Goal: Contribute content: Contribute content

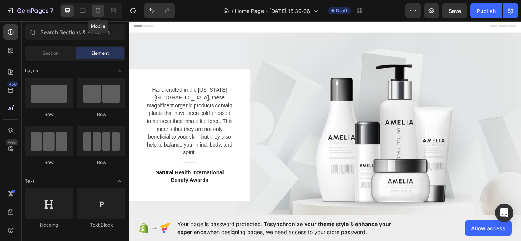
click at [96, 14] on icon at bounding box center [98, 11] width 8 height 8
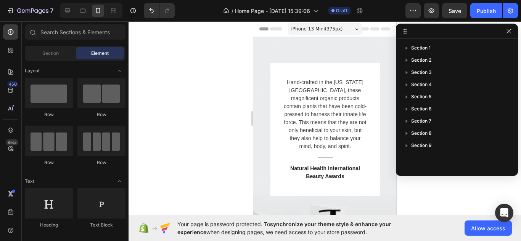
click at [172, 64] on div at bounding box center [325, 131] width 392 height 220
click at [506, 34] on icon "button" at bounding box center [509, 31] width 6 height 6
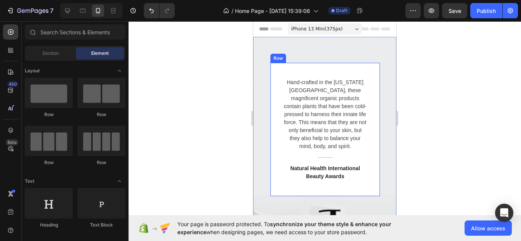
click at [363, 65] on div "Hand-crafted in the [US_STATE][GEOGRAPHIC_DATA], these magnificent organic prod…" at bounding box center [324, 129] width 109 height 133
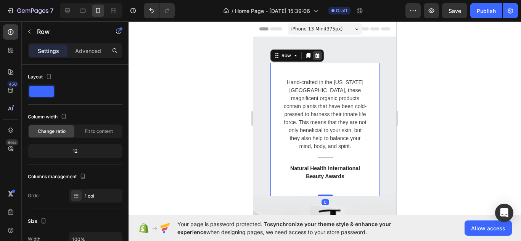
click at [315, 59] on div at bounding box center [317, 55] width 9 height 9
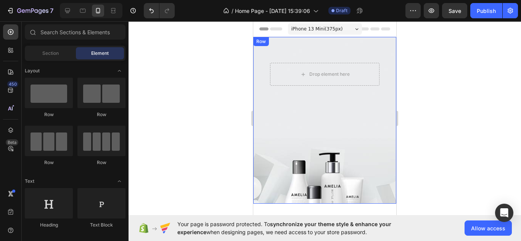
click at [300, 119] on div "Drop element here Row" at bounding box center [324, 120] width 143 height 167
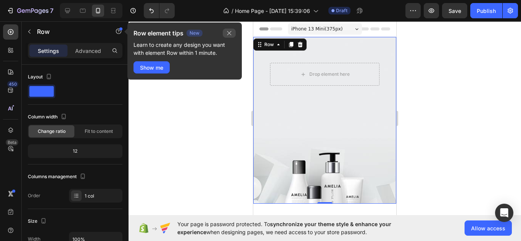
click at [228, 31] on icon "button" at bounding box center [229, 33] width 6 height 6
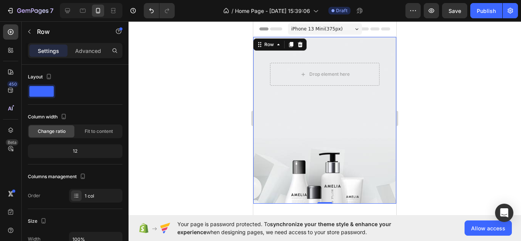
click at [311, 110] on div "Drop element here Row 0" at bounding box center [324, 120] width 143 height 167
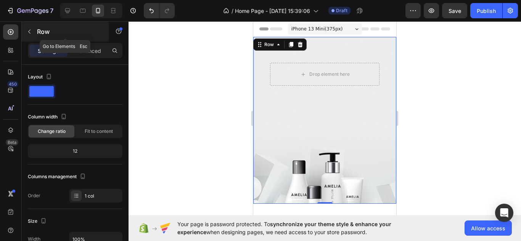
click at [30, 32] on icon "button" at bounding box center [29, 32] width 6 height 6
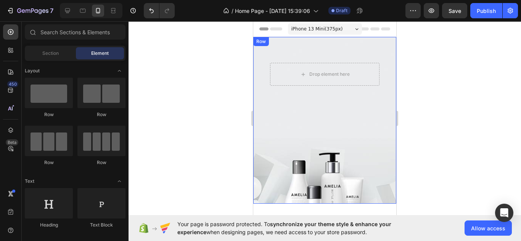
click at [302, 106] on div "Drop element here Row" at bounding box center [324, 120] width 143 height 167
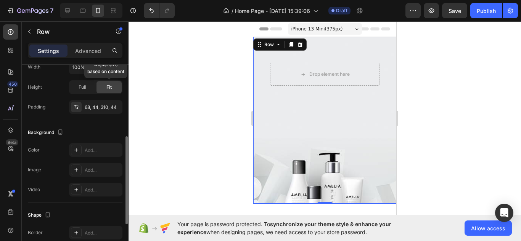
scroll to position [169, 0]
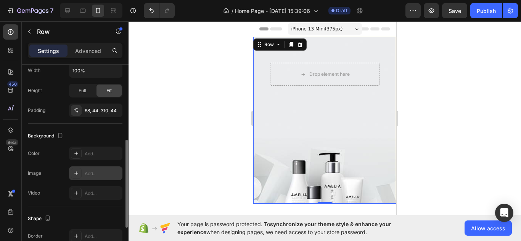
click at [89, 169] on div "Add..." at bounding box center [95, 174] width 53 height 14
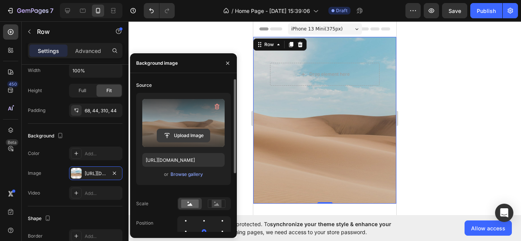
click at [185, 137] on input "file" at bounding box center [183, 135] width 53 height 13
click at [164, 137] on input "file" at bounding box center [183, 135] width 53 height 13
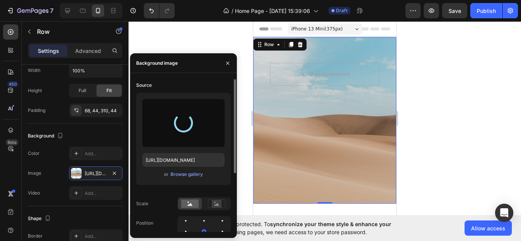
type input "[URL][DOMAIN_NAME]"
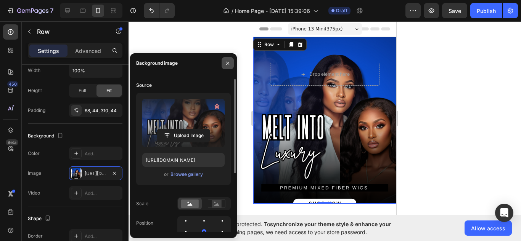
click at [228, 63] on icon "button" at bounding box center [227, 62] width 3 height 3
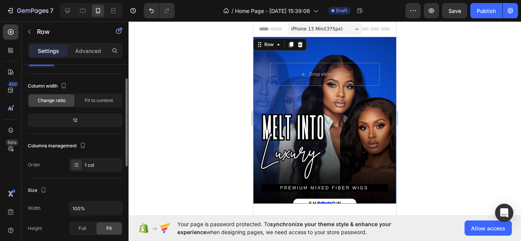
scroll to position [0, 0]
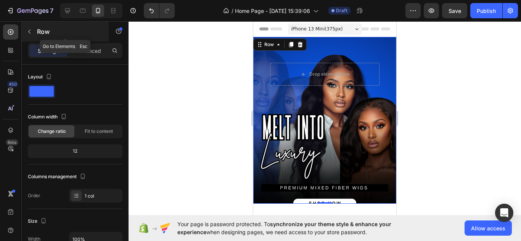
click at [31, 35] on button "button" at bounding box center [29, 32] width 12 height 12
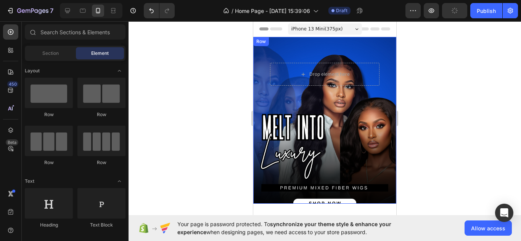
click at [255, 111] on div "Drop element here Row" at bounding box center [324, 120] width 143 height 167
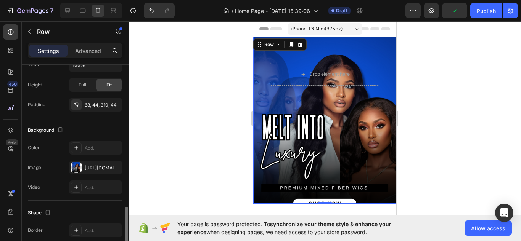
scroll to position [247, 0]
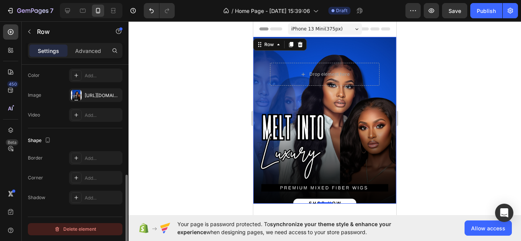
click at [77, 228] on div "Delete element" at bounding box center [75, 229] width 42 height 9
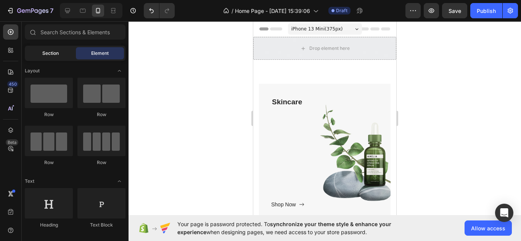
click at [48, 56] on span "Section" at bounding box center [50, 53] width 16 height 7
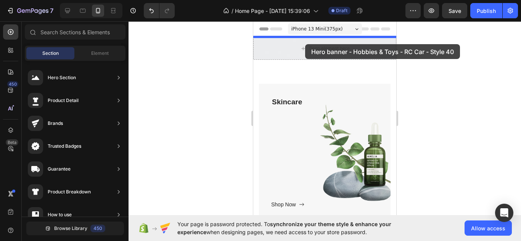
drag, startPoint x: 462, startPoint y: 88, endPoint x: 305, endPoint y: 44, distance: 163.1
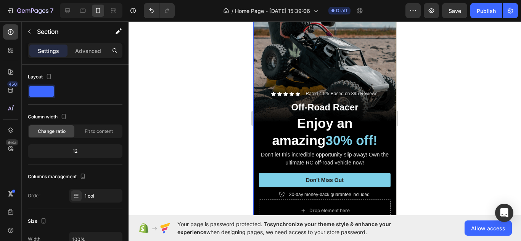
scroll to position [63, 0]
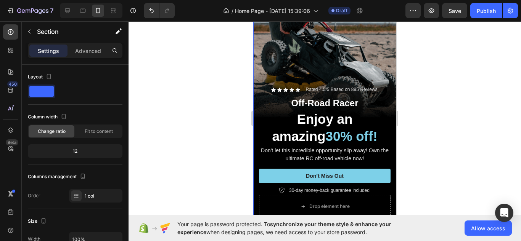
click at [344, 61] on div "Background Image" at bounding box center [324, 101] width 143 height 254
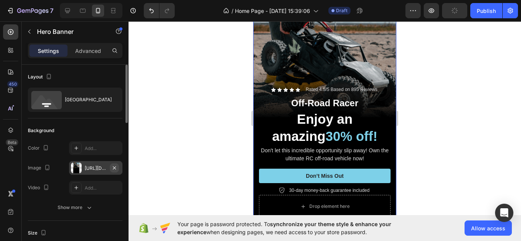
click at [114, 169] on icon "button" at bounding box center [114, 168] width 6 height 6
type input "Auto"
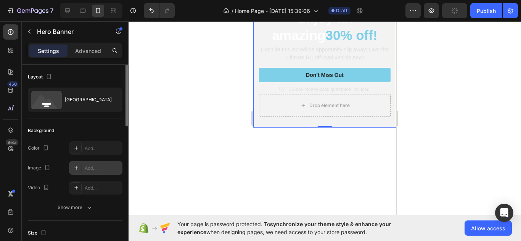
click at [90, 167] on div "Add..." at bounding box center [103, 168] width 36 height 7
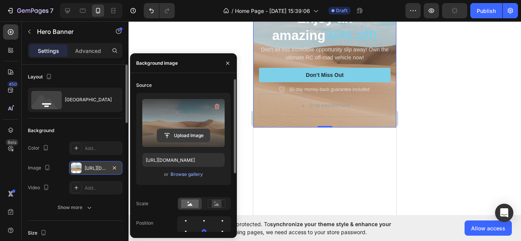
click at [185, 133] on input "file" at bounding box center [183, 135] width 53 height 13
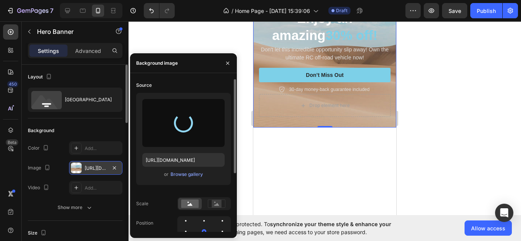
type input "[URL][DOMAIN_NAME]"
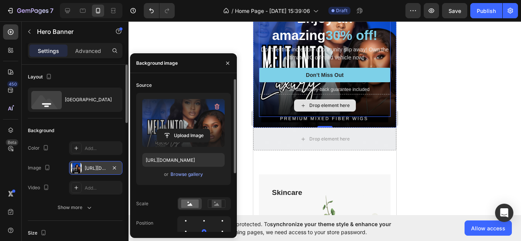
scroll to position [0, 0]
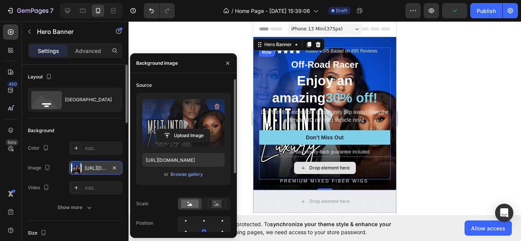
click at [387, 162] on div "Drop element here" at bounding box center [325, 168] width 132 height 23
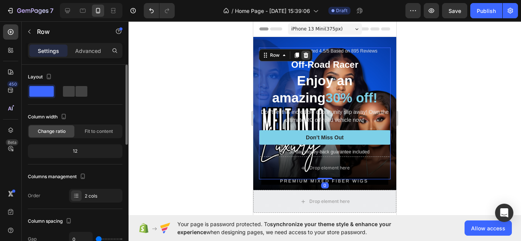
click at [308, 53] on icon at bounding box center [306, 55] width 6 height 6
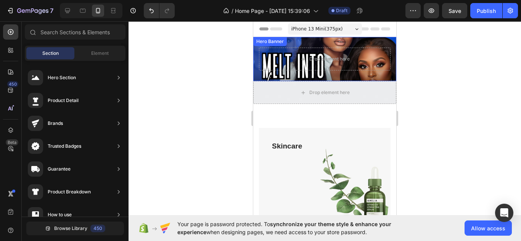
click at [286, 41] on div "Hero Banner" at bounding box center [270, 41] width 34 height 9
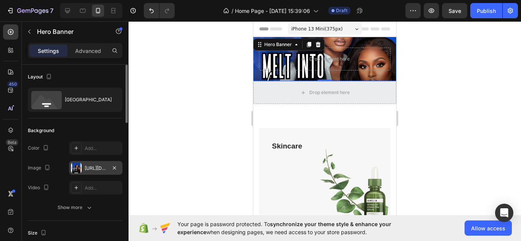
scroll to position [110, 0]
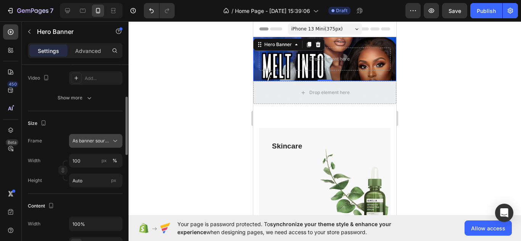
click at [103, 143] on span "As banner source" at bounding box center [90, 141] width 37 height 7
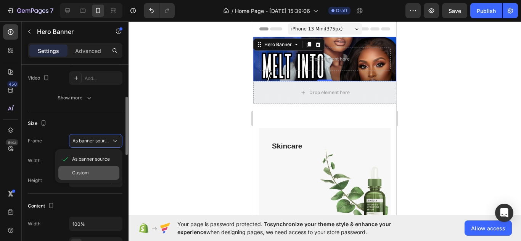
click at [99, 170] on div "Custom" at bounding box center [94, 173] width 44 height 7
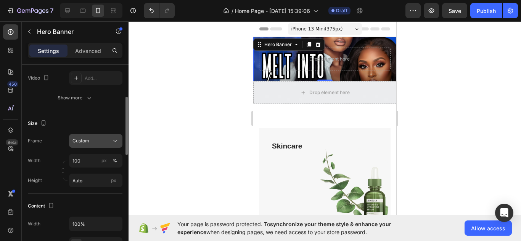
click at [106, 140] on div "Custom" at bounding box center [90, 141] width 37 height 7
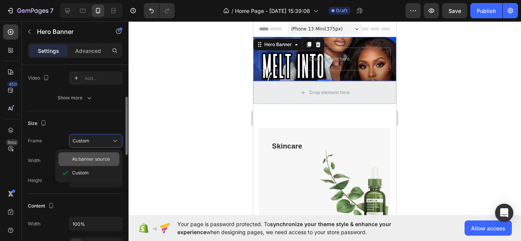
click at [101, 155] on div "As banner source" at bounding box center [88, 160] width 61 height 14
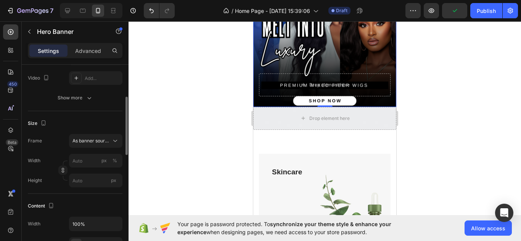
scroll to position [111, 0]
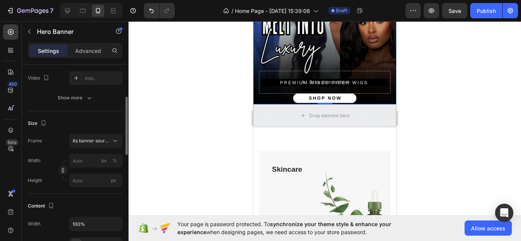
click at [435, 52] on div at bounding box center [325, 131] width 392 height 220
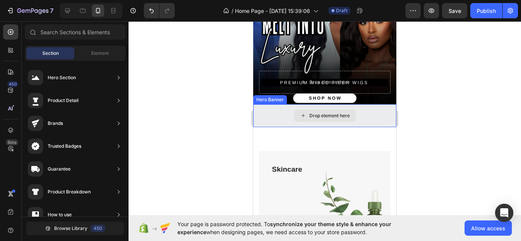
click at [371, 110] on div "Drop element here" at bounding box center [324, 115] width 143 height 23
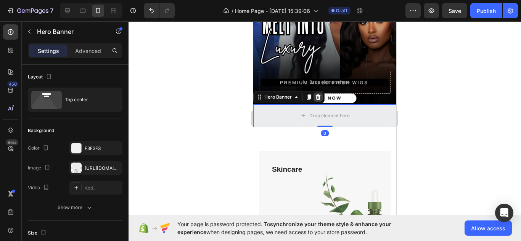
click at [317, 96] on icon at bounding box center [318, 97] width 5 height 5
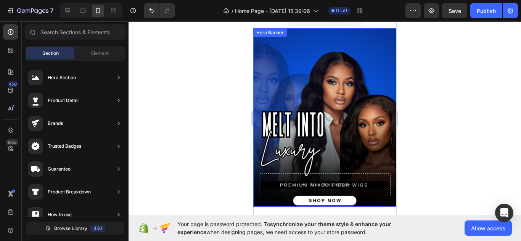
scroll to position [13, 0]
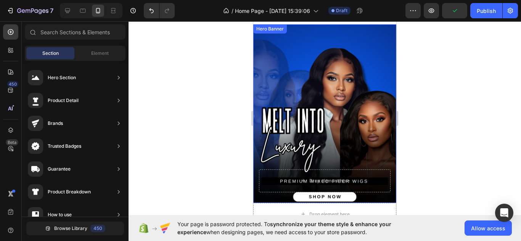
click at [351, 56] on div "Background Image" at bounding box center [324, 113] width 143 height 179
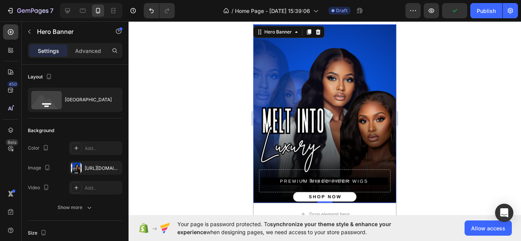
click at [221, 141] on div at bounding box center [325, 131] width 392 height 220
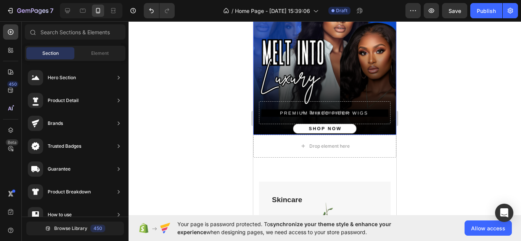
scroll to position [82, 0]
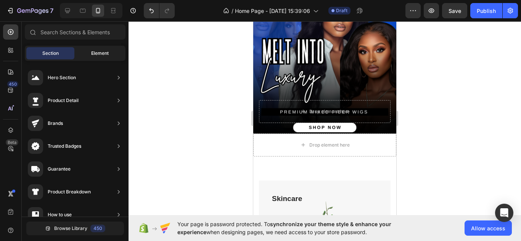
click at [101, 50] on span "Element" at bounding box center [100, 53] width 18 height 7
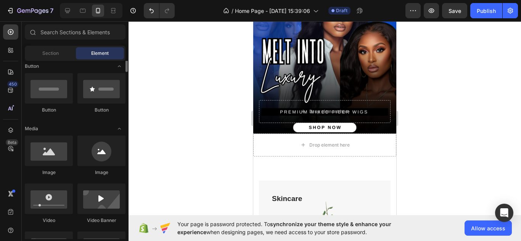
scroll to position [183, 0]
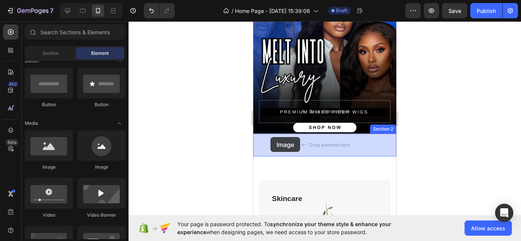
drag, startPoint x: 313, startPoint y: 169, endPoint x: 270, endPoint y: 137, distance: 53.7
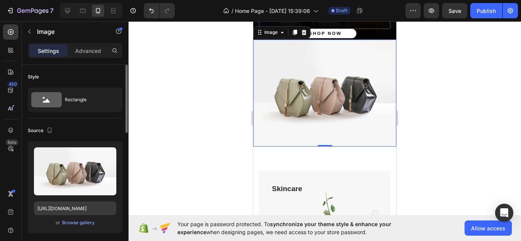
scroll to position [189, 0]
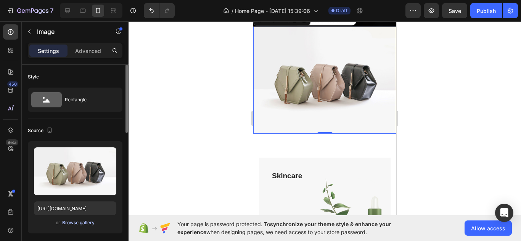
click at [89, 224] on div "Browse gallery" at bounding box center [78, 223] width 32 height 7
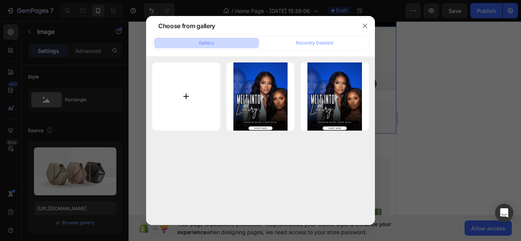
click at [196, 97] on input "file" at bounding box center [186, 97] width 68 height 68
type input "C:\fakepath\Copy of Blue and BlackHAIRMiniBannersOBC.png"
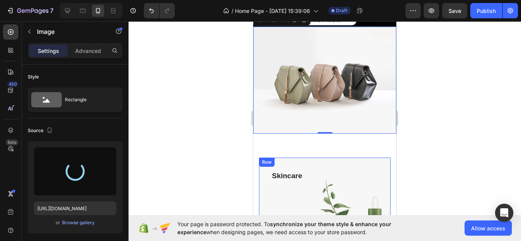
type input "[URL][DOMAIN_NAME]"
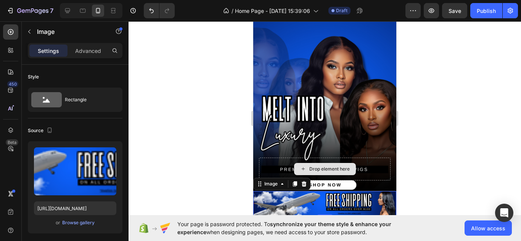
scroll to position [71, 0]
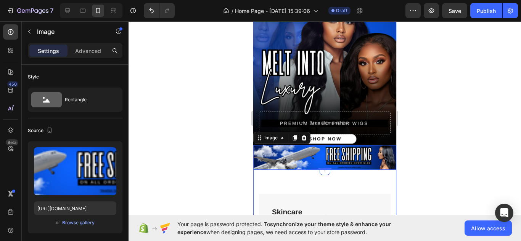
click at [220, 168] on div at bounding box center [325, 131] width 392 height 220
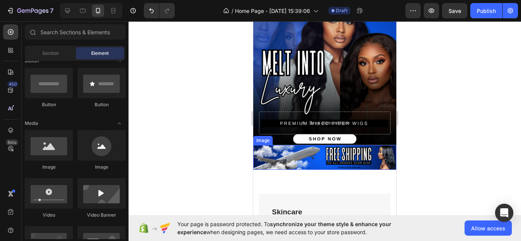
click at [265, 154] on img at bounding box center [324, 157] width 143 height 25
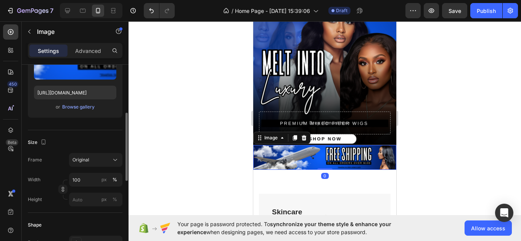
scroll to position [122, 0]
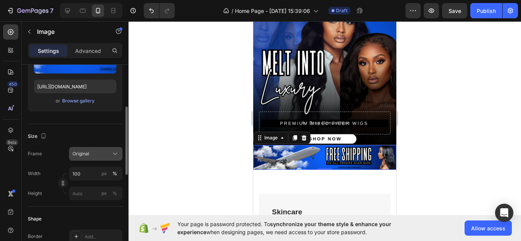
click at [87, 149] on button "Original" at bounding box center [95, 154] width 53 height 14
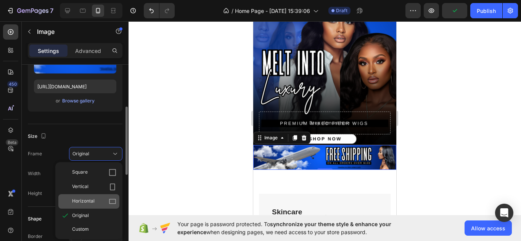
click at [86, 197] on div "Horizontal" at bounding box center [88, 201] width 61 height 14
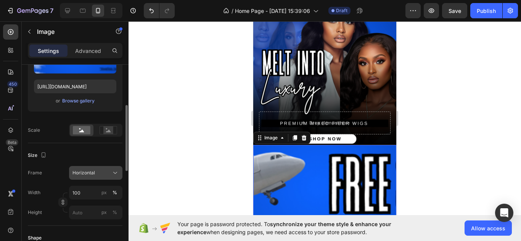
click at [103, 177] on div "Horizontal" at bounding box center [95, 173] width 47 height 8
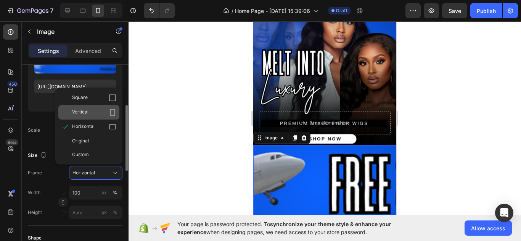
click at [103, 113] on div "Vertical" at bounding box center [94, 113] width 44 height 8
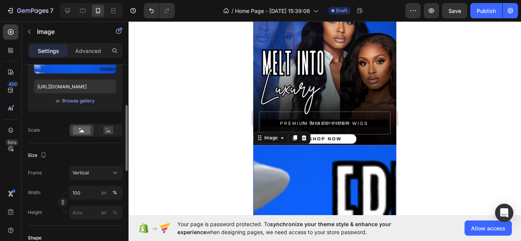
click at [98, 180] on div "Frame Vertical Width 100 px % Height px %" at bounding box center [75, 192] width 95 height 53
click at [101, 178] on button "Vertical" at bounding box center [95, 173] width 53 height 14
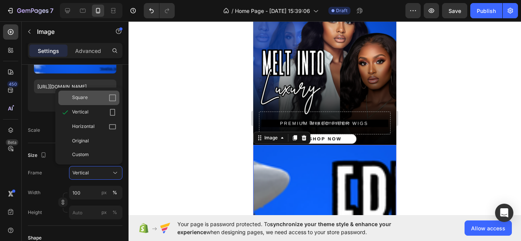
click at [101, 101] on div "Square" at bounding box center [94, 98] width 44 height 8
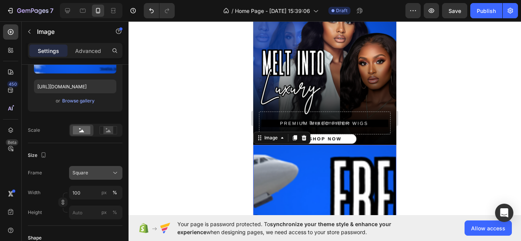
click at [98, 175] on div "Square" at bounding box center [90, 173] width 37 height 7
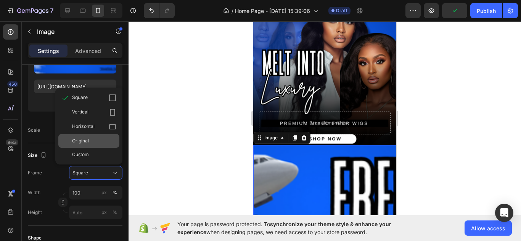
click at [99, 144] on div "Original" at bounding box center [94, 141] width 44 height 7
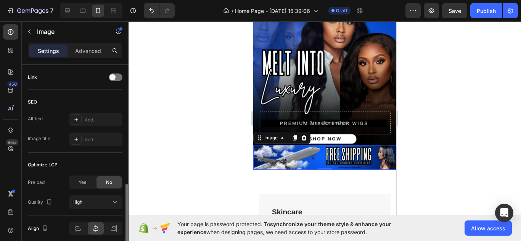
scroll to position [377, 0]
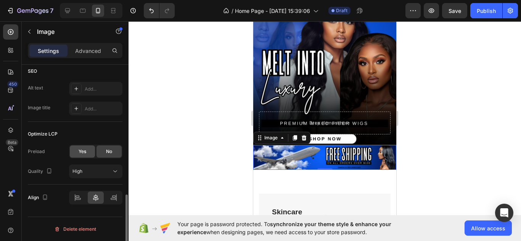
click at [87, 156] on div "Yes" at bounding box center [82, 152] width 25 height 12
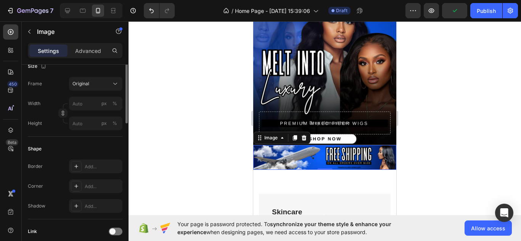
scroll to position [116, 0]
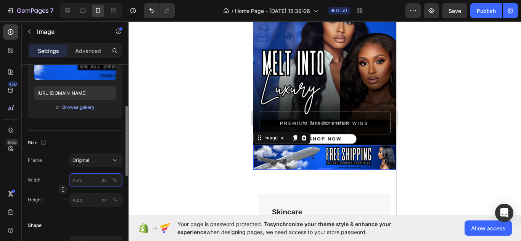
click at [85, 179] on input "px %" at bounding box center [95, 180] width 53 height 14
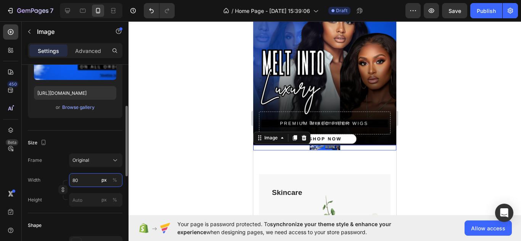
type input "8"
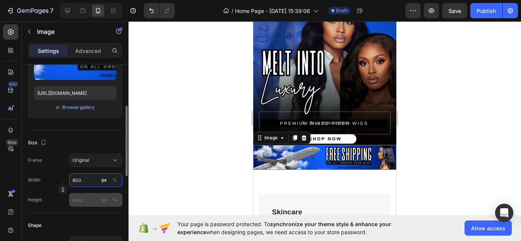
type input "800"
click at [86, 198] on input "px %" at bounding box center [95, 200] width 53 height 14
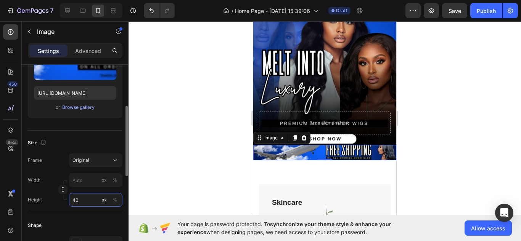
type input "4"
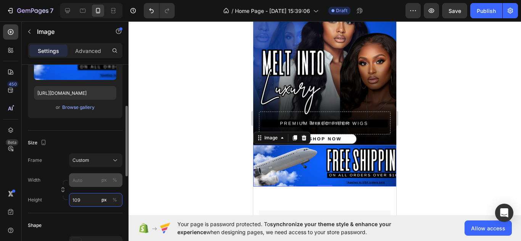
type input "109"
click at [83, 180] on div "Frame Custom Width px % Height 109 px %" at bounding box center [75, 180] width 95 height 53
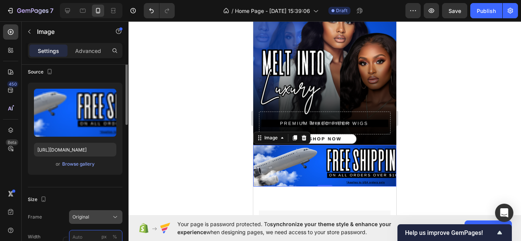
scroll to position [29, 0]
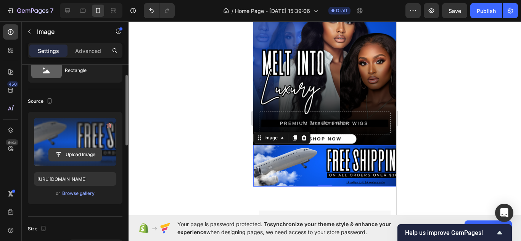
click at [82, 159] on input "file" at bounding box center [75, 154] width 53 height 13
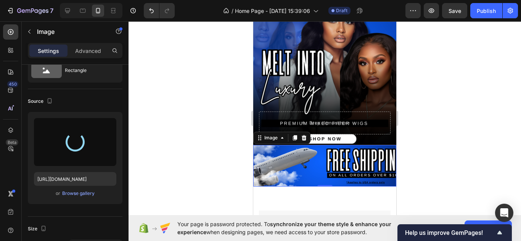
type input "[URL][DOMAIN_NAME]"
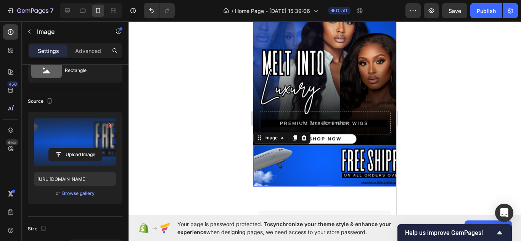
click at [165, 182] on div at bounding box center [325, 131] width 392 height 220
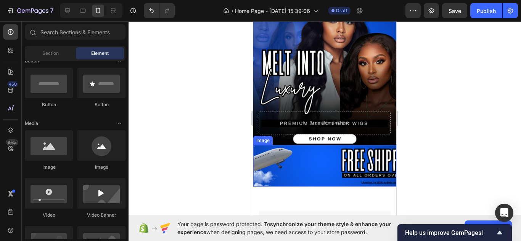
click at [287, 164] on img at bounding box center [324, 166] width 143 height 42
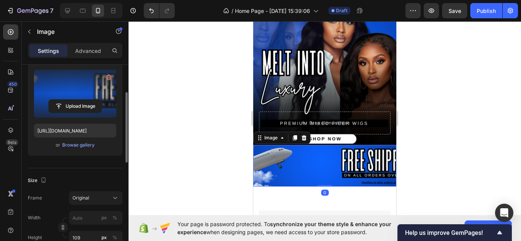
scroll to position [98, 0]
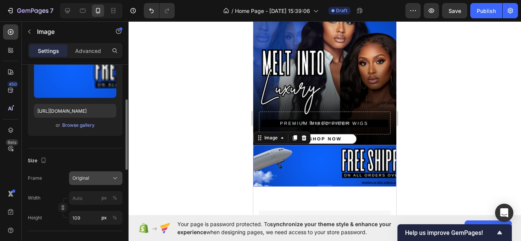
click at [87, 175] on span "Original" at bounding box center [80, 178] width 17 height 7
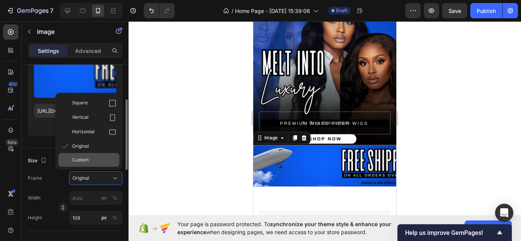
click at [104, 164] on div "Custom" at bounding box center [88, 160] width 61 height 14
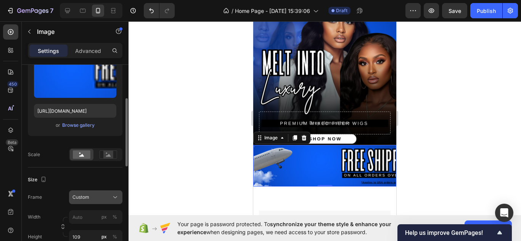
click at [109, 194] on div "Custom" at bounding box center [90, 197] width 37 height 7
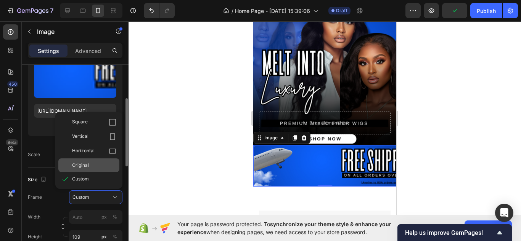
click at [104, 163] on div "Original" at bounding box center [94, 165] width 44 height 7
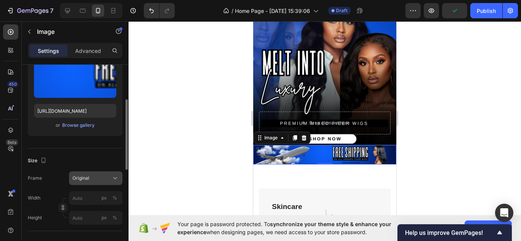
click at [106, 176] on div "Original" at bounding box center [90, 178] width 37 height 7
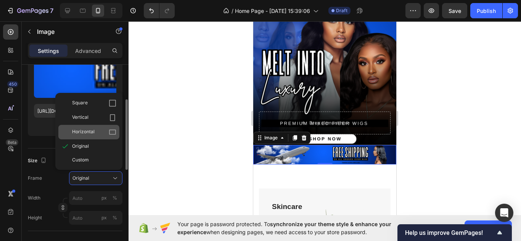
click at [105, 127] on div "Horizontal" at bounding box center [88, 132] width 61 height 14
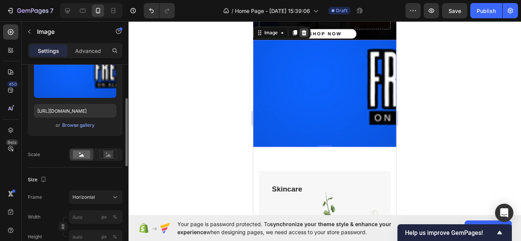
scroll to position [178, 0]
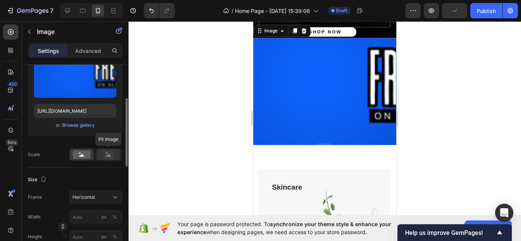
click at [111, 160] on div at bounding box center [108, 154] width 24 height 11
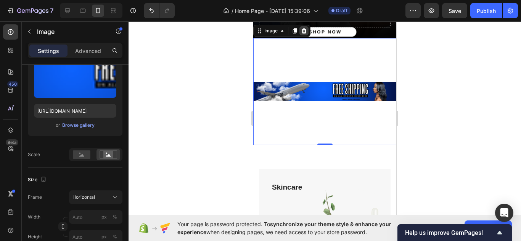
click at [304, 32] on icon at bounding box center [304, 30] width 5 height 5
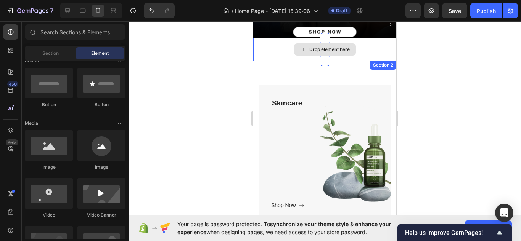
click at [292, 56] on div "Drop element here" at bounding box center [324, 49] width 143 height 23
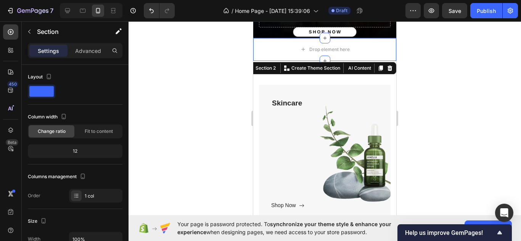
click at [202, 110] on div at bounding box center [325, 131] width 392 height 220
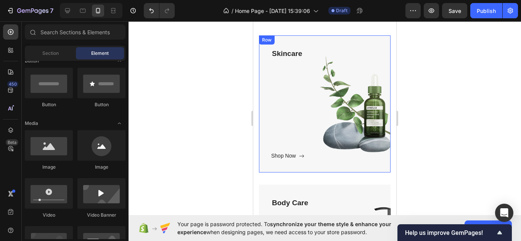
scroll to position [227, 0]
click at [329, 108] on div "Skincare Text block Shop Now Button" at bounding box center [324, 104] width 107 height 113
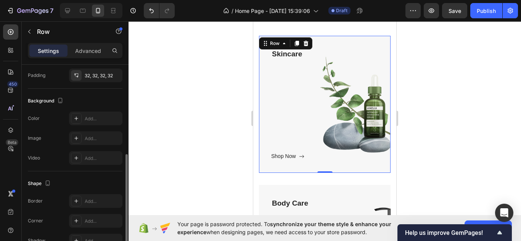
scroll to position [203, 0]
click at [85, 137] on div "Add..." at bounding box center [103, 139] width 36 height 7
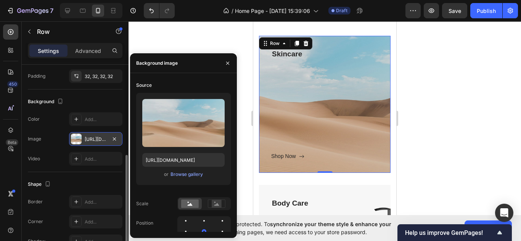
click at [85, 137] on div "[URL][DOMAIN_NAME]" at bounding box center [96, 139] width 22 height 7
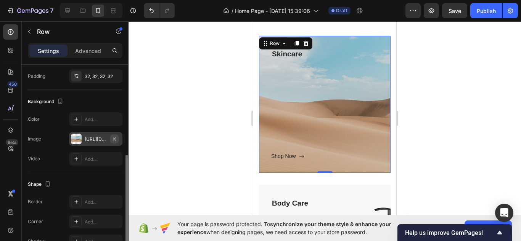
click at [116, 140] on icon "button" at bounding box center [114, 139] width 6 height 6
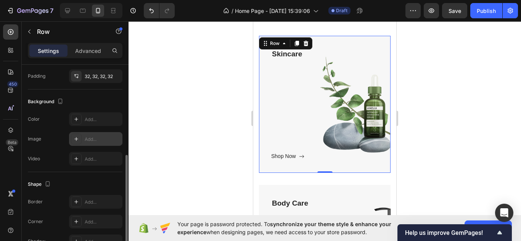
click at [93, 140] on div "Add..." at bounding box center [103, 139] width 36 height 7
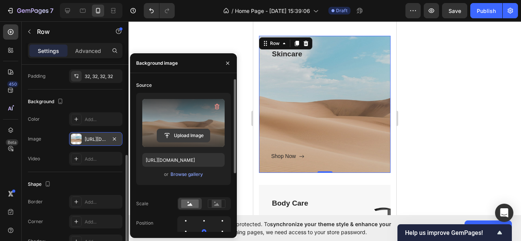
click at [192, 132] on input "file" at bounding box center [183, 135] width 53 height 13
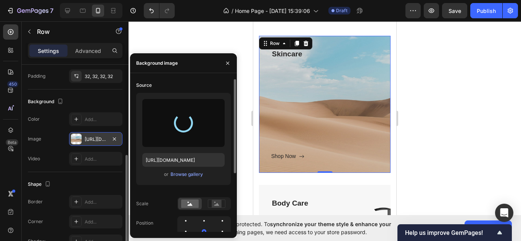
type input "[URL][DOMAIN_NAME]"
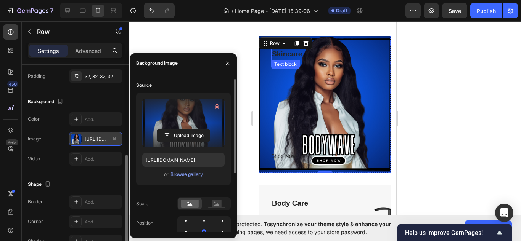
click at [291, 56] on p "Skincare" at bounding box center [325, 54] width 106 height 11
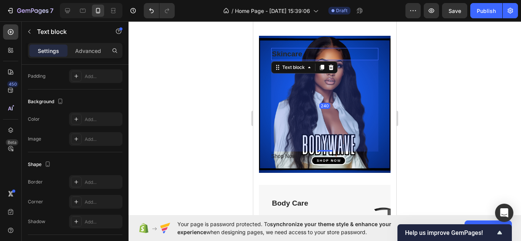
scroll to position [0, 0]
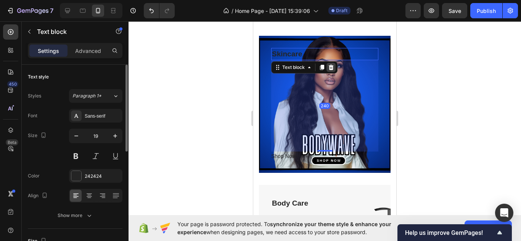
click at [331, 71] on icon at bounding box center [331, 67] width 6 height 6
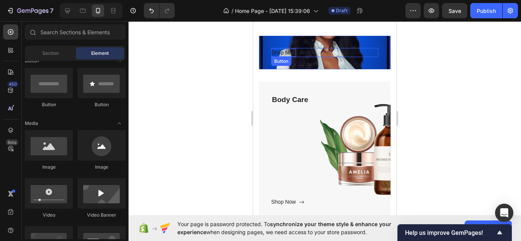
click at [285, 54] on div "Shop Now" at bounding box center [283, 53] width 25 height 8
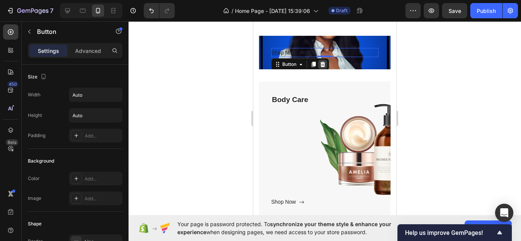
click at [322, 66] on icon at bounding box center [322, 64] width 5 height 5
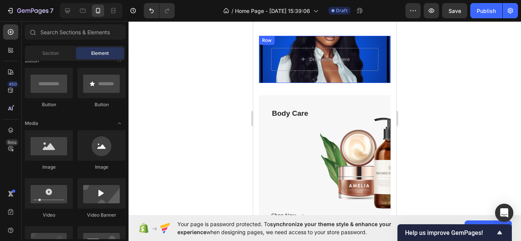
click at [379, 46] on div "Drop element here Row" at bounding box center [325, 59] width 132 height 47
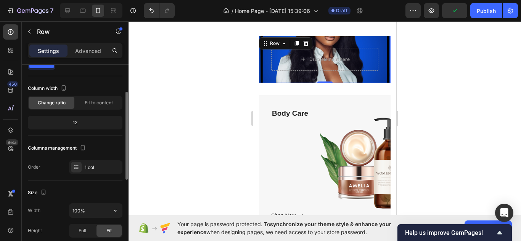
scroll to position [39, 0]
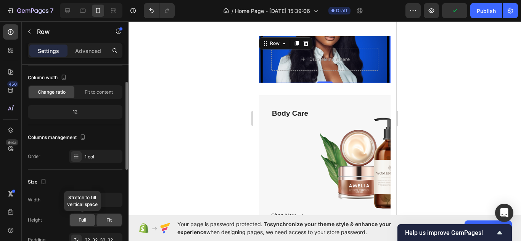
click at [85, 221] on span "Full" at bounding box center [83, 220] width 8 height 7
click at [106, 219] on span "Fit" at bounding box center [108, 220] width 5 height 7
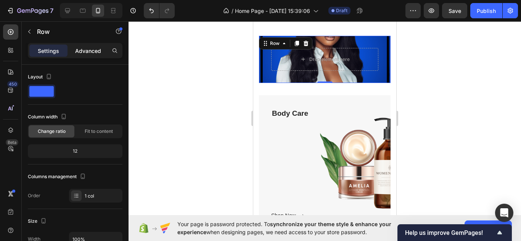
click at [84, 49] on p "Advanced" at bounding box center [88, 51] width 26 height 8
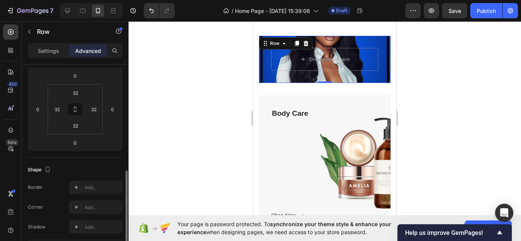
scroll to position [154, 0]
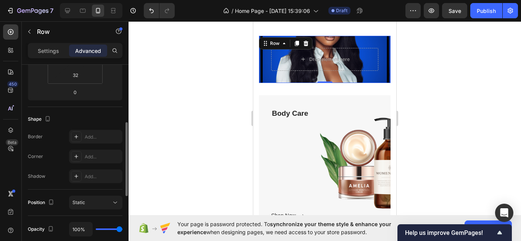
click at [269, 79] on div "Drop element here Row 0" at bounding box center [325, 59] width 132 height 47
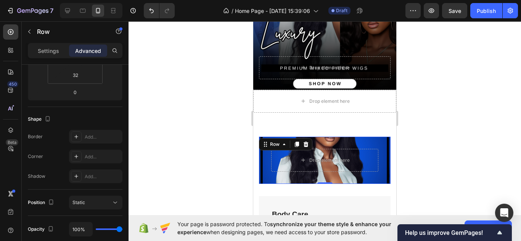
scroll to position [125, 0]
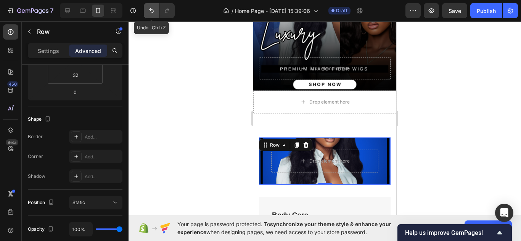
click at [153, 8] on icon "Undo/Redo" at bounding box center [152, 11] width 8 height 8
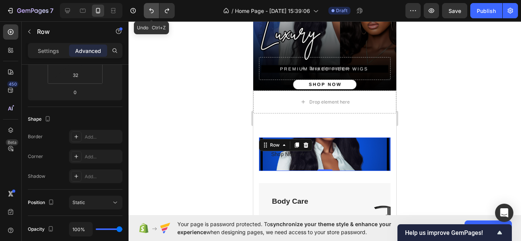
click at [147, 9] on button "Undo/Redo" at bounding box center [151, 10] width 15 height 15
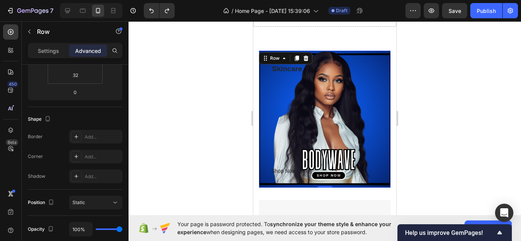
scroll to position [214, 0]
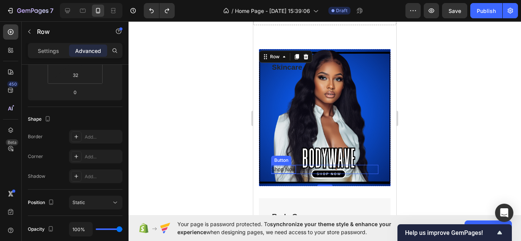
click at [286, 170] on div "Shop Now" at bounding box center [283, 170] width 25 height 8
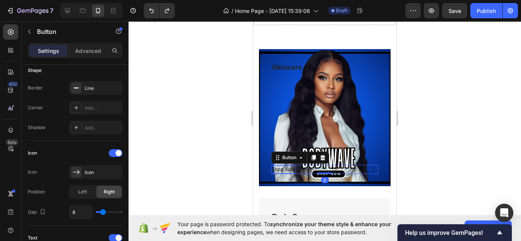
scroll to position [0, 0]
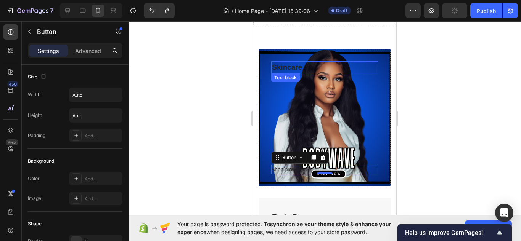
click at [276, 64] on p "Skincare" at bounding box center [325, 67] width 106 height 11
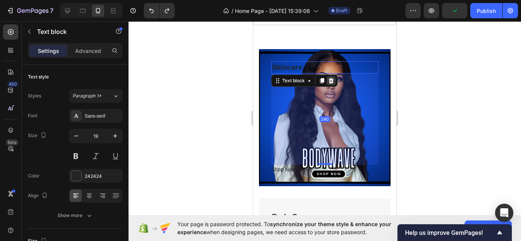
click at [332, 84] on div at bounding box center [330, 80] width 9 height 9
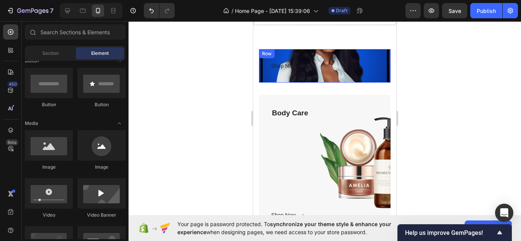
click at [323, 76] on div "Shop Now Button Row" at bounding box center [325, 66] width 132 height 34
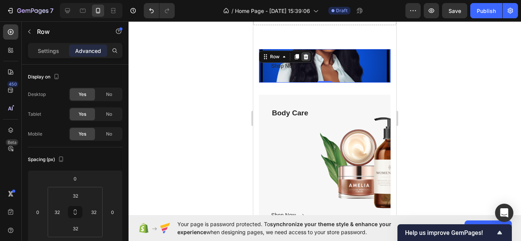
click at [307, 54] on icon at bounding box center [306, 57] width 6 height 6
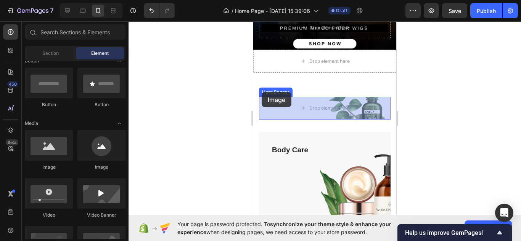
scroll to position [164, 0]
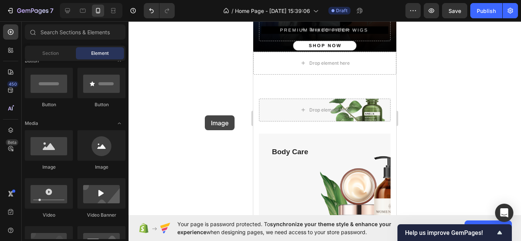
drag, startPoint x: 55, startPoint y: 137, endPoint x: 205, endPoint y: 116, distance: 151.4
click at [205, 0] on div "7 / Home Page - [DATE] 15:39:06 Draft Preview Save Publish 450 Beta Sections(18…" at bounding box center [260, 0] width 521 height 0
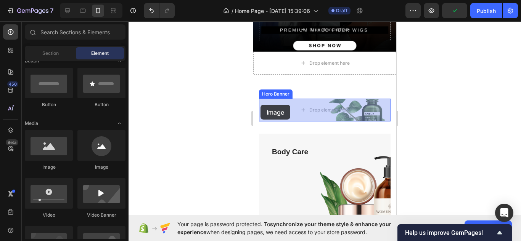
drag, startPoint x: 298, startPoint y: 182, endPoint x: 261, endPoint y: 106, distance: 84.4
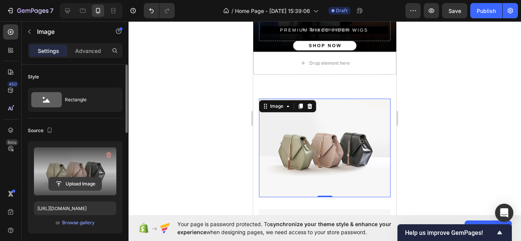
click at [74, 183] on input "file" at bounding box center [75, 184] width 53 height 13
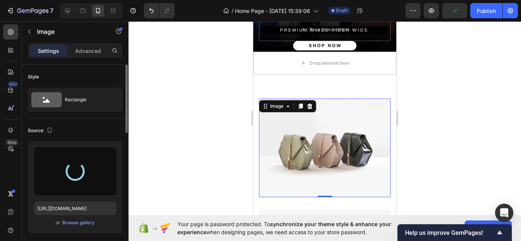
type input "[URL][DOMAIN_NAME]"
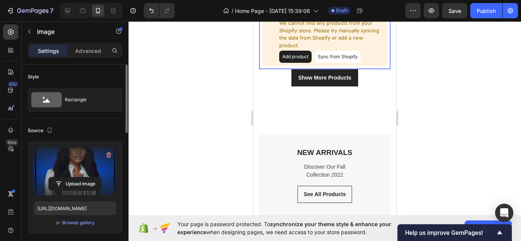
scroll to position [806, 0]
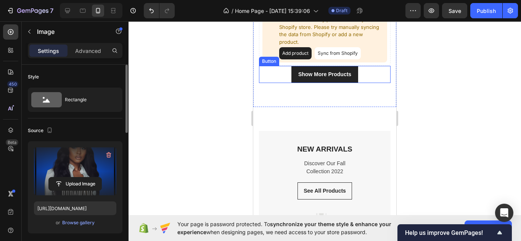
click at [366, 72] on div "Show More Products Button" at bounding box center [325, 74] width 132 height 17
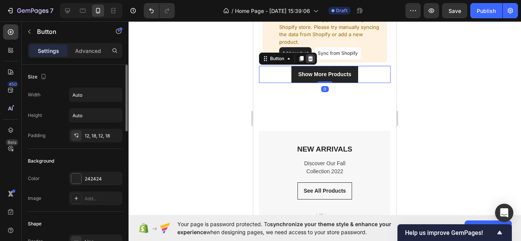
click at [311, 56] on icon at bounding box center [310, 58] width 5 height 5
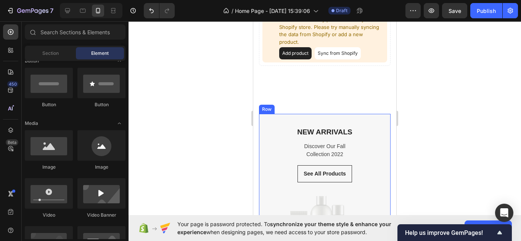
click at [389, 114] on div "NEW ARRIVALS Text block Discover Our Fall Collection 2022 Text block See All Pr…" at bounding box center [325, 192] width 132 height 157
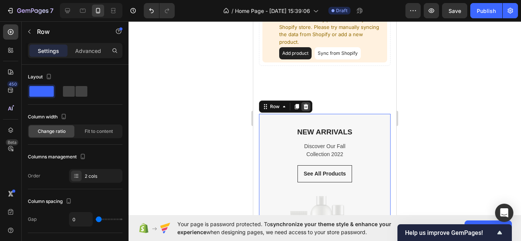
click at [308, 104] on icon at bounding box center [306, 107] width 6 height 6
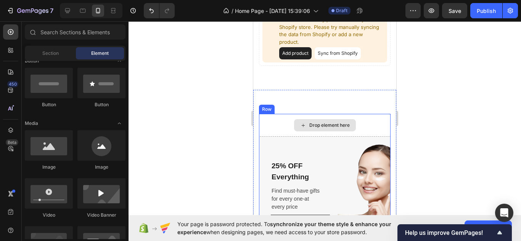
click at [386, 123] on div "Drop element here" at bounding box center [325, 125] width 132 height 23
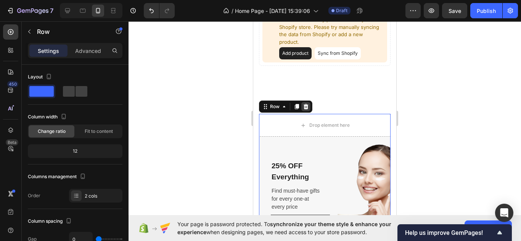
click at [307, 104] on icon at bounding box center [306, 106] width 5 height 5
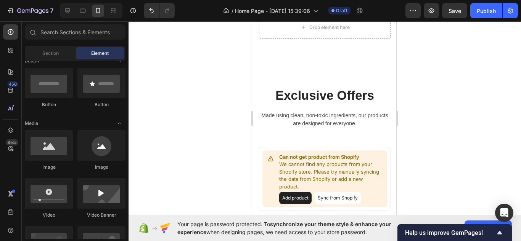
scroll to position [893, 0]
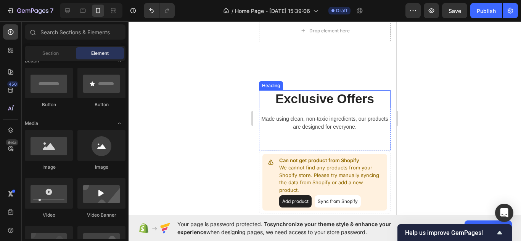
click at [377, 104] on p "Exclusive Offers" at bounding box center [325, 99] width 130 height 16
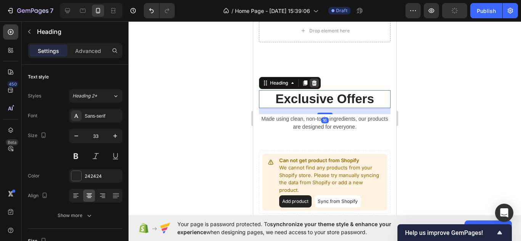
click at [318, 84] on div at bounding box center [314, 83] width 9 height 9
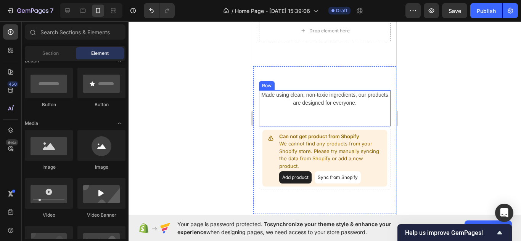
click at [387, 127] on div "Made using clean, non-toxic ingredients, our products are designed for everyone…" at bounding box center [325, 108] width 132 height 36
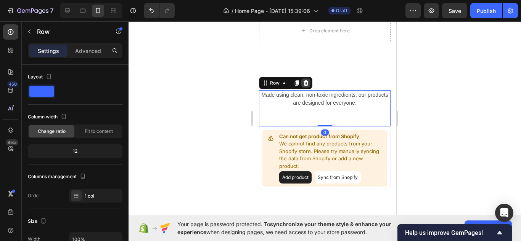
click at [308, 81] on icon at bounding box center [306, 82] width 5 height 5
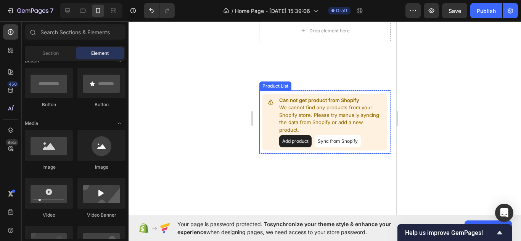
click at [379, 104] on p "We cannot find any products from your Shopify store. Please try manually syncin…" at bounding box center [331, 119] width 105 height 30
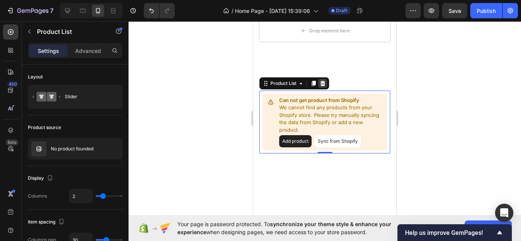
click at [324, 83] on icon at bounding box center [322, 83] width 5 height 5
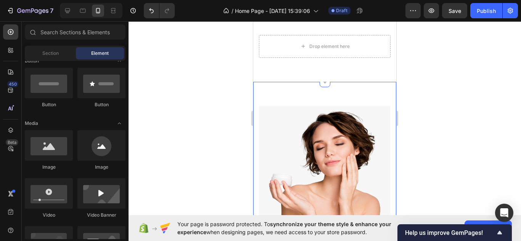
scroll to position [948, 0]
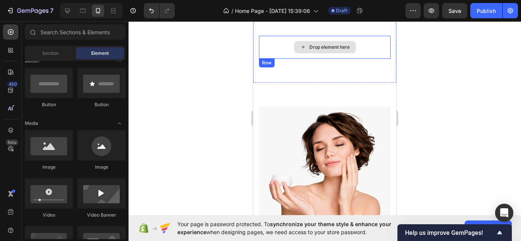
click at [353, 53] on div "Drop element here" at bounding box center [325, 47] width 62 height 12
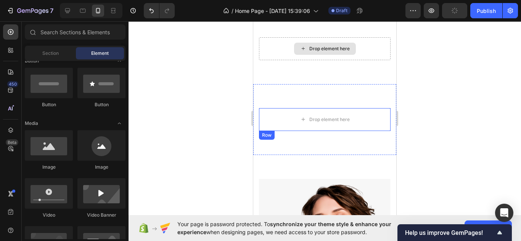
scroll to position [882, 0]
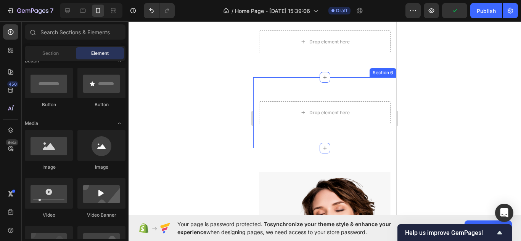
click at [338, 80] on div "Drop element here Row Section 6" at bounding box center [324, 112] width 143 height 71
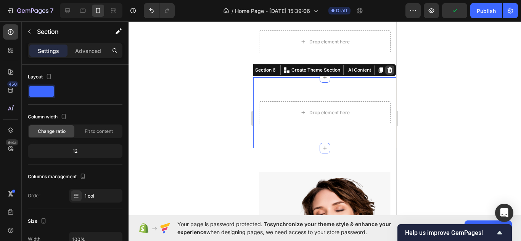
click at [389, 71] on icon at bounding box center [389, 69] width 5 height 5
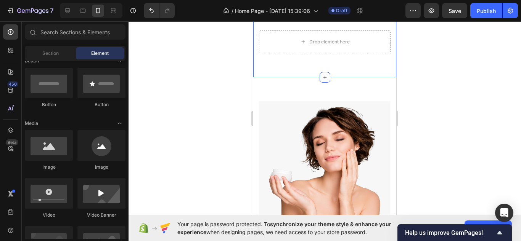
click at [378, 55] on div "Drop element here Section 5" at bounding box center [324, 41] width 143 height 71
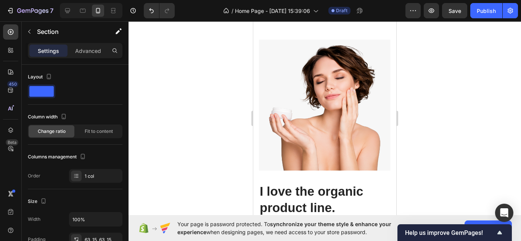
scroll to position [954, 0]
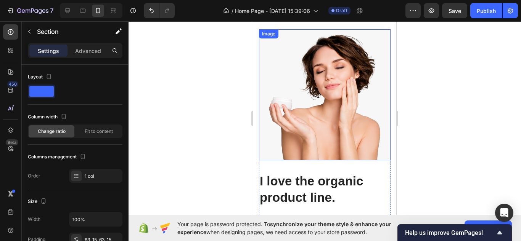
click at [372, 71] on img at bounding box center [325, 94] width 132 height 131
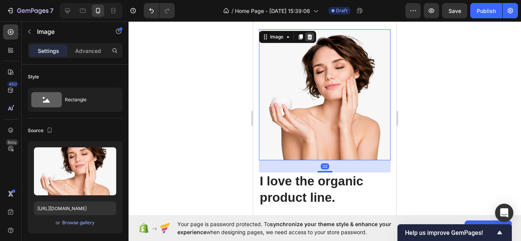
click at [312, 34] on icon at bounding box center [310, 37] width 6 height 6
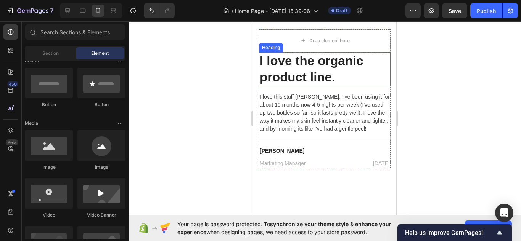
click at [387, 60] on p "I love the organic product line." at bounding box center [325, 69] width 130 height 33
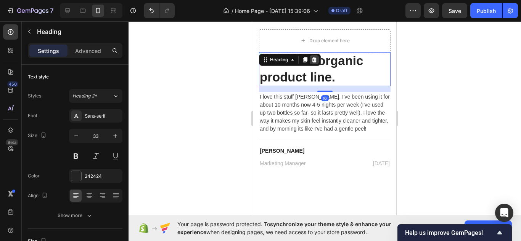
click at [314, 58] on icon at bounding box center [314, 59] width 5 height 5
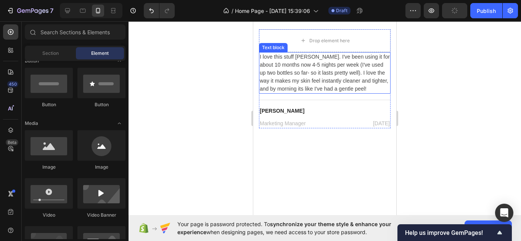
click at [358, 70] on p "I love this stuff [PERSON_NAME]. I've been using it for about 10 months now 4-5…" at bounding box center [325, 73] width 130 height 40
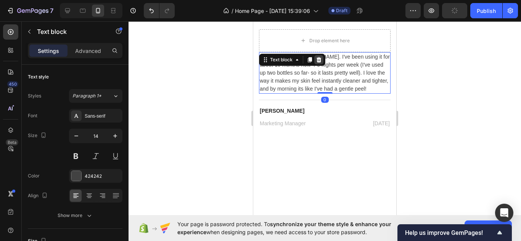
click at [320, 57] on icon at bounding box center [319, 60] width 6 height 6
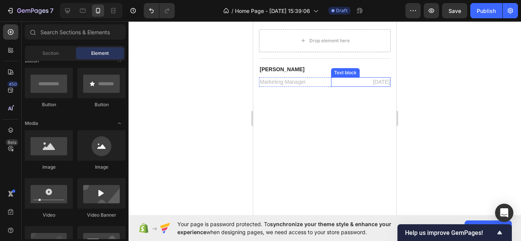
click at [353, 79] on p "[DATE]" at bounding box center [361, 82] width 58 height 8
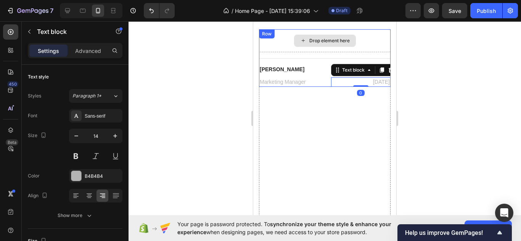
click at [389, 50] on div "Drop element here" at bounding box center [325, 40] width 132 height 23
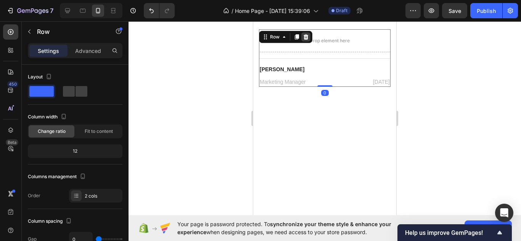
click at [306, 35] on icon at bounding box center [306, 36] width 5 height 5
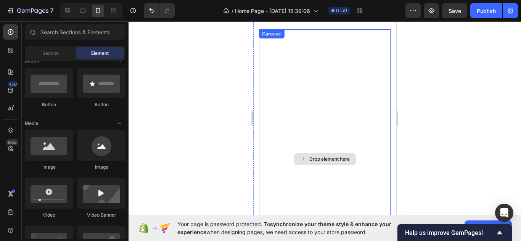
click at [267, 86] on div "Drop element here" at bounding box center [325, 159] width 132 height 260
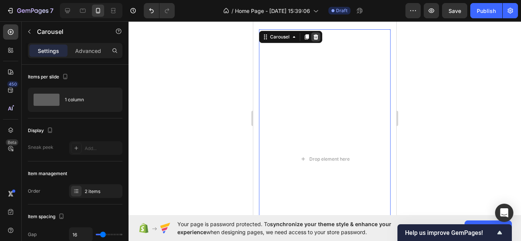
click at [316, 40] on div at bounding box center [315, 36] width 9 height 9
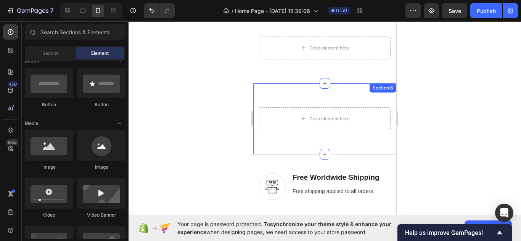
scroll to position [875, 0]
click at [301, 90] on div "Drop element here Section 6" at bounding box center [324, 119] width 143 height 71
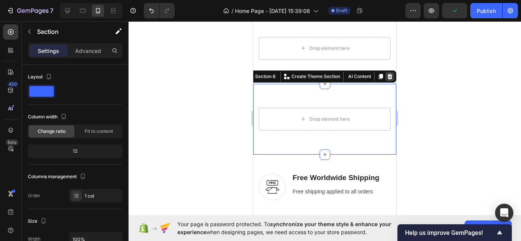
click at [390, 77] on icon at bounding box center [389, 76] width 5 height 5
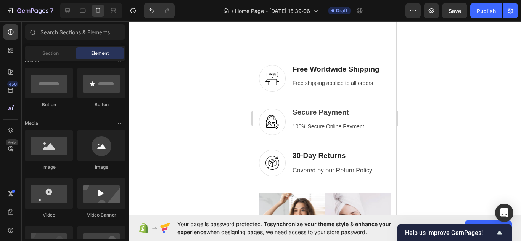
scroll to position [919, 0]
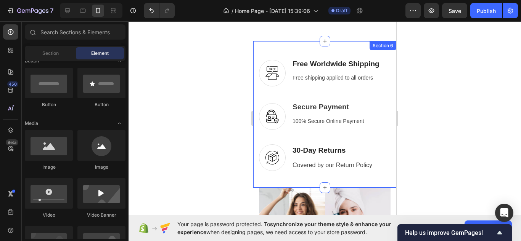
click at [390, 76] on div "Image Free Worldwide Shipping Text block Free shipping applied to all orders Te…" at bounding box center [324, 114] width 143 height 147
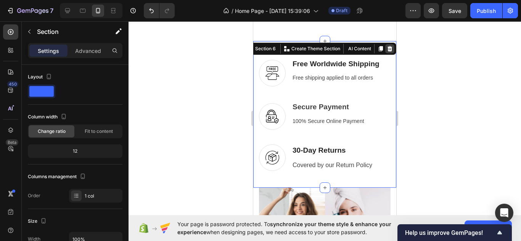
click at [390, 51] on div at bounding box center [389, 48] width 9 height 9
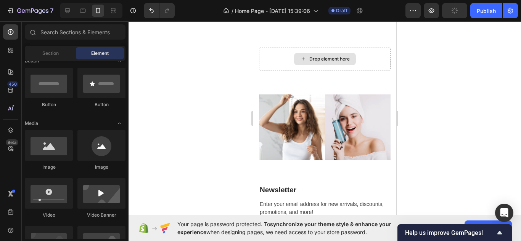
scroll to position [864, 0]
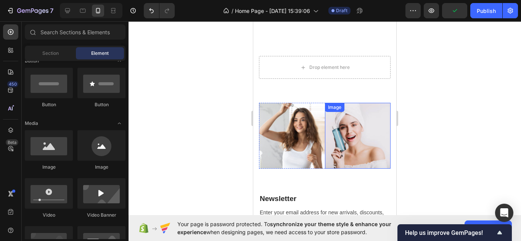
click at [357, 111] on img at bounding box center [358, 136] width 66 height 66
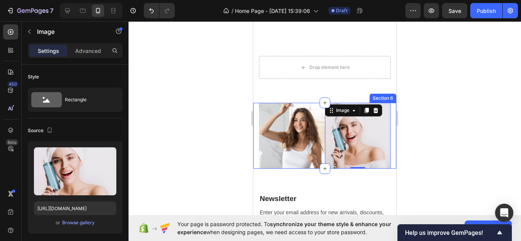
click at [208, 137] on div at bounding box center [325, 131] width 392 height 220
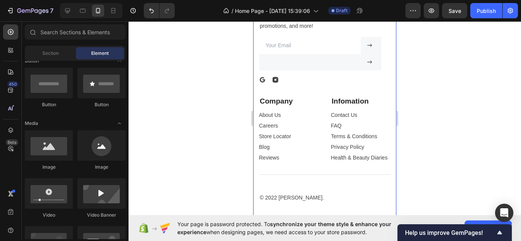
scroll to position [1047, 0]
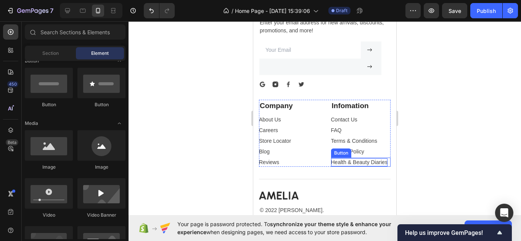
click at [360, 161] on div "Health & Beauty Diaries" at bounding box center [359, 163] width 57 height 8
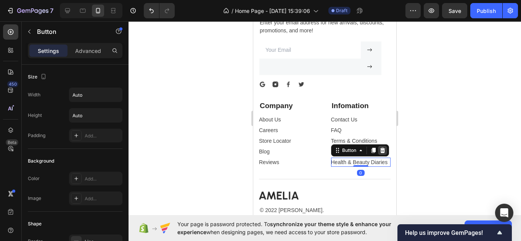
click at [384, 150] on icon at bounding box center [382, 150] width 5 height 5
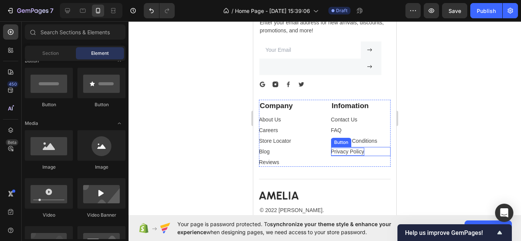
click at [363, 150] on div "Privacy Policy" at bounding box center [347, 152] width 33 height 8
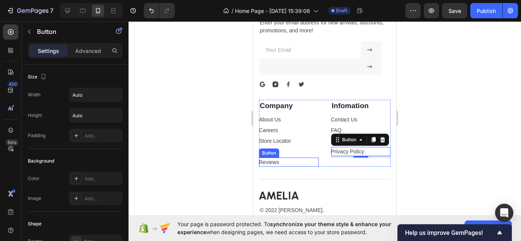
click at [285, 161] on div "Reviews Button" at bounding box center [289, 162] width 60 height 9
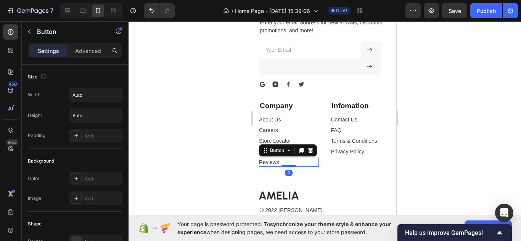
click at [218, 159] on div at bounding box center [325, 131] width 392 height 220
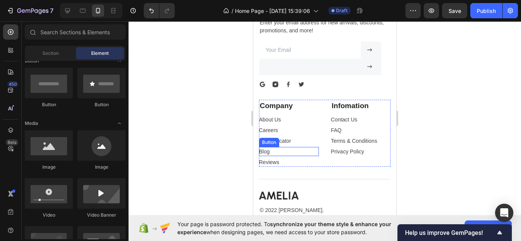
click at [277, 152] on div "Blog Button" at bounding box center [289, 151] width 60 height 9
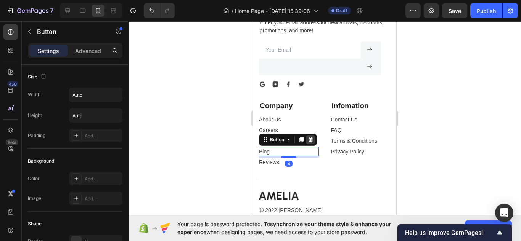
click at [310, 141] on icon at bounding box center [310, 139] width 5 height 5
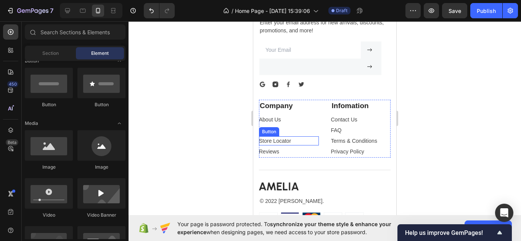
click at [294, 141] on div "Store Locator Button" at bounding box center [289, 141] width 60 height 9
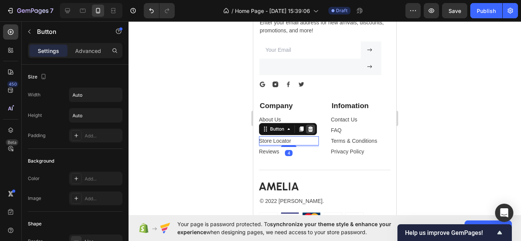
click at [312, 129] on icon at bounding box center [310, 129] width 6 height 6
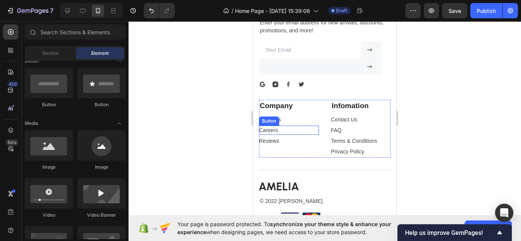
click at [291, 132] on div "Careers Button" at bounding box center [289, 130] width 60 height 9
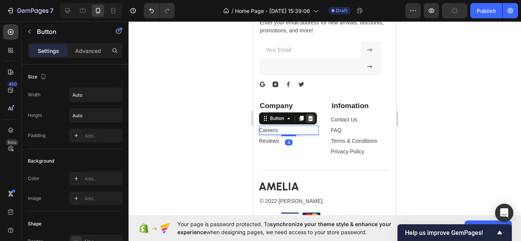
click at [312, 119] on icon at bounding box center [310, 118] width 5 height 5
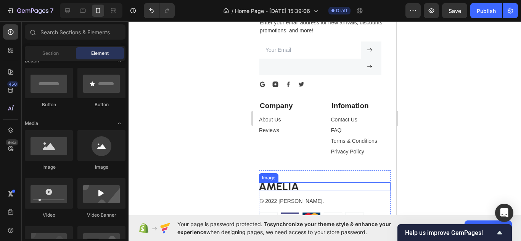
click at [288, 186] on img at bounding box center [279, 187] width 40 height 8
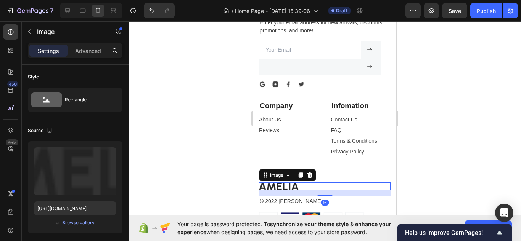
click at [288, 186] on img at bounding box center [279, 187] width 40 height 8
click at [312, 175] on icon at bounding box center [310, 175] width 6 height 6
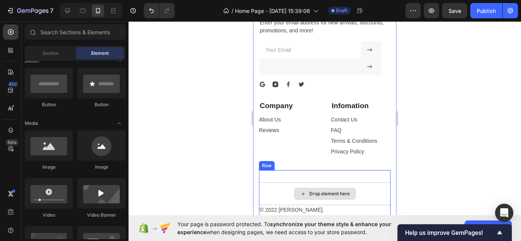
click at [276, 186] on div "Drop element here" at bounding box center [325, 194] width 132 height 23
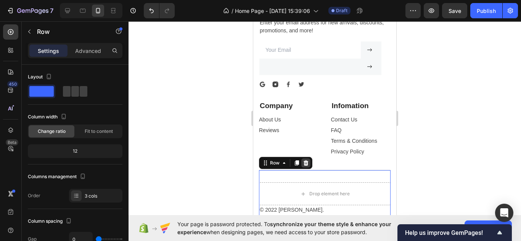
click at [307, 163] on icon at bounding box center [306, 163] width 5 height 5
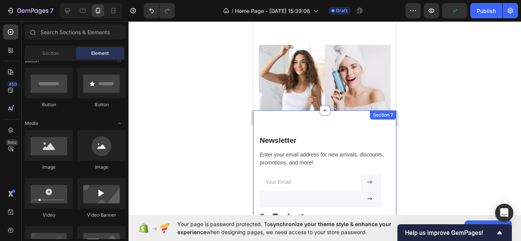
scroll to position [917, 0]
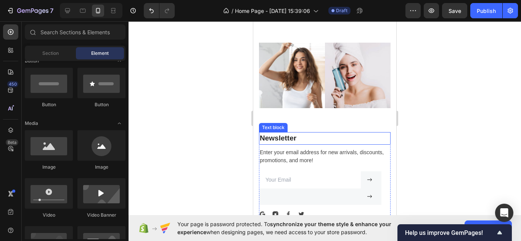
click at [375, 143] on p "Newsletter" at bounding box center [325, 138] width 130 height 11
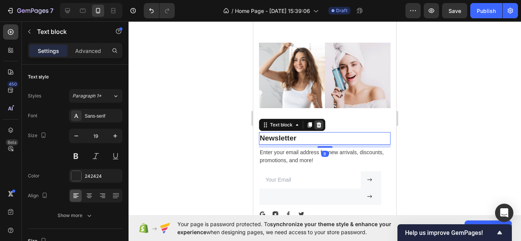
click at [321, 125] on icon at bounding box center [318, 124] width 5 height 5
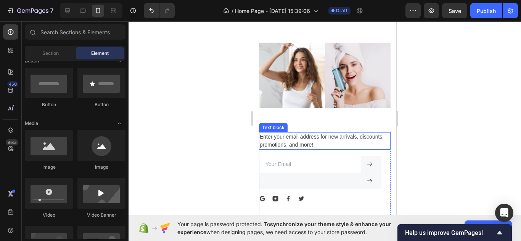
click at [320, 138] on p "Enter your email address for new arrivals, discounts, promotions, and more!" at bounding box center [325, 141] width 130 height 16
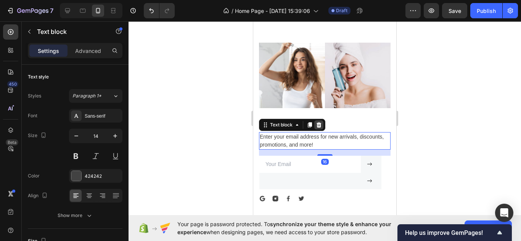
click at [320, 125] on icon at bounding box center [318, 124] width 5 height 5
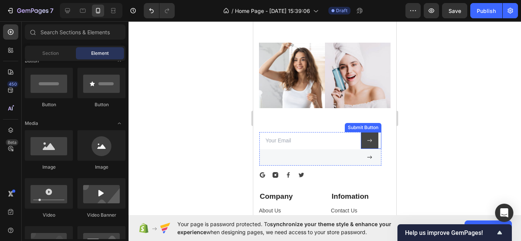
click at [377, 137] on button at bounding box center [370, 140] width 18 height 17
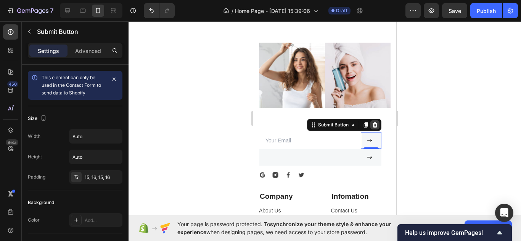
click at [373, 127] on icon at bounding box center [375, 124] width 5 height 5
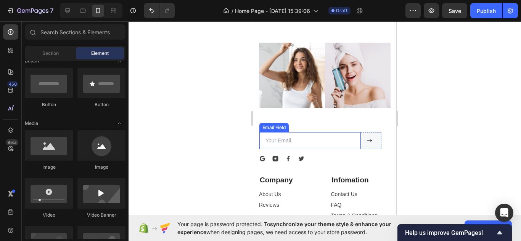
click at [357, 137] on input "email" at bounding box center [309, 140] width 101 height 17
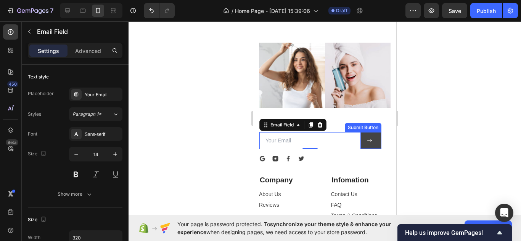
click at [369, 137] on button at bounding box center [371, 140] width 21 height 17
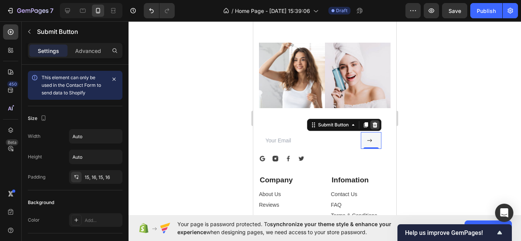
click at [377, 122] on icon at bounding box center [375, 125] width 6 height 6
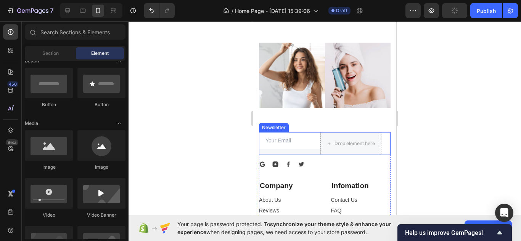
click at [385, 135] on div "Email Field Drop element here Row Newsletter" at bounding box center [325, 143] width 132 height 23
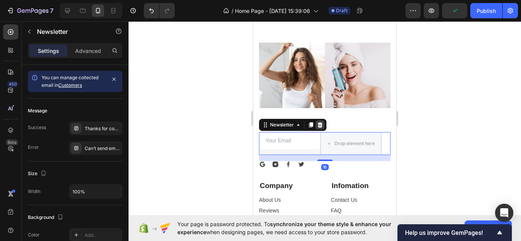
click at [319, 123] on icon at bounding box center [320, 124] width 5 height 5
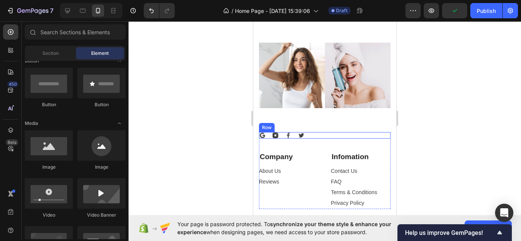
click at [309, 135] on div "Image Image Image Image Row" at bounding box center [325, 135] width 132 height 6
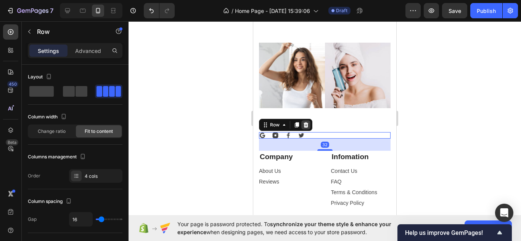
click at [307, 122] on div at bounding box center [305, 124] width 9 height 9
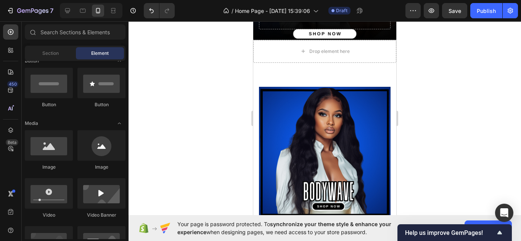
scroll to position [175, 0]
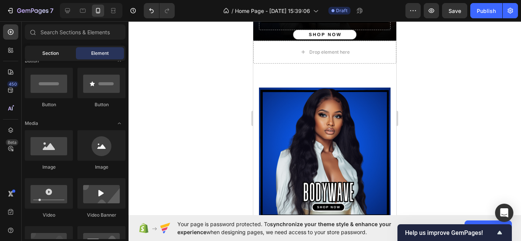
click at [42, 54] on span "Section" at bounding box center [50, 53] width 16 height 7
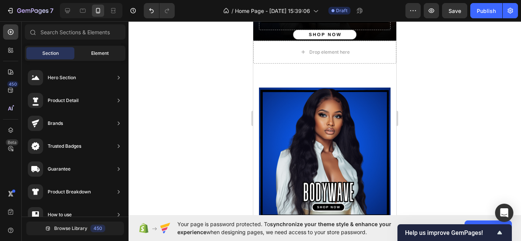
click at [91, 53] on span "Element" at bounding box center [100, 53] width 18 height 7
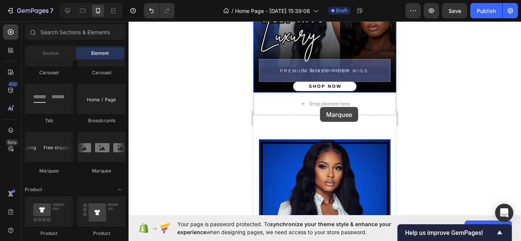
scroll to position [110, 0]
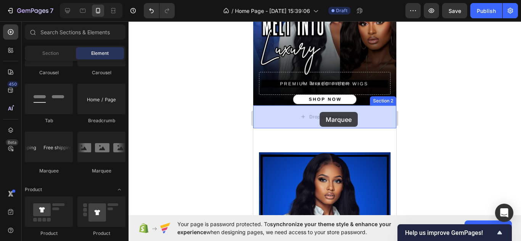
drag, startPoint x: 299, startPoint y: 175, endPoint x: 320, endPoint y: 112, distance: 65.7
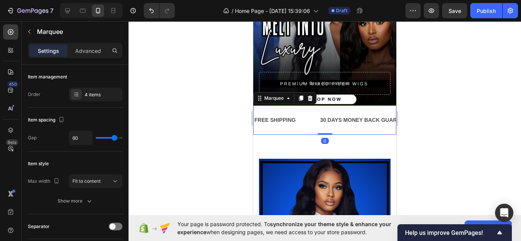
click at [189, 158] on div at bounding box center [325, 131] width 392 height 220
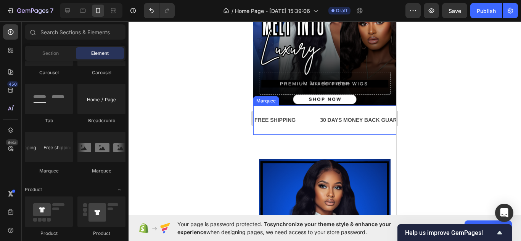
click at [315, 132] on div "FREE SHIPPING Text Block 30 DAYS MONEY BACK GUARANTEE Text Block LIMITED TIME 5…" at bounding box center [324, 120] width 143 height 29
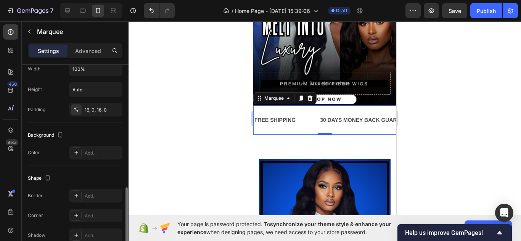
scroll to position [320, 0]
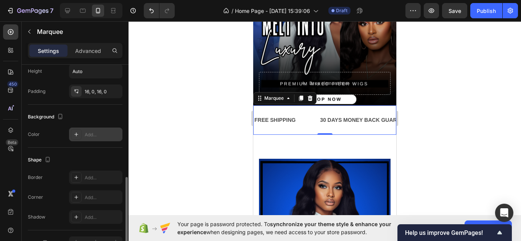
click at [85, 138] on div "Add..." at bounding box center [103, 135] width 36 height 7
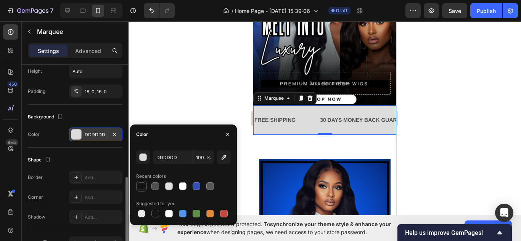
click at [144, 188] on div at bounding box center [142, 187] width 8 height 8
type input "121212"
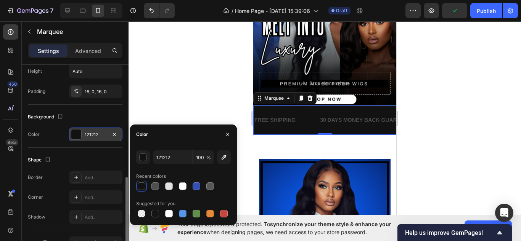
click at [56, 171] on div "Border Add..." at bounding box center [75, 178] width 95 height 14
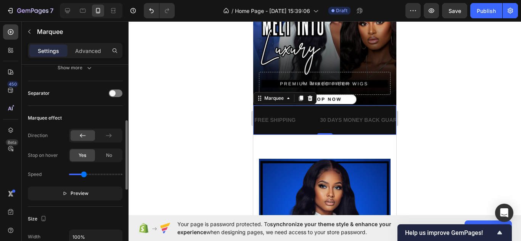
scroll to position [164, 0]
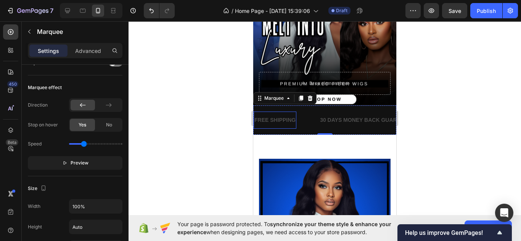
click at [292, 118] on div "FREE SHIPPING" at bounding box center [275, 120] width 43 height 11
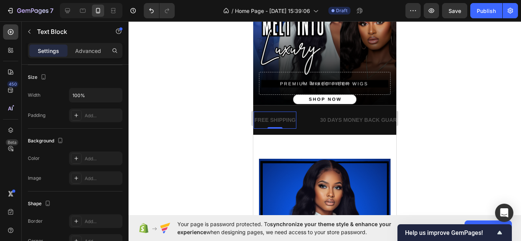
scroll to position [0, 0]
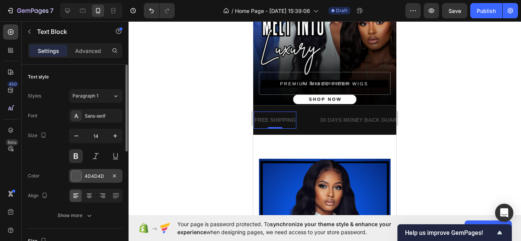
click at [103, 174] on div "4D4D4D" at bounding box center [96, 176] width 22 height 7
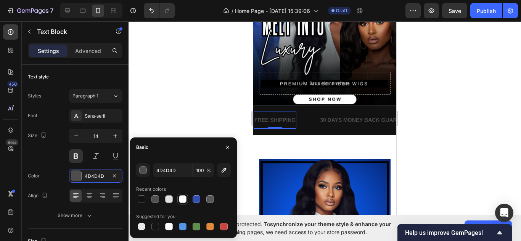
click at [180, 201] on div at bounding box center [183, 200] width 8 height 8
type input "FFFFFF"
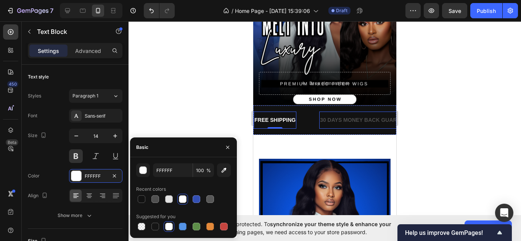
click at [349, 119] on div "30 DAYS MONEY BACK GUARANTEE" at bounding box center [367, 120] width 96 height 11
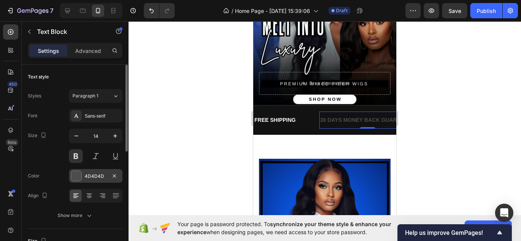
click at [98, 177] on div "4D4D4D" at bounding box center [96, 176] width 22 height 7
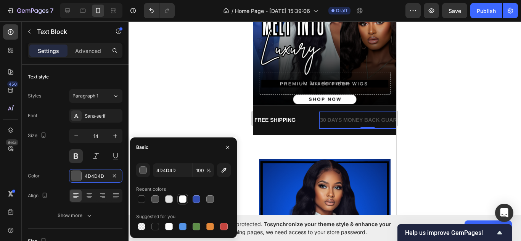
click at [178, 197] on div at bounding box center [182, 199] width 9 height 9
type input "FFFFFF"
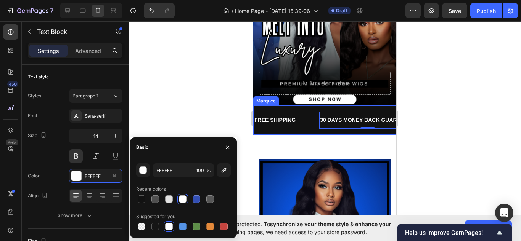
click at [318, 130] on div "FREE SHIPPING Text Block 30 DAYS MONEY BACK GUARANTEE Text Block 0 LIMITED TIME…" at bounding box center [324, 120] width 143 height 29
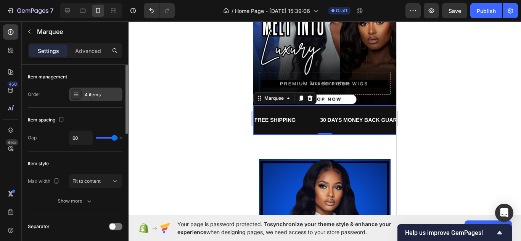
click at [80, 99] on div at bounding box center [76, 94] width 11 height 11
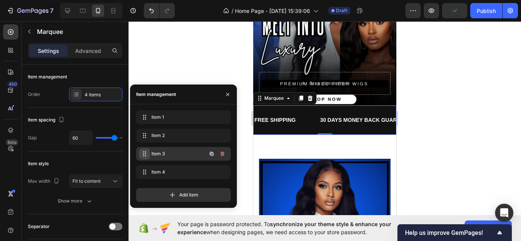
click at [148, 154] on span at bounding box center [144, 154] width 11 height 11
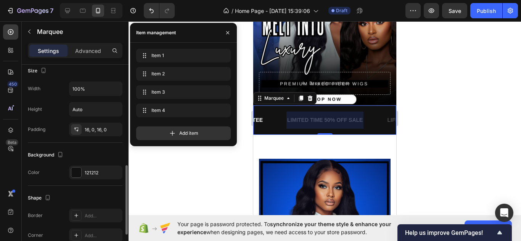
scroll to position [283, 0]
click at [89, 175] on div "121212" at bounding box center [95, 172] width 53 height 14
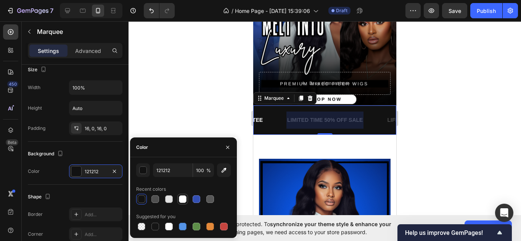
click at [187, 197] on div at bounding box center [182, 199] width 11 height 11
type input "FFFFFF"
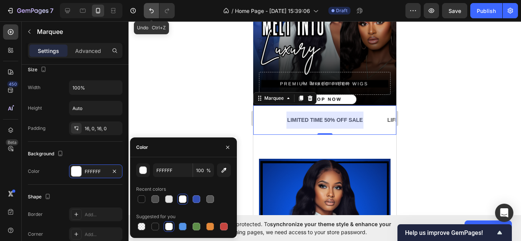
click at [151, 14] on icon "Undo/Redo" at bounding box center [152, 11] width 8 height 8
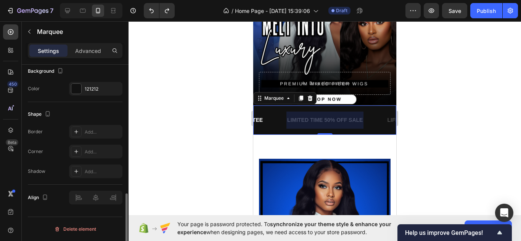
scroll to position [0, 0]
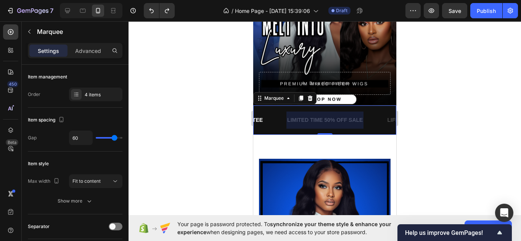
click at [307, 115] on div at bounding box center [324, 120] width 77 height 17
click at [288, 119] on div at bounding box center [324, 120] width 77 height 17
click at [198, 140] on div at bounding box center [325, 131] width 392 height 220
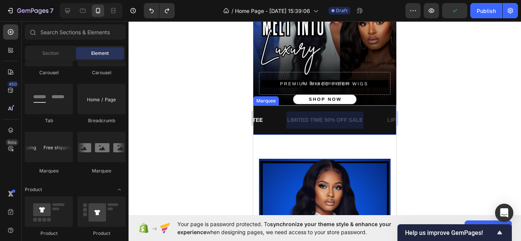
click at [311, 123] on div at bounding box center [324, 120] width 77 height 17
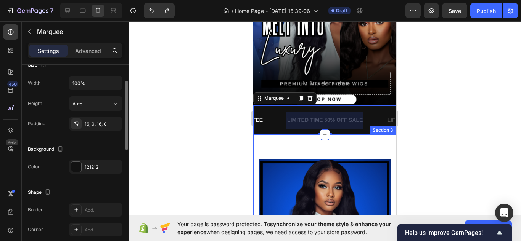
scroll to position [204, 0]
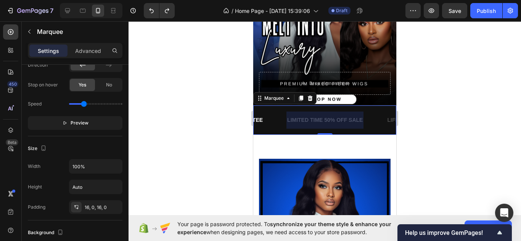
click at [269, 120] on div "30 DAYS MONEY BACK GUARANTEE Text Block" at bounding box center [226, 120] width 119 height 17
click at [318, 119] on div at bounding box center [324, 120] width 77 height 17
click at [335, 160] on img at bounding box center [325, 225] width 132 height 132
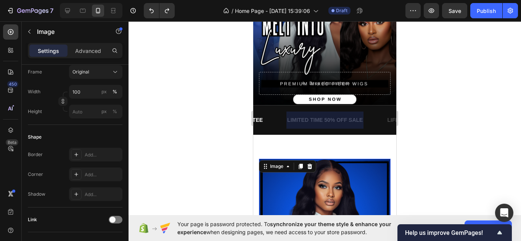
scroll to position [0, 0]
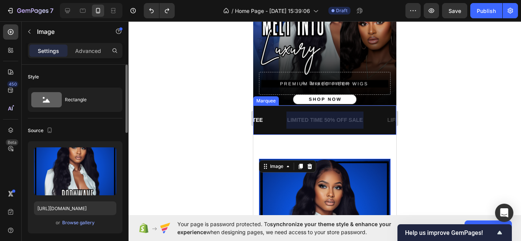
click at [353, 119] on div at bounding box center [324, 120] width 77 height 17
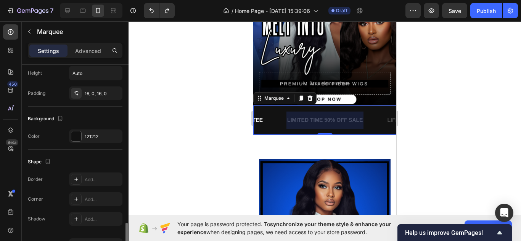
scroll to position [366, 0]
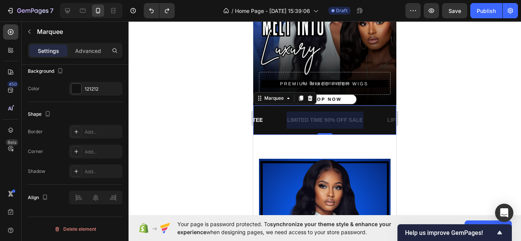
click at [296, 119] on div at bounding box center [324, 120] width 77 height 17
click at [169, 164] on div at bounding box center [325, 131] width 392 height 220
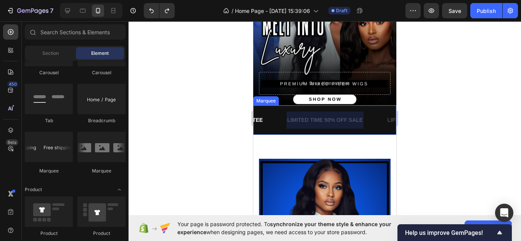
click at [304, 122] on div at bounding box center [324, 120] width 77 height 17
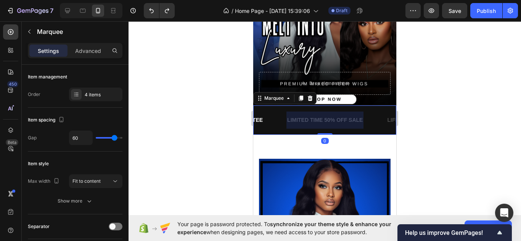
click at [402, 123] on div at bounding box center [325, 131] width 392 height 220
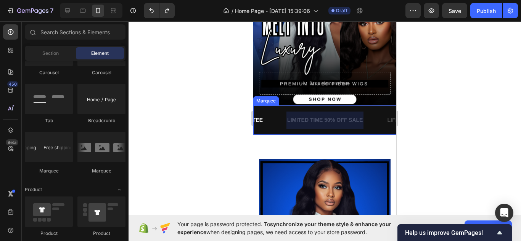
click at [362, 120] on div at bounding box center [324, 120] width 77 height 17
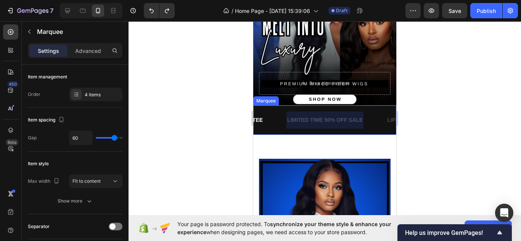
click at [303, 118] on div at bounding box center [324, 120] width 77 height 17
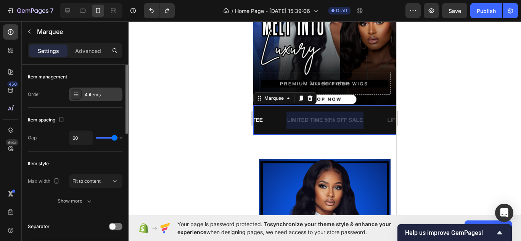
click at [106, 92] on div "4 items" at bounding box center [103, 95] width 36 height 7
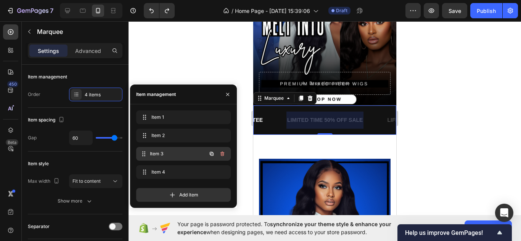
click at [160, 153] on span "Item 3" at bounding box center [178, 154] width 56 height 7
click at [162, 154] on span "Item 3" at bounding box center [172, 154] width 43 height 7
click at [162, 154] on span "Item 3" at bounding box center [178, 154] width 56 height 7
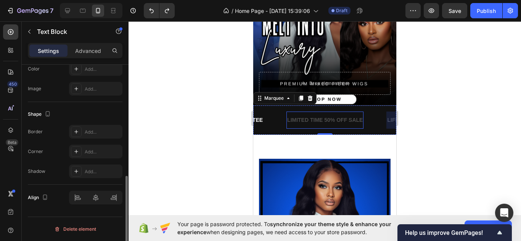
click at [321, 120] on div "LIMITED TIME 50% OFF SALE" at bounding box center [324, 120] width 77 height 11
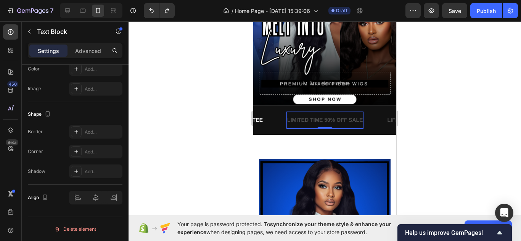
scroll to position [0, 0]
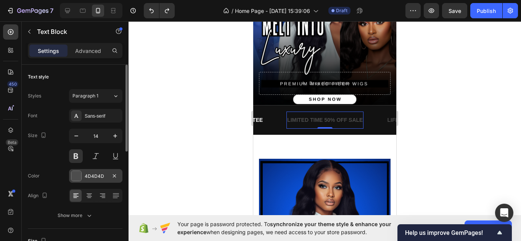
click at [88, 181] on div "4D4D4D" at bounding box center [95, 176] width 53 height 14
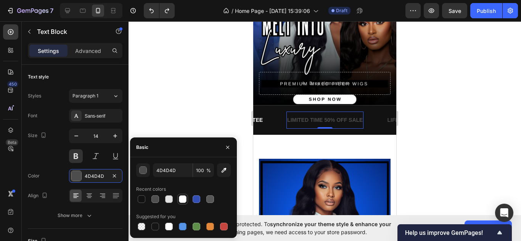
click at [182, 201] on div at bounding box center [183, 200] width 8 height 8
type input "FFFFFF"
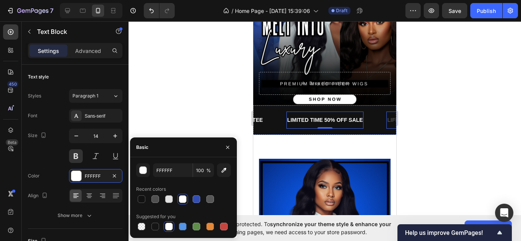
click at [390, 123] on div "LIFE TIME WARRANTY" at bounding box center [415, 120] width 59 height 11
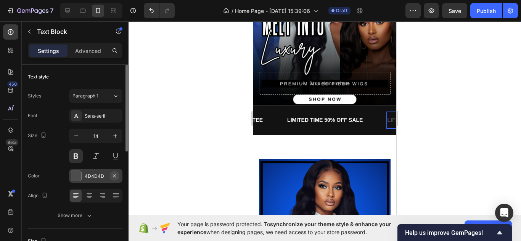
click at [114, 177] on icon "button" at bounding box center [114, 175] width 3 height 3
click at [93, 177] on div "Add..." at bounding box center [103, 176] width 36 height 7
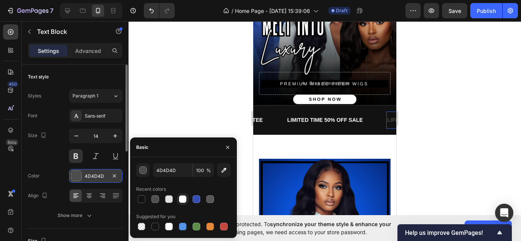
click at [180, 201] on div at bounding box center [183, 200] width 8 height 8
type input "FFFFFF"
click at [202, 132] on div at bounding box center [325, 131] width 392 height 220
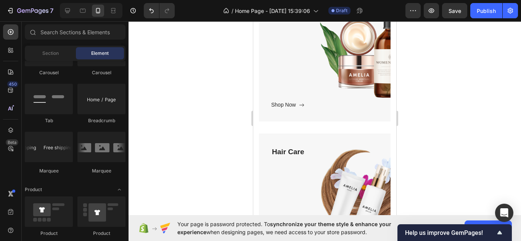
scroll to position [431, 0]
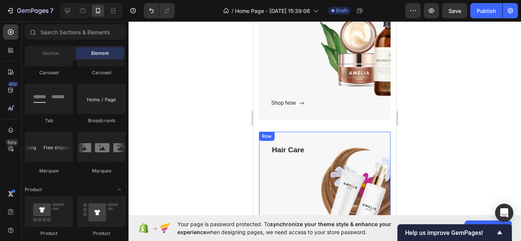
click at [339, 136] on div "Hair Care Text block Shop Now Button Row" at bounding box center [325, 201] width 132 height 138
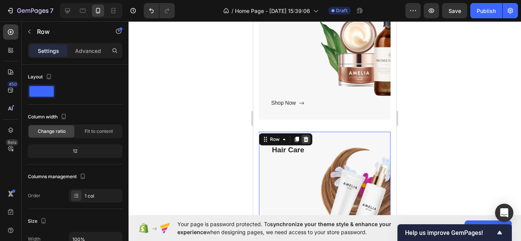
click at [308, 139] on icon at bounding box center [306, 140] width 6 height 6
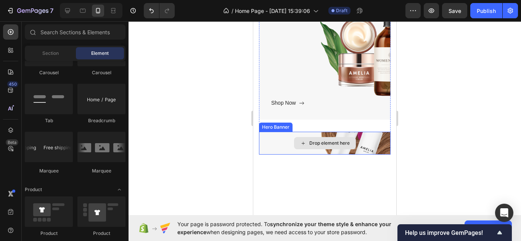
click at [275, 148] on div "Drop element here" at bounding box center [325, 143] width 132 height 23
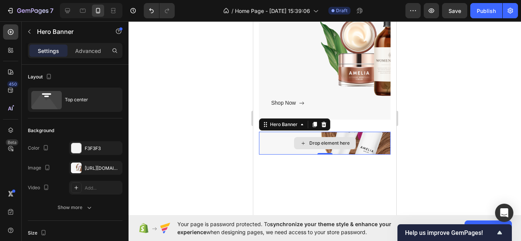
click at [276, 142] on div "Drop element here" at bounding box center [325, 143] width 132 height 23
click at [325, 123] on icon at bounding box center [323, 124] width 5 height 5
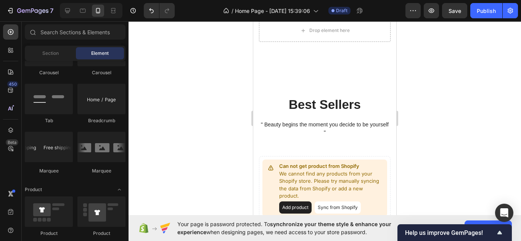
scroll to position [545, 0]
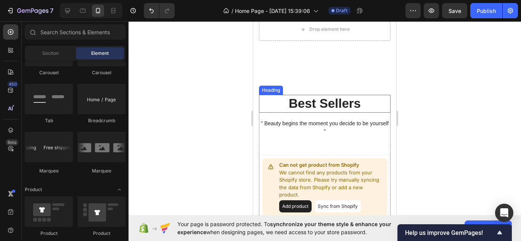
click at [313, 107] on p "Best Sellers" at bounding box center [325, 104] width 130 height 16
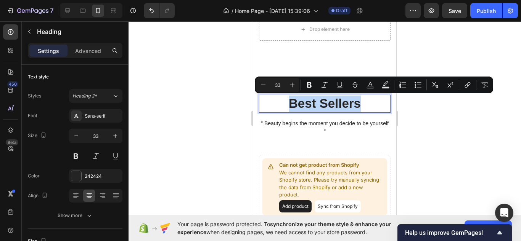
click at [313, 107] on p "Best Sellers" at bounding box center [325, 104] width 130 height 16
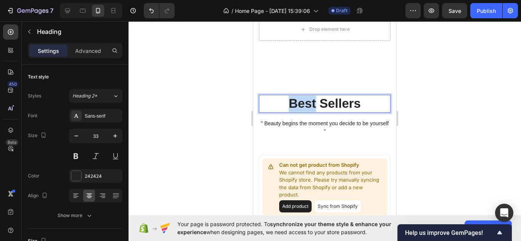
click at [313, 107] on p "Best Sellers" at bounding box center [325, 104] width 130 height 16
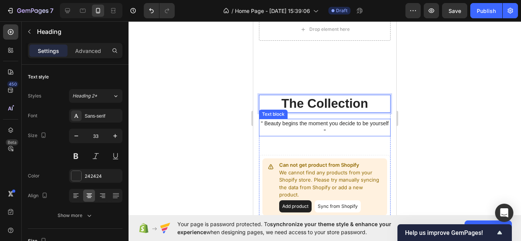
click at [273, 123] on p "" Beauty begins the moment you decide to be yourself "" at bounding box center [325, 128] width 130 height 16
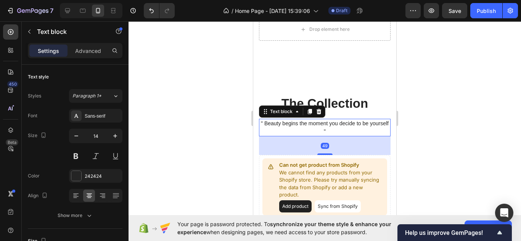
click at [273, 123] on p "" Beauty begins the moment you decide to be yourself "" at bounding box center [325, 128] width 130 height 16
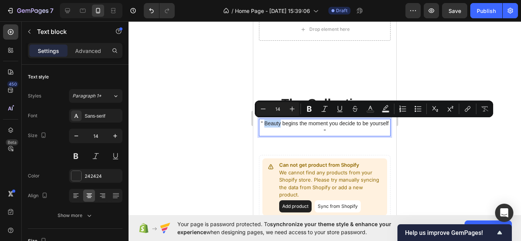
click at [273, 123] on p "" Beauty begins the moment you decide to be yourself "" at bounding box center [325, 128] width 130 height 16
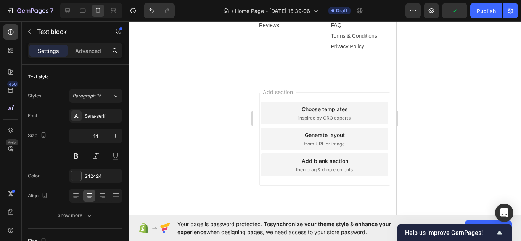
scroll to position [898, 0]
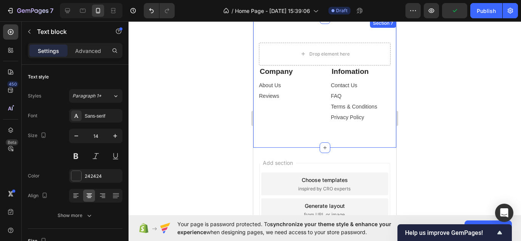
click at [379, 145] on div "Drop element here Company Text block About Us Button Reviews Button Infomation …" at bounding box center [324, 84] width 143 height 130
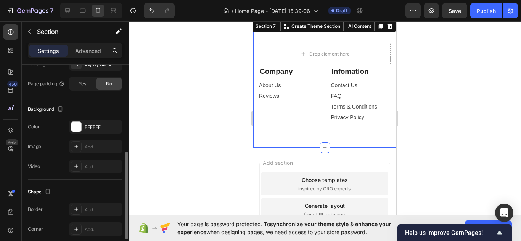
scroll to position [201, 0]
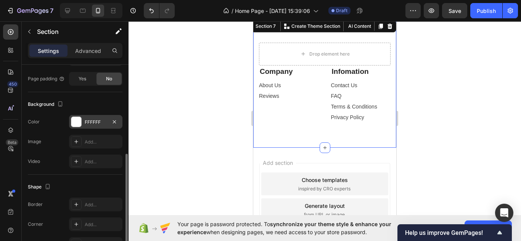
click at [88, 125] on div "FFFFFF" at bounding box center [96, 122] width 22 height 7
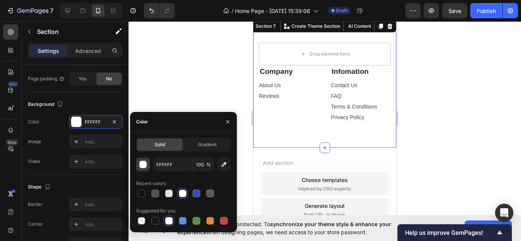
click at [145, 162] on div "button" at bounding box center [144, 165] width 8 height 8
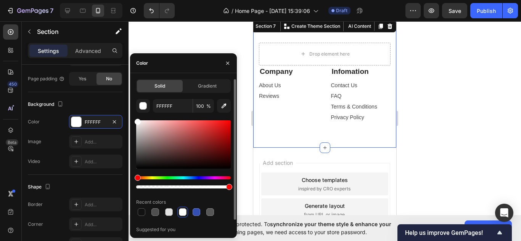
click at [201, 178] on div "Hue" at bounding box center [183, 178] width 95 height 3
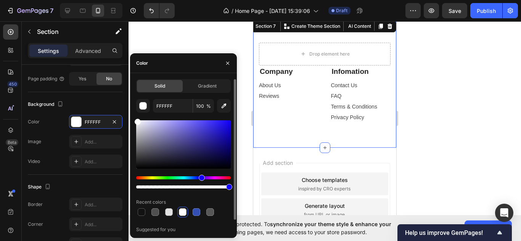
click at [215, 146] on div at bounding box center [183, 144] width 95 height 48
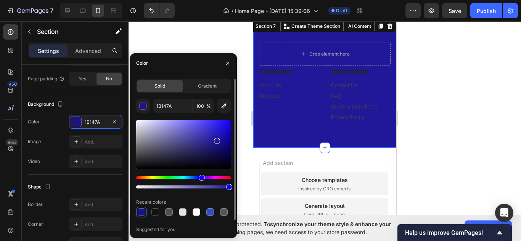
drag, startPoint x: 215, startPoint y: 146, endPoint x: 216, endPoint y: 140, distance: 6.2
click at [216, 140] on div at bounding box center [217, 141] width 6 height 6
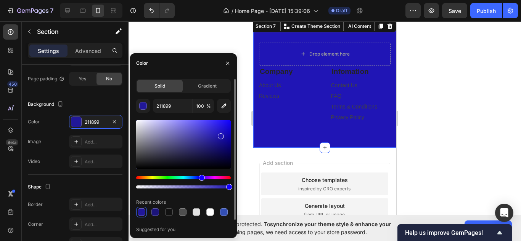
drag, startPoint x: 216, startPoint y: 140, endPoint x: 220, endPoint y: 134, distance: 6.6
click at [220, 134] on div at bounding box center [221, 136] width 6 height 6
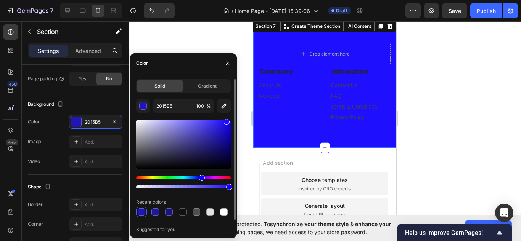
drag, startPoint x: 220, startPoint y: 134, endPoint x: 226, endPoint y: 117, distance: 18.6
click at [226, 117] on div "2015B5 100 % Recent colors Suggested for you" at bounding box center [183, 172] width 95 height 146
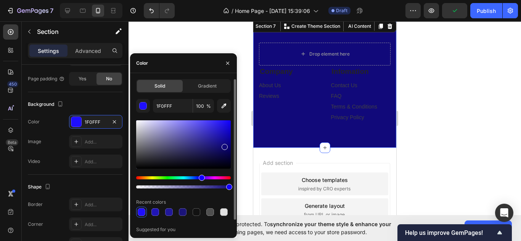
drag, startPoint x: 225, startPoint y: 123, endPoint x: 223, endPoint y: 146, distance: 22.5
click at [223, 146] on div at bounding box center [225, 147] width 6 height 6
type input "11097A"
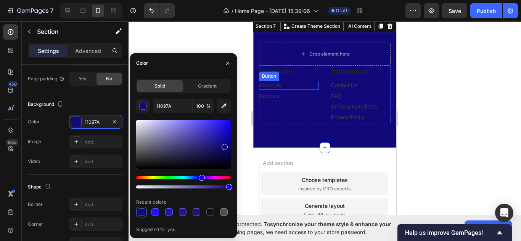
click at [306, 87] on div "About Us Button" at bounding box center [289, 85] width 60 height 9
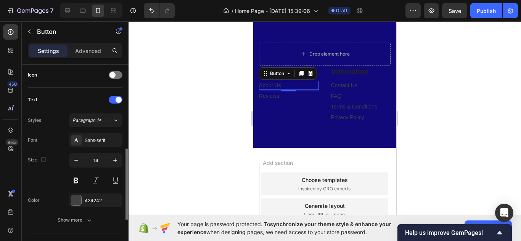
scroll to position [243, 0]
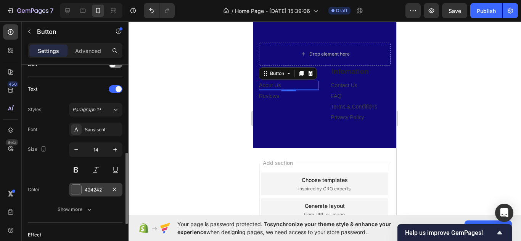
click at [101, 187] on div "424242" at bounding box center [96, 190] width 22 height 7
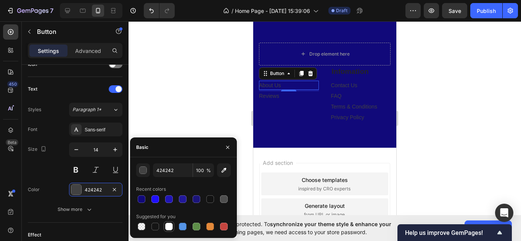
click at [169, 228] on div at bounding box center [169, 227] width 8 height 8
type input "FFFFFF"
click at [285, 98] on div "4" at bounding box center [289, 98] width 8 height 6
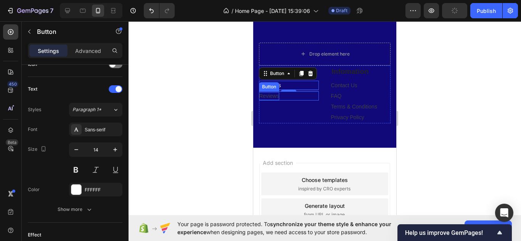
click at [267, 97] on div "Reviews" at bounding box center [269, 96] width 20 height 8
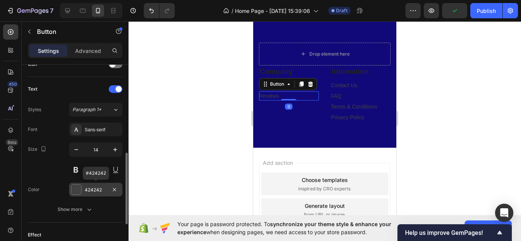
click at [106, 190] on div "424242" at bounding box center [96, 190] width 22 height 7
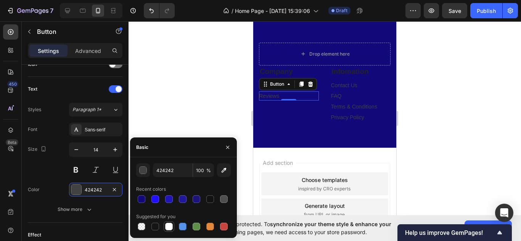
click at [169, 228] on div at bounding box center [169, 227] width 8 height 8
type input "FFFFFF"
click at [368, 84] on div "Contact Us Button" at bounding box center [361, 85] width 60 height 9
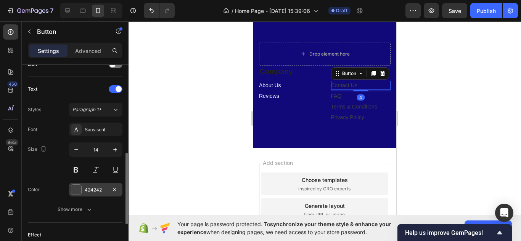
click at [102, 192] on div "424242" at bounding box center [96, 190] width 22 height 7
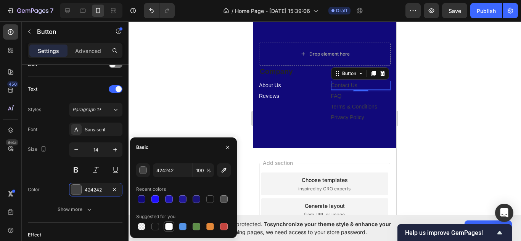
click at [170, 229] on div at bounding box center [169, 227] width 8 height 8
type input "FFFFFF"
click at [362, 96] on div "4" at bounding box center [361, 98] width 8 height 6
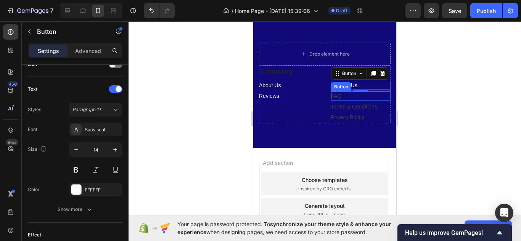
click at [343, 96] on div "FAQ Button" at bounding box center [361, 96] width 60 height 9
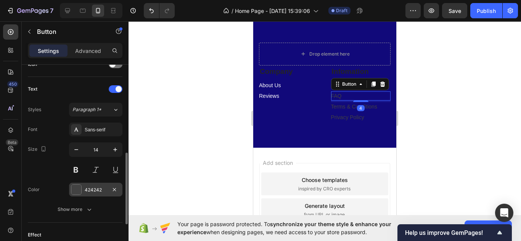
click at [101, 188] on div "424242" at bounding box center [96, 190] width 22 height 7
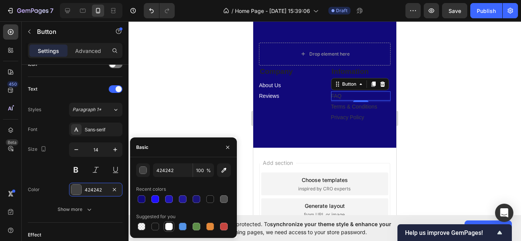
click at [171, 228] on div at bounding box center [169, 227] width 8 height 8
type input "FFFFFF"
click at [373, 108] on div "Terms & Conditions" at bounding box center [354, 107] width 46 height 8
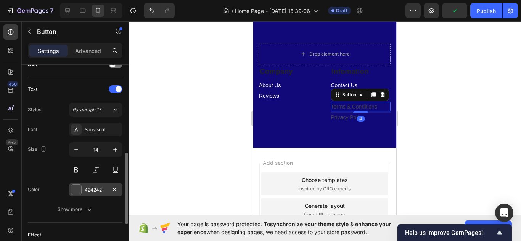
click at [90, 194] on div "424242" at bounding box center [95, 190] width 53 height 14
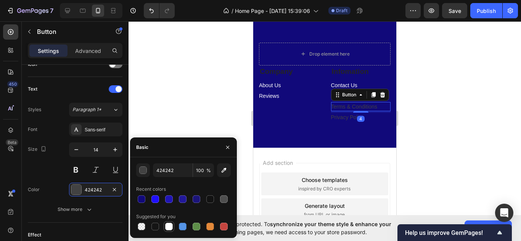
click at [173, 229] on div at bounding box center [168, 226] width 9 height 9
type input "FFFFFF"
click at [357, 117] on div "4" at bounding box center [361, 119] width 8 height 6
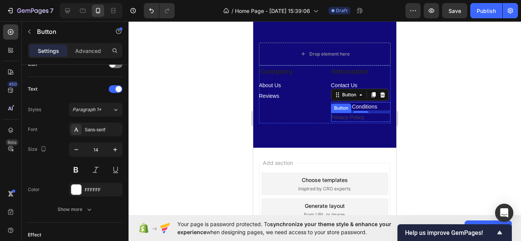
click at [375, 120] on div "Privacy Policy Button" at bounding box center [361, 117] width 60 height 9
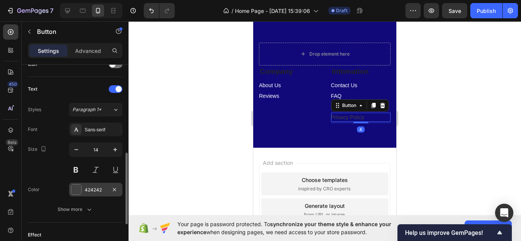
click at [102, 191] on div "424242" at bounding box center [96, 190] width 22 height 7
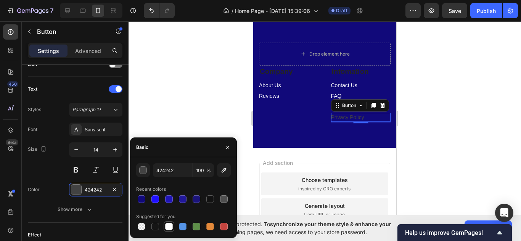
click at [168, 226] on div at bounding box center [169, 227] width 8 height 8
type input "FFFFFF"
click at [202, 119] on div at bounding box center [325, 131] width 392 height 220
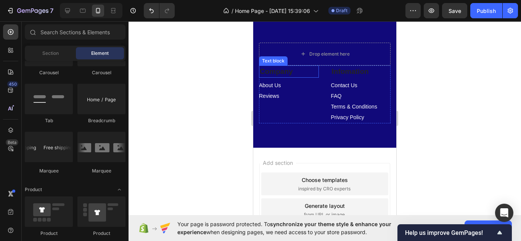
click at [282, 70] on p "Company" at bounding box center [289, 71] width 58 height 11
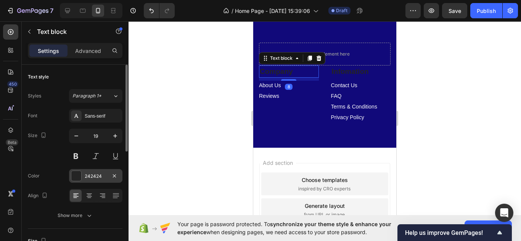
click at [83, 176] on div "242424" at bounding box center [95, 176] width 53 height 14
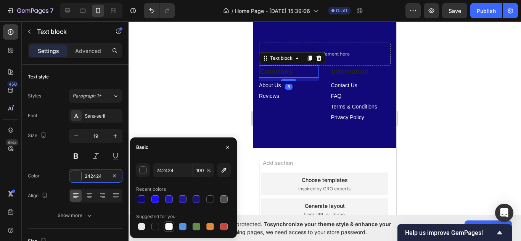
click at [174, 222] on div at bounding box center [169, 227] width 11 height 11
type input "FFFFFF"
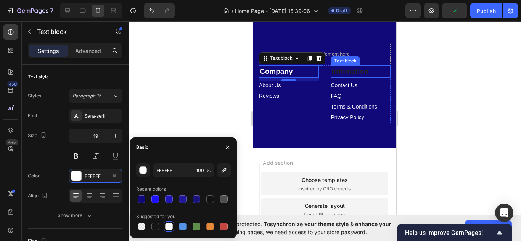
click at [366, 73] on p "Infomation" at bounding box center [361, 71] width 58 height 11
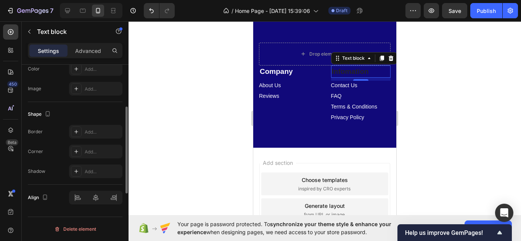
scroll to position [80, 0]
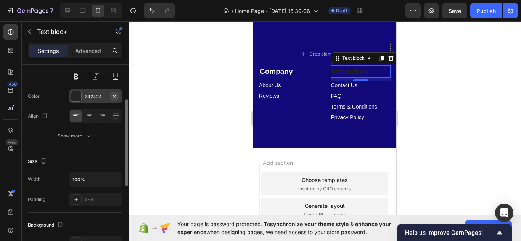
click at [113, 97] on icon "button" at bounding box center [114, 96] width 3 height 3
click at [96, 97] on div "Add..." at bounding box center [103, 96] width 36 height 7
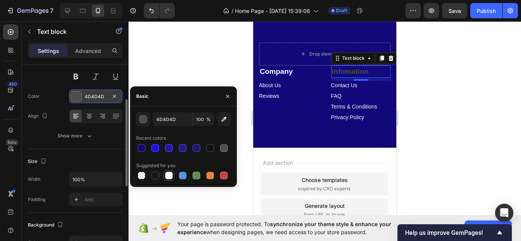
click at [168, 172] on div at bounding box center [169, 176] width 8 height 8
type input "FFFFFF"
click at [208, 66] on div at bounding box center [325, 131] width 392 height 220
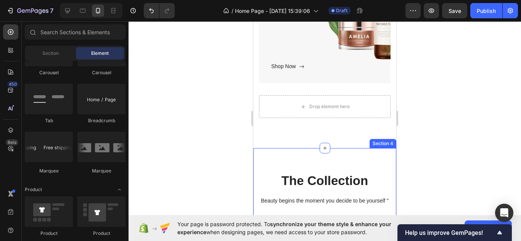
scroll to position [467, 0]
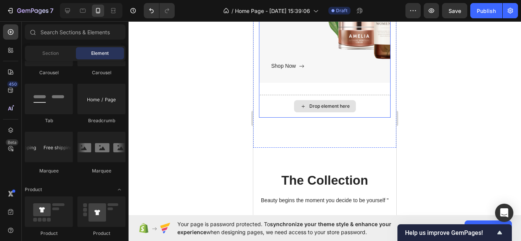
click at [291, 112] on div "Drop element here" at bounding box center [325, 106] width 132 height 23
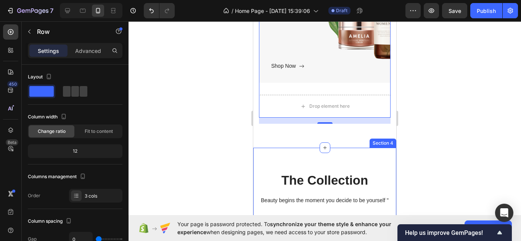
click at [266, 161] on div "The Collection Heading Beauty begins the moment you decide to be yourself " Tex…" at bounding box center [324, 230] width 143 height 164
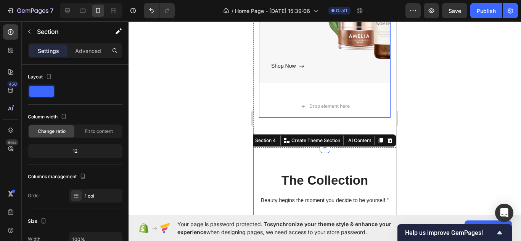
drag, startPoint x: 286, startPoint y: 142, endPoint x: 305, endPoint y: 93, distance: 52.1
click at [305, 93] on div "Image Hero Banner Body Care Text block Shop Now Button Row Hero Banner Drop ele…" at bounding box center [324, 73] width 143 height 1009
click at [259, 154] on div "The Collection Heading Beauty begins the moment you decide to be yourself " Tex…" at bounding box center [324, 230] width 143 height 164
click at [288, 113] on div "Drop element here" at bounding box center [325, 106] width 132 height 23
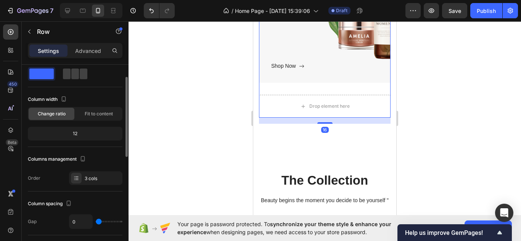
scroll to position [21, 0]
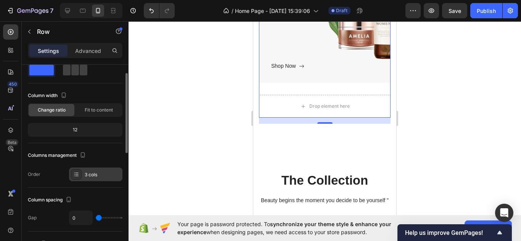
click at [91, 173] on div "3 cols" at bounding box center [103, 175] width 36 height 7
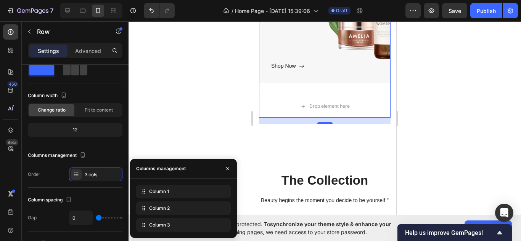
click at [239, 81] on div at bounding box center [325, 131] width 392 height 220
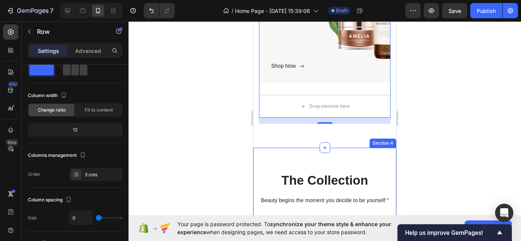
click at [325, 158] on div "The Collection Heading Beauty begins the moment you decide to be yourself " Tex…" at bounding box center [324, 230] width 143 height 164
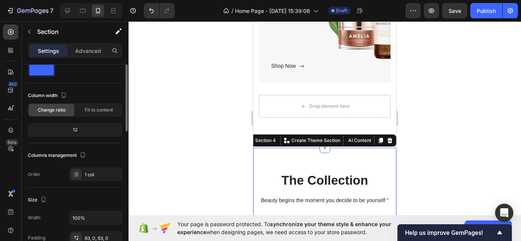
scroll to position [0, 0]
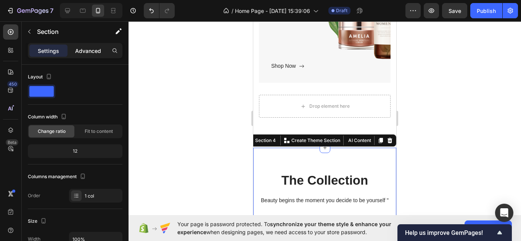
click at [85, 56] on div "Advanced" at bounding box center [88, 51] width 38 height 12
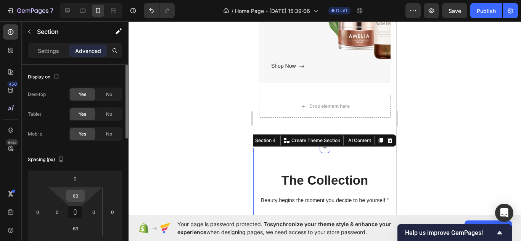
click at [79, 193] on input "63" at bounding box center [75, 195] width 15 height 11
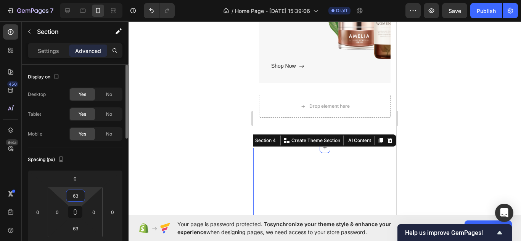
type input "6"
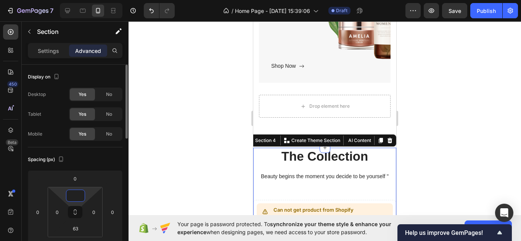
type input "0"
click at [171, 175] on div at bounding box center [325, 131] width 392 height 220
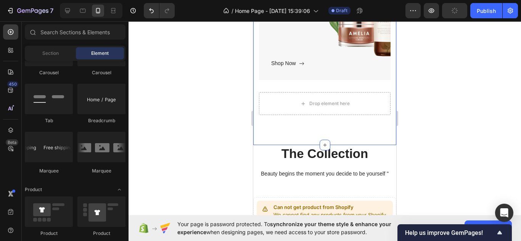
scroll to position [445, 0]
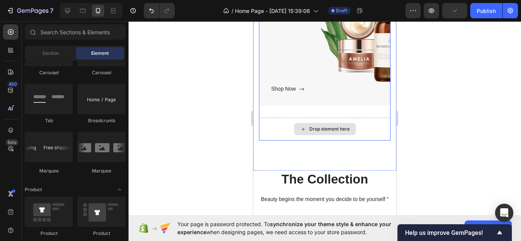
click at [263, 127] on div "Drop element here" at bounding box center [325, 129] width 132 height 23
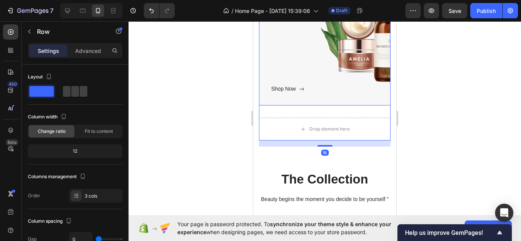
click at [338, 56] on div "Body Care Text block Shop Now Button" at bounding box center [324, 37] width 107 height 113
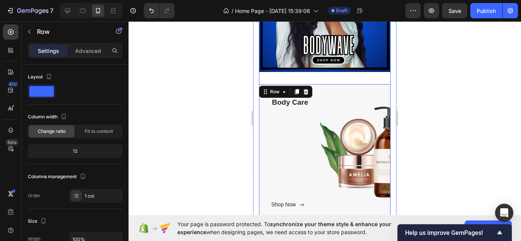
scroll to position [327, 0]
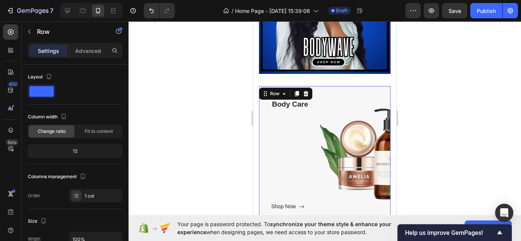
click at [294, 113] on div "Body Care Text block Shop Now Button" at bounding box center [324, 154] width 107 height 113
click at [85, 53] on p "Advanced" at bounding box center [88, 51] width 26 height 8
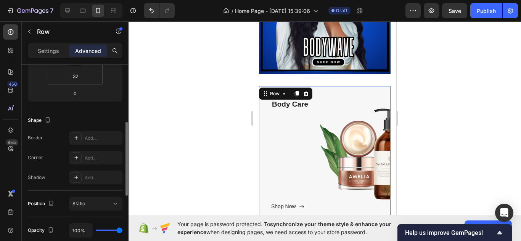
scroll to position [85, 0]
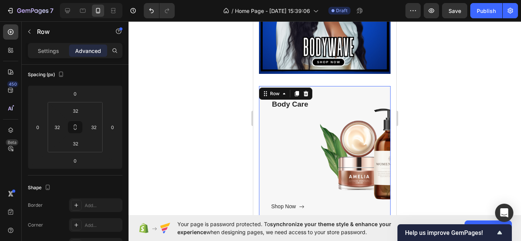
click at [289, 138] on div "Body Care Text block Shop Now Button" at bounding box center [324, 154] width 107 height 113
click at [48, 52] on p "Settings" at bounding box center [48, 51] width 21 height 8
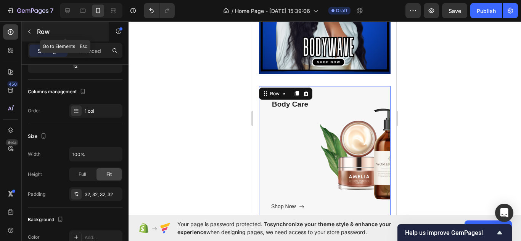
click at [34, 33] on button "button" at bounding box center [29, 32] width 12 height 12
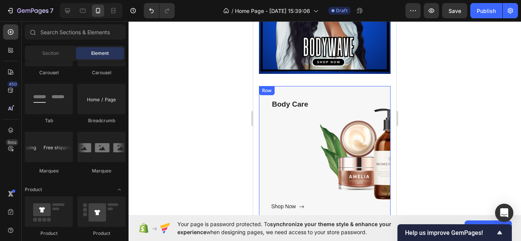
click at [293, 126] on div "Body Care Text block Shop Now Button" at bounding box center [324, 154] width 107 height 113
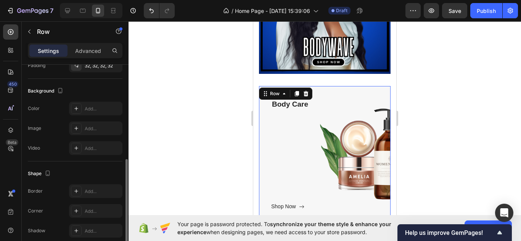
scroll to position [214, 0]
click at [94, 129] on div "Add..." at bounding box center [103, 129] width 36 height 7
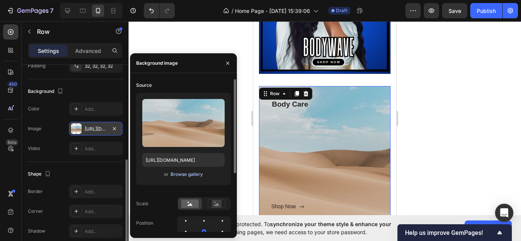
click at [183, 175] on div "Browse gallery" at bounding box center [186, 174] width 32 height 7
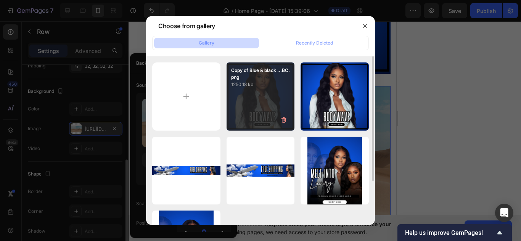
click at [270, 103] on div "Copy of Blue & black ...BC.png 1250.18 kb" at bounding box center [260, 97] width 68 height 68
type input "[URL][DOMAIN_NAME]"
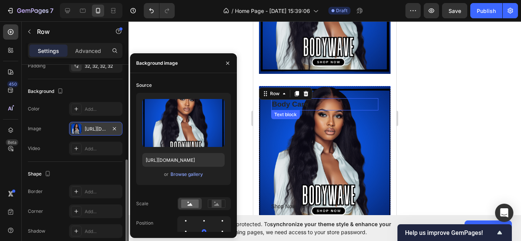
click at [292, 104] on p "Body Care" at bounding box center [325, 104] width 106 height 11
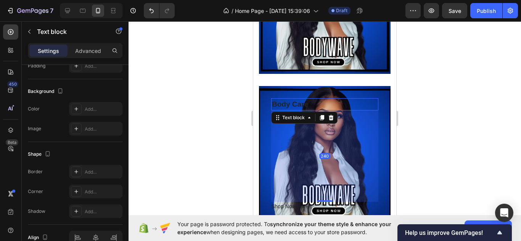
scroll to position [0, 0]
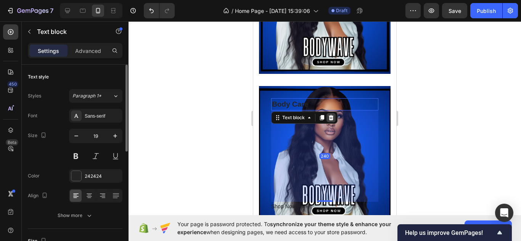
click at [333, 118] on icon at bounding box center [331, 117] width 5 height 5
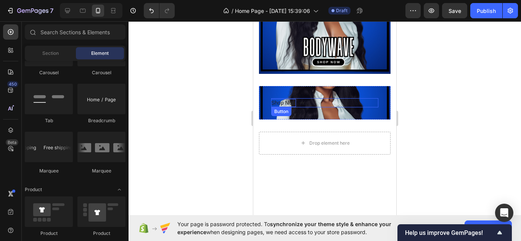
click at [288, 103] on div "Shop Now" at bounding box center [283, 103] width 25 height 8
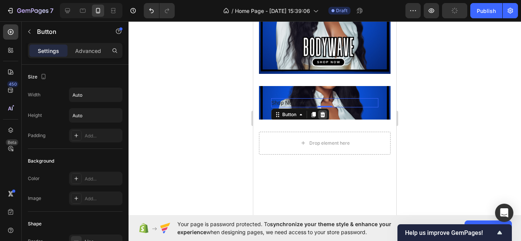
click at [325, 114] on icon at bounding box center [323, 115] width 6 height 6
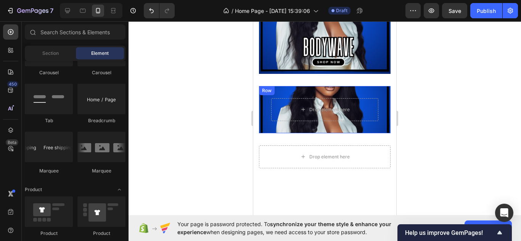
click at [374, 91] on div "Drop element here Row" at bounding box center [325, 109] width 132 height 47
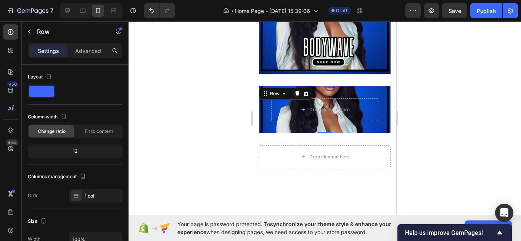
click at [384, 96] on div "Drop element here Row 0" at bounding box center [325, 109] width 132 height 47
click at [306, 92] on icon at bounding box center [306, 93] width 5 height 5
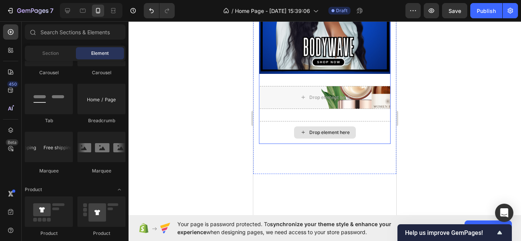
click at [269, 132] on div "Drop element here" at bounding box center [325, 132] width 132 height 23
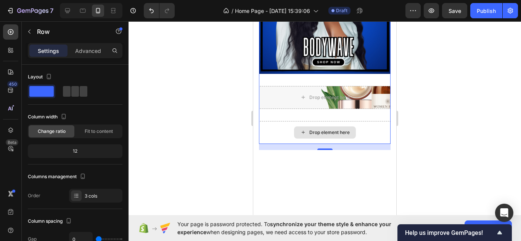
click at [265, 122] on div "Drop element here" at bounding box center [325, 132] width 132 height 23
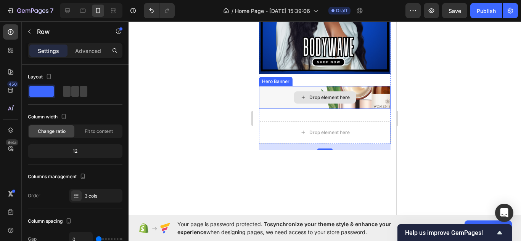
click at [284, 88] on div "Drop element here" at bounding box center [325, 97] width 132 height 23
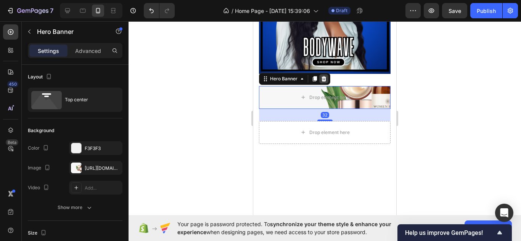
click at [323, 80] on icon at bounding box center [323, 78] width 5 height 5
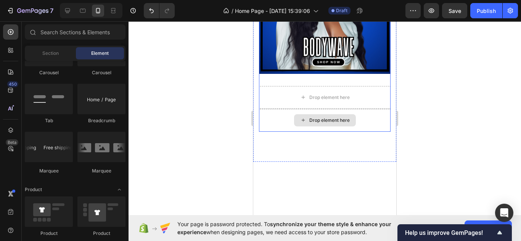
click at [271, 115] on div "Drop element here" at bounding box center [325, 120] width 132 height 23
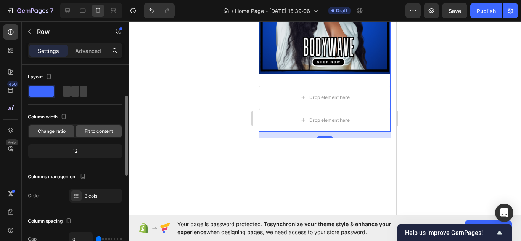
scroll to position [54, 0]
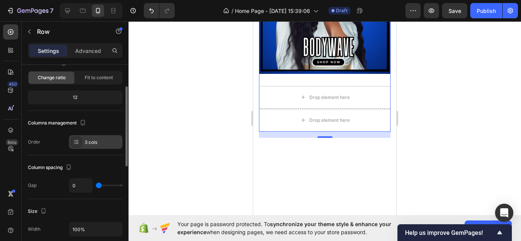
click at [95, 148] on div "3 cols" at bounding box center [95, 142] width 53 height 14
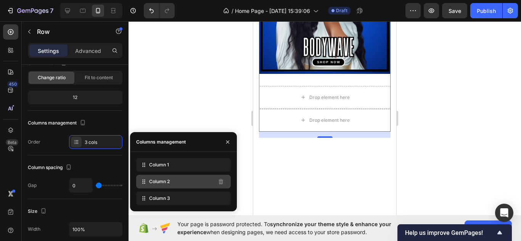
click at [173, 184] on div "Column 2" at bounding box center [183, 182] width 95 height 14
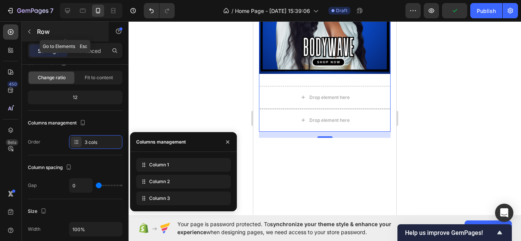
click at [31, 31] on icon "button" at bounding box center [29, 32] width 6 height 6
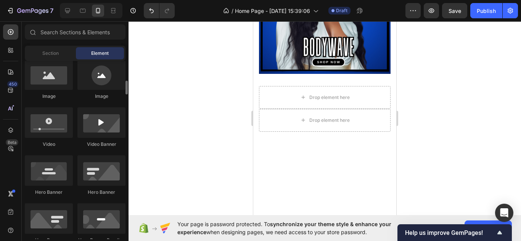
scroll to position [244, 0]
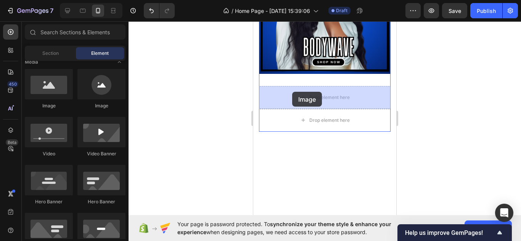
drag, startPoint x: 300, startPoint y: 111, endPoint x: 292, endPoint y: 92, distance: 20.2
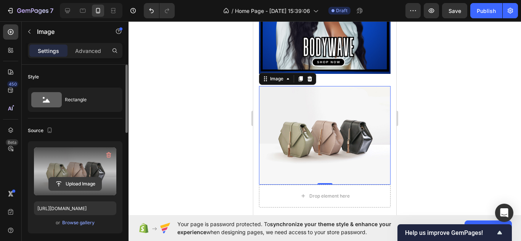
click at [75, 185] on input "file" at bounding box center [75, 184] width 53 height 13
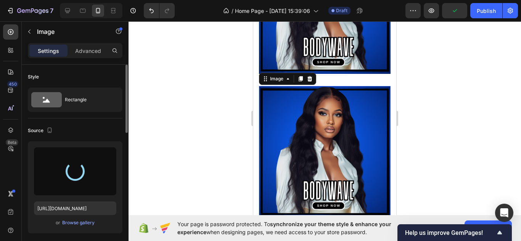
type input "[URL][DOMAIN_NAME]"
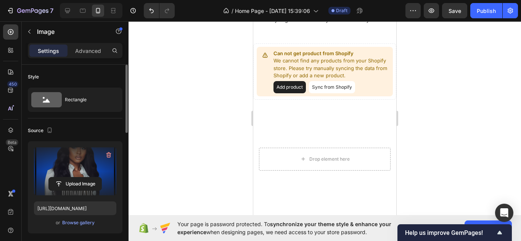
scroll to position [563, 0]
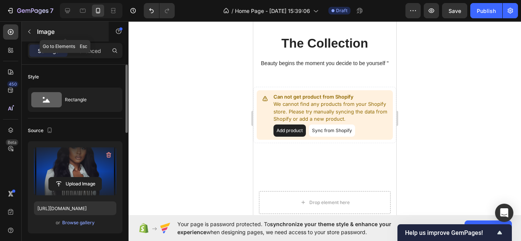
click at [37, 33] on p "Image" at bounding box center [69, 31] width 65 height 9
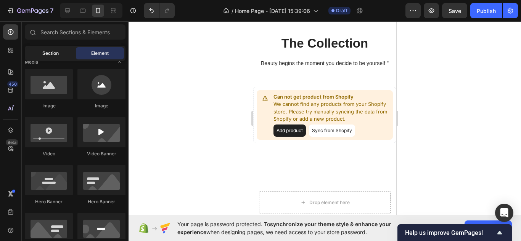
click at [52, 51] on span "Section" at bounding box center [50, 53] width 16 height 7
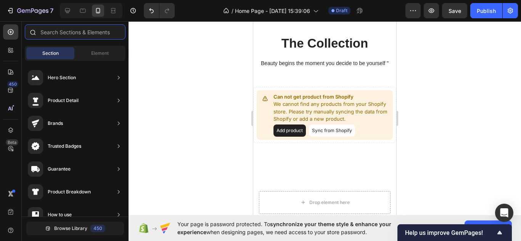
click at [76, 35] on input "text" at bounding box center [75, 31] width 101 height 15
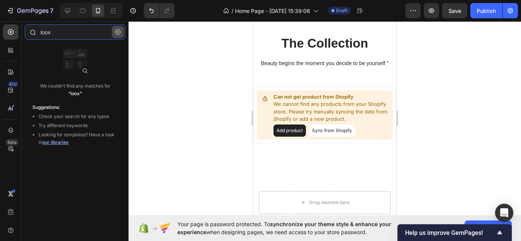
type input "loox"
click at [115, 32] on icon "button" at bounding box center [117, 31] width 5 height 5
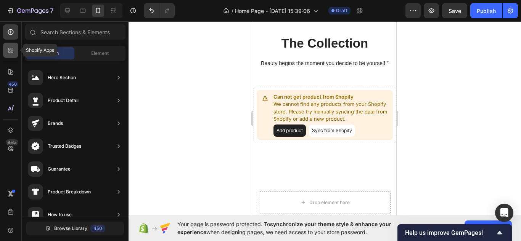
click at [6, 46] on div at bounding box center [10, 50] width 15 height 15
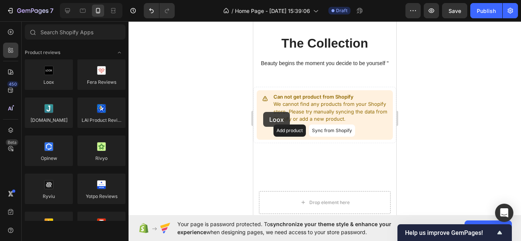
drag, startPoint x: 304, startPoint y: 101, endPoint x: 277, endPoint y: 158, distance: 62.8
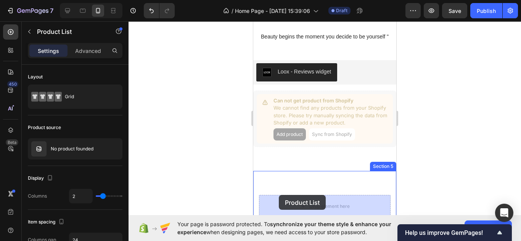
scroll to position [609, 0]
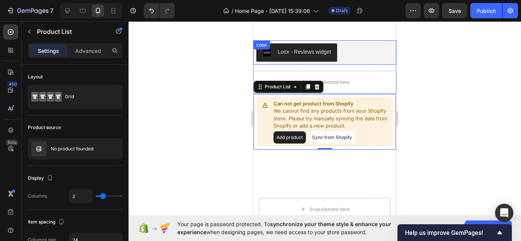
click at [365, 42] on div "Loox - Reviews widget" at bounding box center [324, 52] width 143 height 24
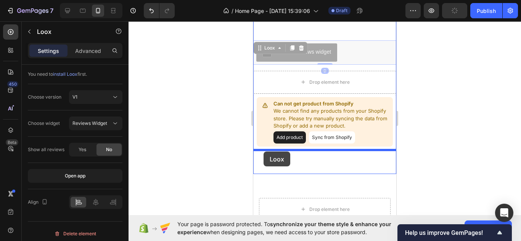
drag, startPoint x: 259, startPoint y: 46, endPoint x: 263, endPoint y: 153, distance: 106.5
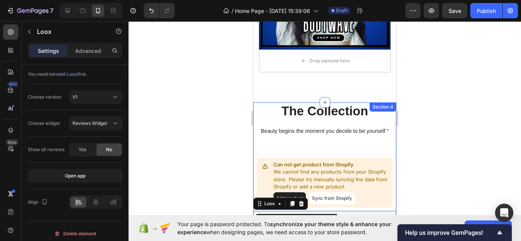
scroll to position [491, 0]
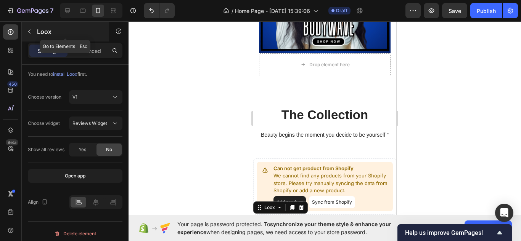
click at [32, 27] on button "button" at bounding box center [29, 32] width 12 height 12
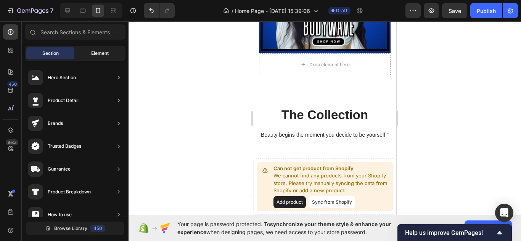
click at [95, 55] on span "Element" at bounding box center [100, 53] width 18 height 7
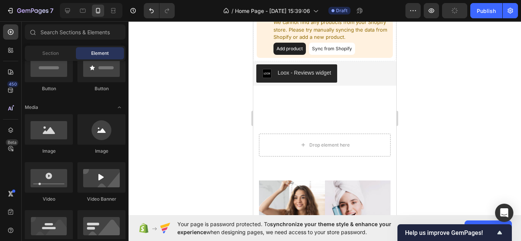
scroll to position [652, 0]
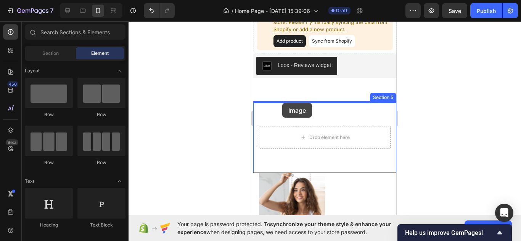
scroll to position [199, 0]
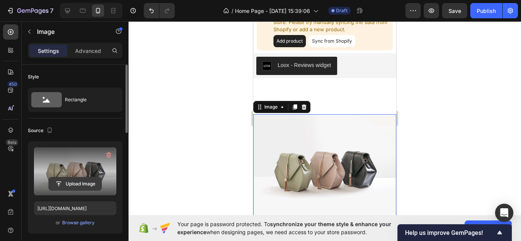
click at [76, 184] on input "file" at bounding box center [75, 184] width 53 height 13
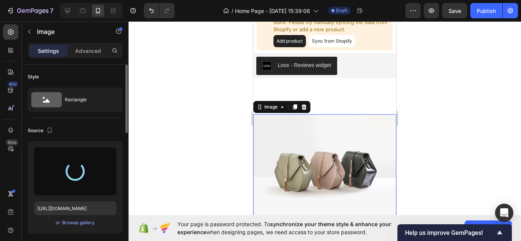
type input "[URL][DOMAIN_NAME]"
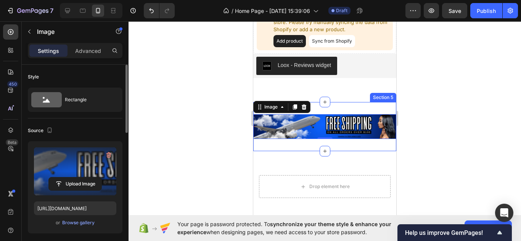
click at [334, 144] on div "Image 0 Section 5" at bounding box center [324, 126] width 143 height 49
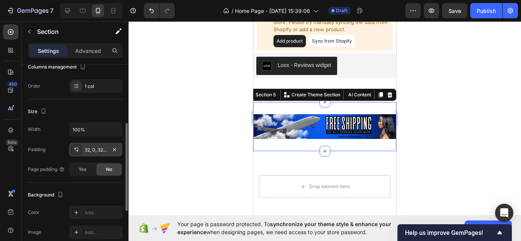
scroll to position [116, 0]
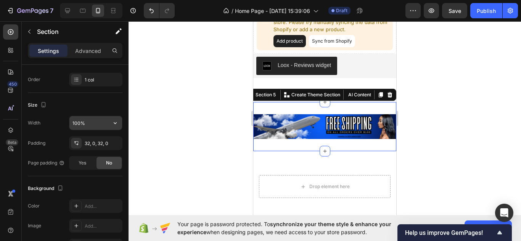
click at [106, 126] on input "100%" at bounding box center [95, 123] width 53 height 14
click at [112, 124] on icon "button" at bounding box center [115, 123] width 8 height 8
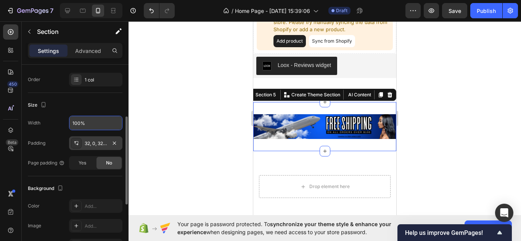
click at [101, 139] on div "32, 0, 32, 0" at bounding box center [95, 144] width 53 height 14
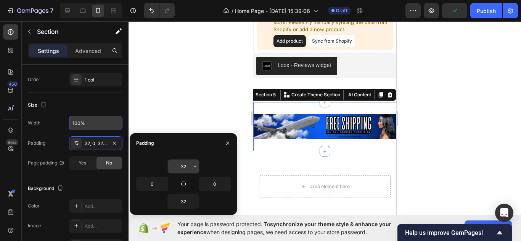
click at [185, 170] on input "32" at bounding box center [183, 167] width 31 height 14
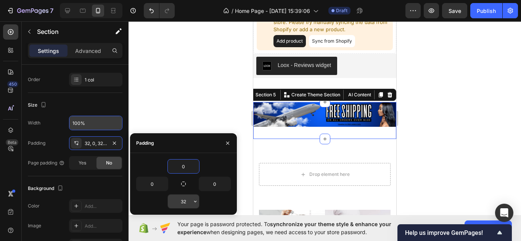
type input "0"
click at [186, 206] on input "32" at bounding box center [183, 202] width 31 height 14
type input "0"
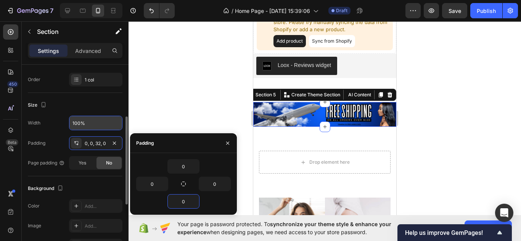
click at [87, 196] on div "Background The changes might be hidden by the video. Color Add... Image Add... …" at bounding box center [75, 218] width 95 height 83
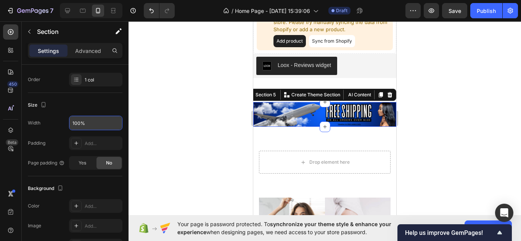
scroll to position [0, 0]
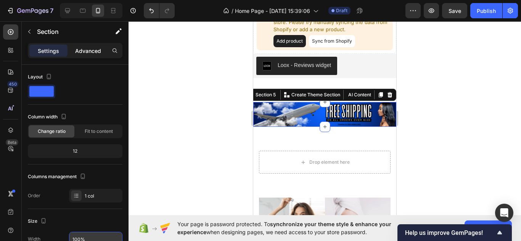
click at [100, 52] on p "Advanced" at bounding box center [88, 51] width 26 height 8
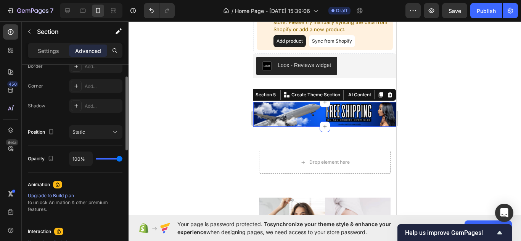
scroll to position [172, 0]
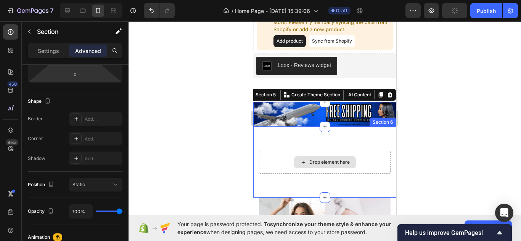
click at [262, 164] on div "Drop element here" at bounding box center [325, 162] width 132 height 23
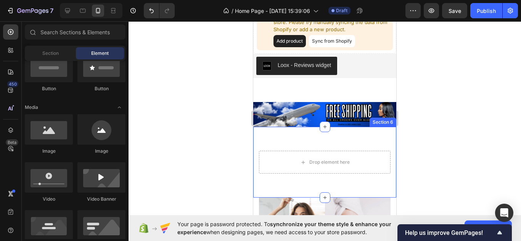
click at [373, 142] on div "Drop element here Section 6" at bounding box center [324, 162] width 143 height 71
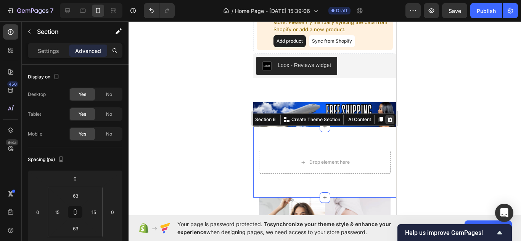
click at [387, 120] on icon at bounding box center [390, 120] width 6 height 6
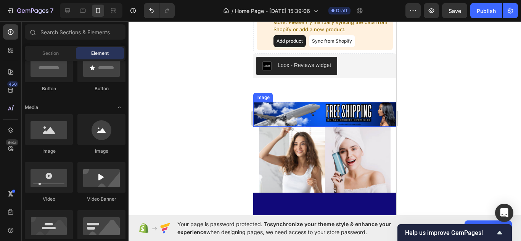
click at [273, 112] on img at bounding box center [324, 114] width 143 height 25
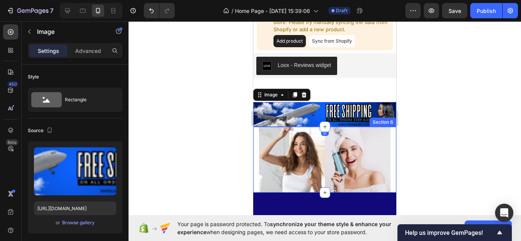
click at [258, 136] on div "Image Image Image Image Image Image Image Image Carousel Section 6" at bounding box center [324, 160] width 143 height 66
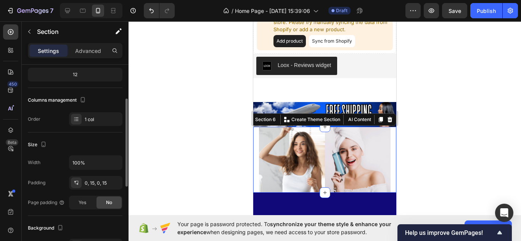
scroll to position [86, 0]
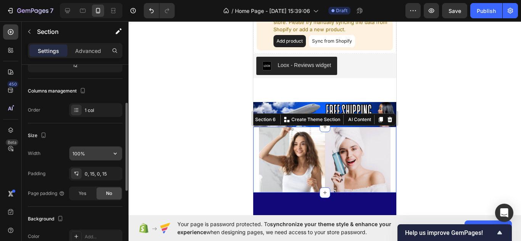
click at [87, 153] on input "100%" at bounding box center [95, 154] width 53 height 14
click at [117, 156] on icon "button" at bounding box center [115, 154] width 8 height 8
click at [183, 133] on div at bounding box center [325, 131] width 392 height 220
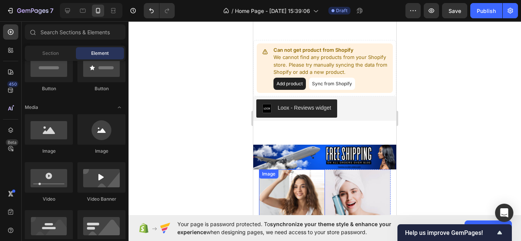
scroll to position [684, 0]
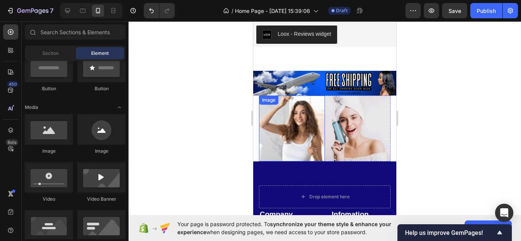
click at [269, 149] on img at bounding box center [292, 129] width 66 height 66
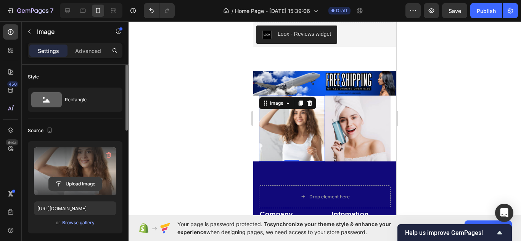
click at [89, 182] on input "file" at bounding box center [75, 184] width 53 height 13
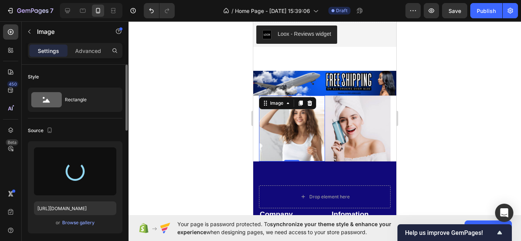
type input "[URL][DOMAIN_NAME]"
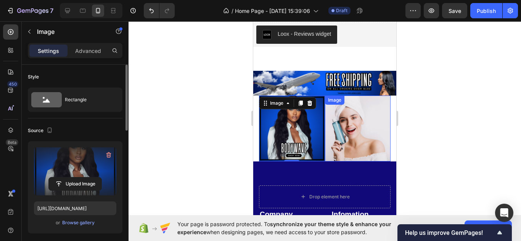
click at [380, 134] on img at bounding box center [358, 129] width 66 height 66
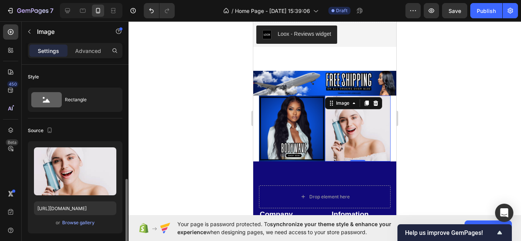
scroll to position [86, 0]
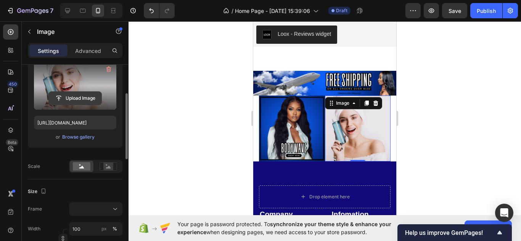
click at [92, 97] on input "file" at bounding box center [75, 98] width 53 height 13
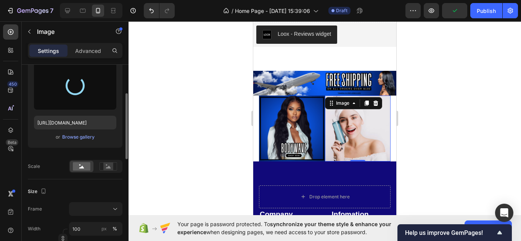
type input "[URL][DOMAIN_NAME]"
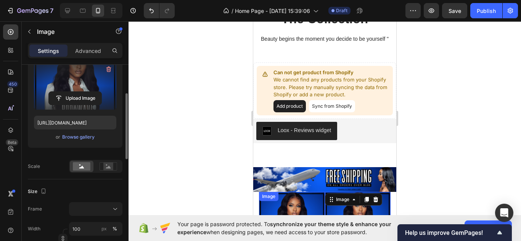
scroll to position [694, 0]
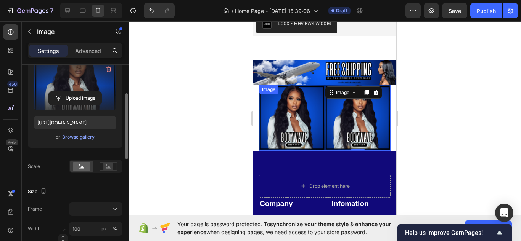
click at [263, 130] on img at bounding box center [292, 118] width 66 height 66
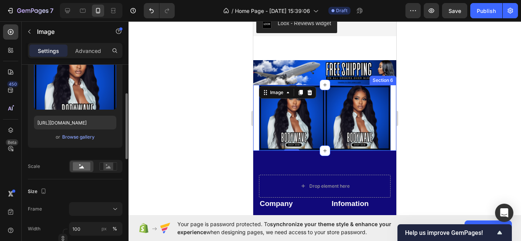
click at [256, 127] on div "Image 0 Image Image Image Image Image Image Image Carousel Section 6" at bounding box center [324, 118] width 143 height 66
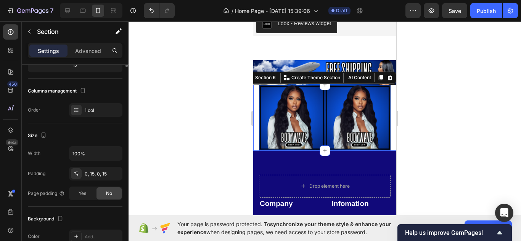
scroll to position [0, 0]
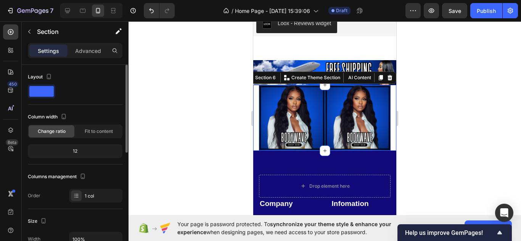
click at [100, 125] on div "Change ratio Fit to content" at bounding box center [75, 132] width 95 height 14
click at [102, 129] on span "Fit to content" at bounding box center [99, 131] width 28 height 7
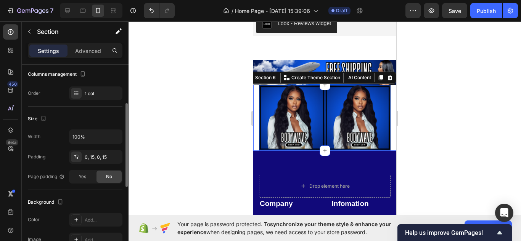
scroll to position [87, 0]
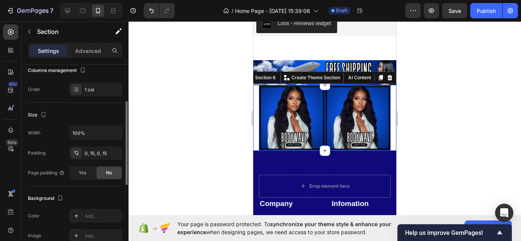
click at [95, 149] on div "0, 15, 0, 15" at bounding box center [95, 153] width 53 height 14
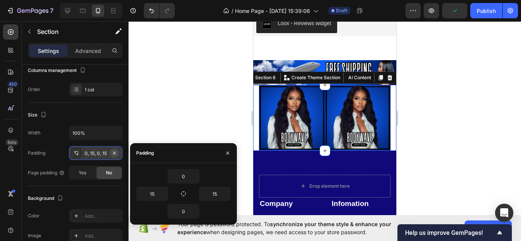
click at [115, 154] on icon "button" at bounding box center [114, 152] width 3 height 3
type input "0"
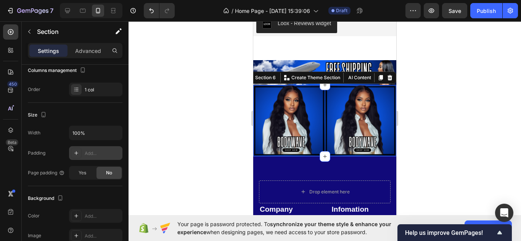
click at [248, 130] on div at bounding box center [325, 131] width 392 height 220
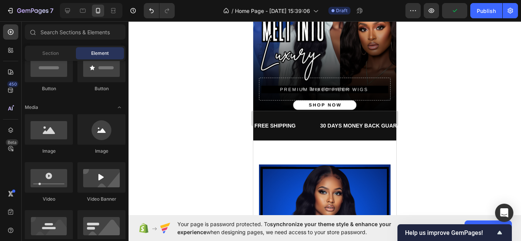
scroll to position [111, 0]
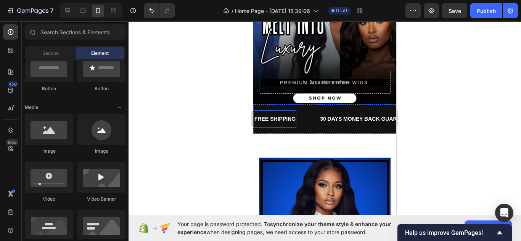
click at [286, 121] on div "FREE SHIPPING" at bounding box center [275, 119] width 43 height 11
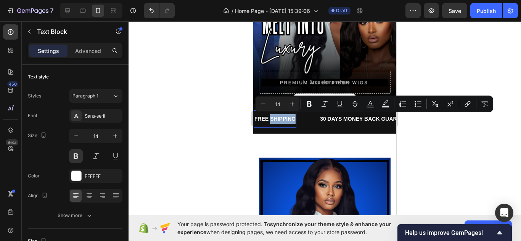
click at [286, 121] on p "FREE SHIPPING" at bounding box center [274, 119] width 41 height 10
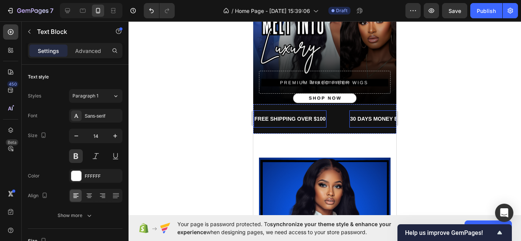
click at [368, 122] on div "30 DAYS MONEY BACK GUARANTEE" at bounding box center [397, 119] width 96 height 11
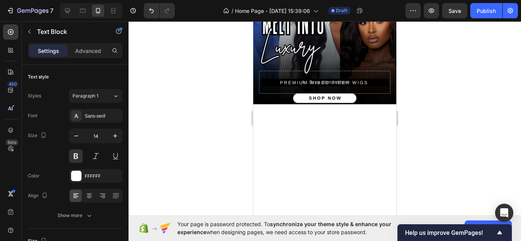
scroll to position [0, 0]
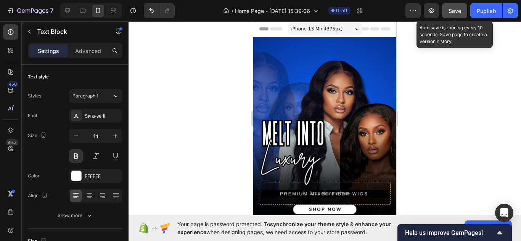
click at [451, 14] on div "Save" at bounding box center [454, 11] width 13 height 8
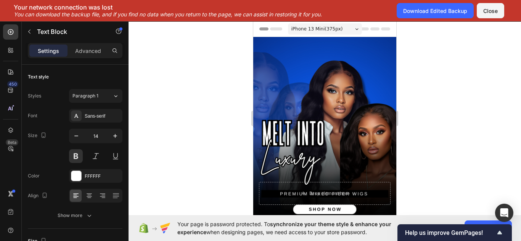
click at [451, 14] on div "Download Edited Backup" at bounding box center [435, 11] width 64 height 8
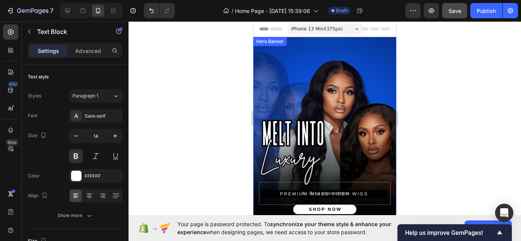
click at [366, 107] on div "Background Image" at bounding box center [324, 126] width 143 height 179
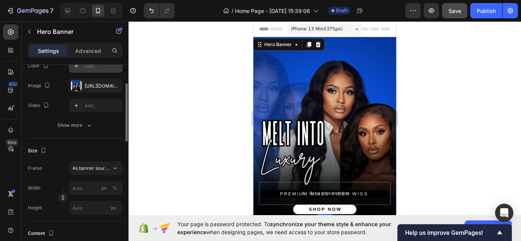
scroll to position [75, 0]
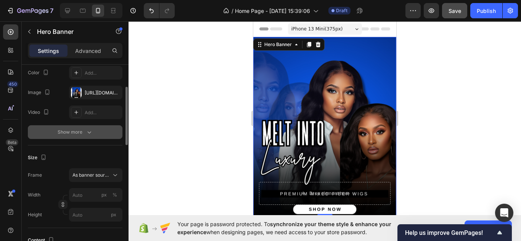
click at [78, 135] on div "Show more" at bounding box center [75, 133] width 35 height 8
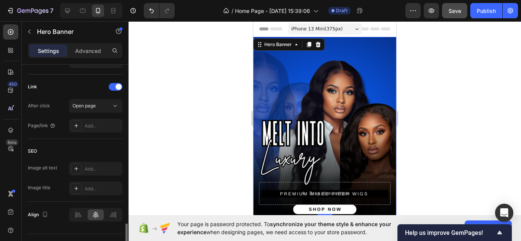
scroll to position [495, 0]
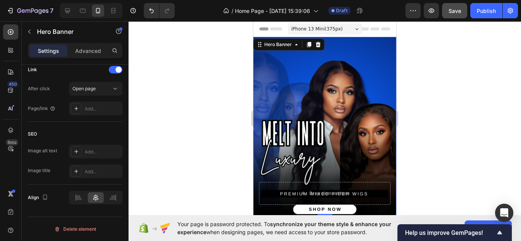
click at [206, 70] on div at bounding box center [325, 131] width 392 height 220
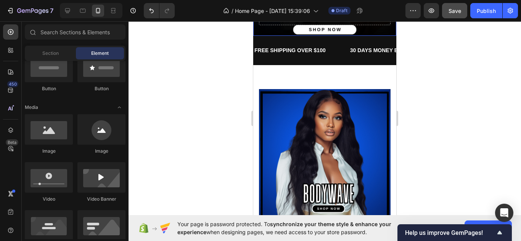
scroll to position [172, 0]
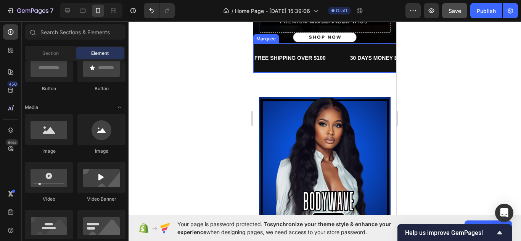
click at [338, 71] on div "FREE SHIPPING OVER $100 Text Block 30 DAYS MONEY BACK GUARANTEE Text Block LIMI…" at bounding box center [324, 57] width 143 height 29
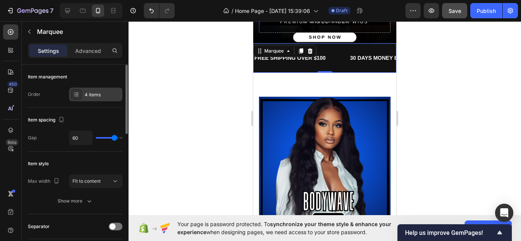
click at [100, 95] on div "4 items" at bounding box center [103, 95] width 36 height 7
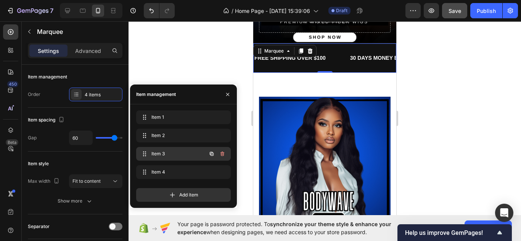
click at [168, 156] on span "Item 3" at bounding box center [172, 154] width 43 height 7
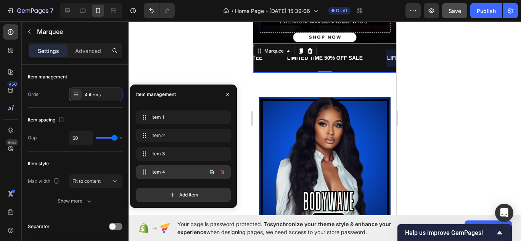
click at [168, 173] on span "Item 4" at bounding box center [172, 172] width 43 height 7
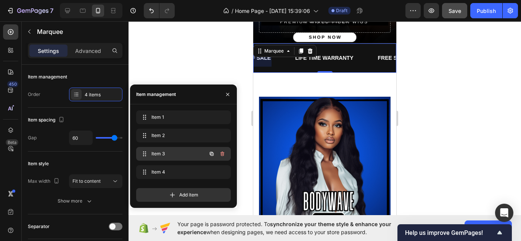
click at [169, 159] on div "Item 3 Item 3" at bounding box center [172, 154] width 67 height 11
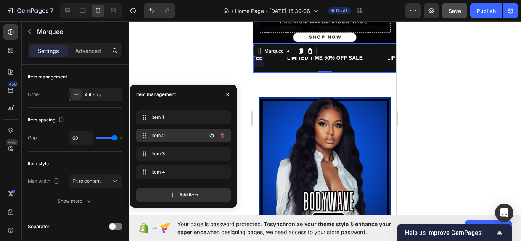
click at [196, 137] on div "Item 2 Item 2" at bounding box center [172, 135] width 67 height 11
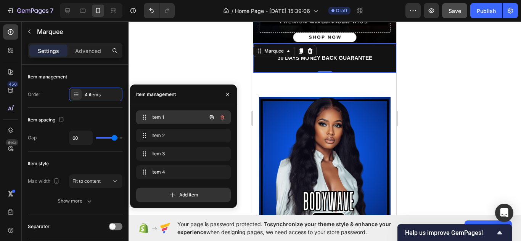
click at [198, 118] on div "Item 1 Item 1" at bounding box center [172, 117] width 67 height 11
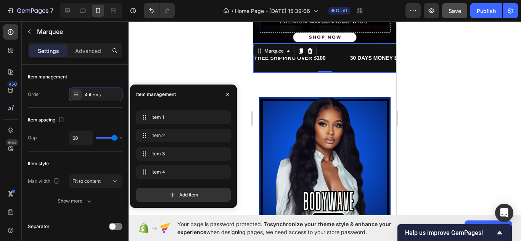
click at [355, 71] on div "FREE SHIPPING OVER $100 Text Block 30 DAYS MONEY BACK GUARANTEE Text Block LIMI…" at bounding box center [324, 57] width 143 height 29
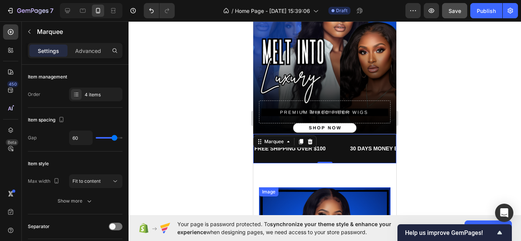
scroll to position [74, 0]
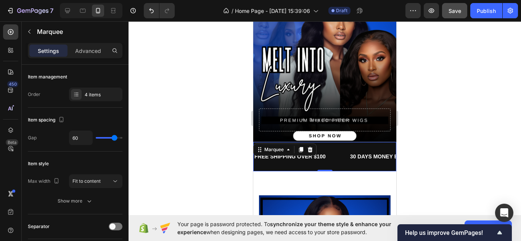
click at [348, 168] on div "FREE SHIPPING OVER $100 Text Block 30 DAYS MONEY BACK GUARANTEE Text Block LIMI…" at bounding box center [324, 156] width 143 height 29
click at [83, 93] on div "4 items" at bounding box center [95, 95] width 53 height 14
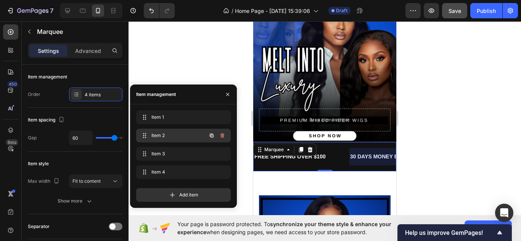
click at [162, 138] on span "Item 2" at bounding box center [172, 135] width 43 height 7
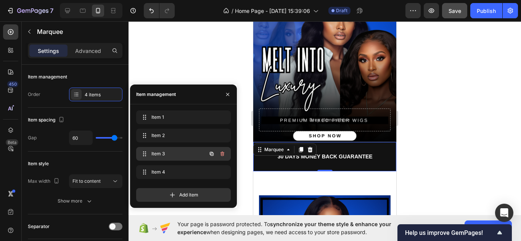
click at [166, 152] on span "Item 3" at bounding box center [172, 154] width 43 height 7
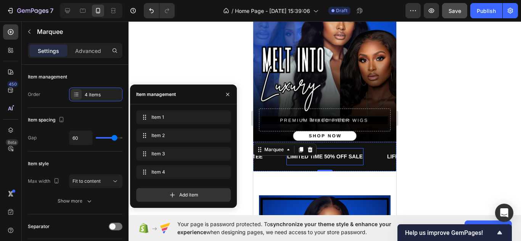
click at [322, 157] on div "LIMITED TIME 50% OFF SALE" at bounding box center [324, 156] width 77 height 11
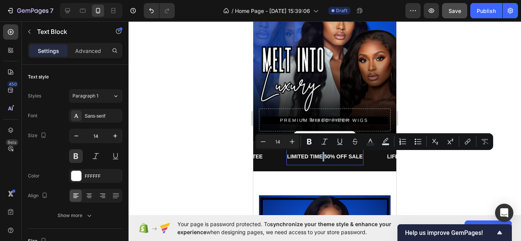
click at [315, 155] on p "LIMITED TIME 50% OFF SALE" at bounding box center [324, 157] width 75 height 10
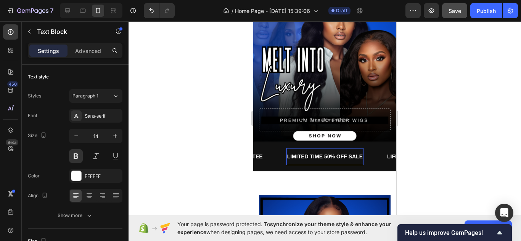
click at [315, 155] on p "LIMITED TIME 50% OFF SALE" at bounding box center [324, 157] width 75 height 10
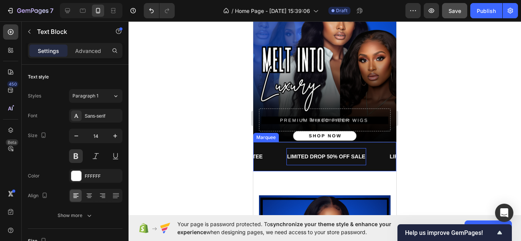
click at [376, 159] on div "LIMITED DROP 50% OFF SALE Text Block 0" at bounding box center [337, 156] width 103 height 17
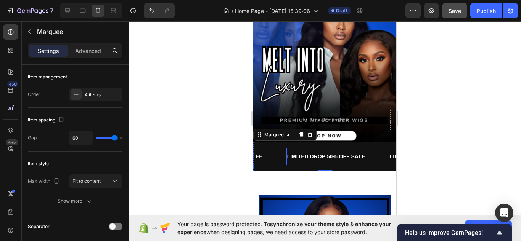
click at [363, 154] on p "LIMITED DROP 50% OFF SALE" at bounding box center [326, 157] width 78 height 10
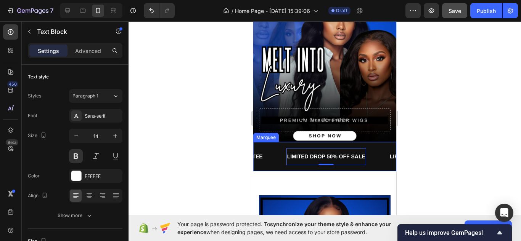
click at [385, 158] on div "LIMITED DROP 50% OFF SALE Text Block 0" at bounding box center [337, 156] width 103 height 17
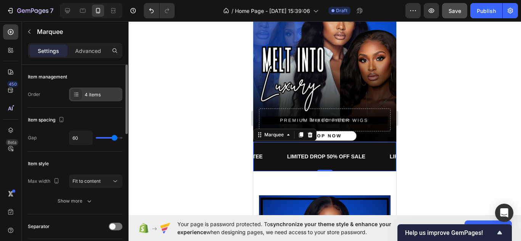
click at [92, 96] on div "4 items" at bounding box center [103, 95] width 36 height 7
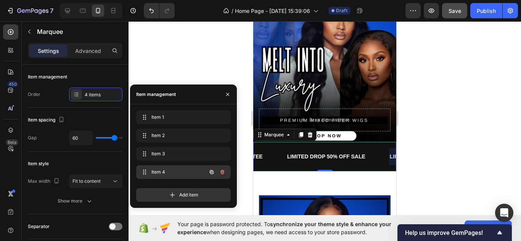
click at [170, 175] on span "Item 4" at bounding box center [172, 172] width 43 height 7
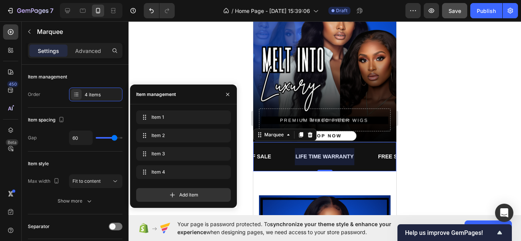
click at [337, 156] on div at bounding box center [324, 156] width 59 height 17
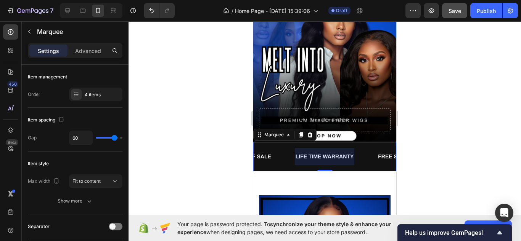
click at [337, 156] on div at bounding box center [324, 156] width 59 height 17
click at [345, 154] on div at bounding box center [324, 156] width 59 height 17
click at [190, 163] on div at bounding box center [325, 131] width 392 height 220
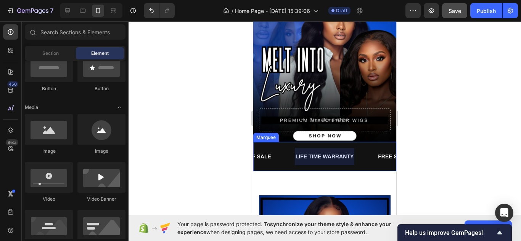
click at [322, 157] on div at bounding box center [324, 156] width 59 height 17
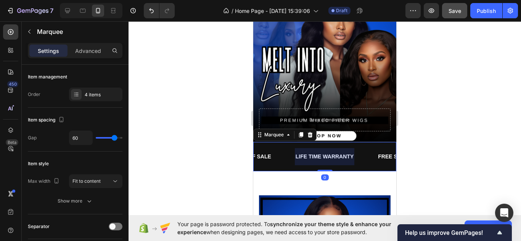
click at [322, 157] on div at bounding box center [324, 156] width 59 height 17
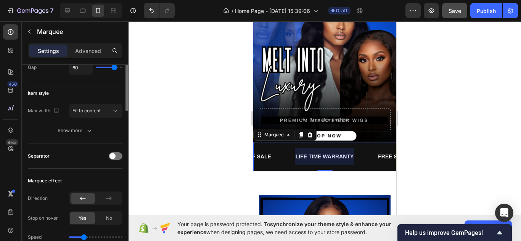
scroll to position [0, 0]
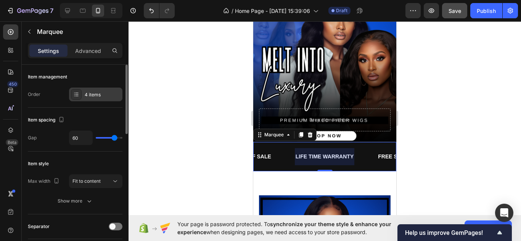
click at [109, 98] on div "4 items" at bounding box center [95, 95] width 53 height 14
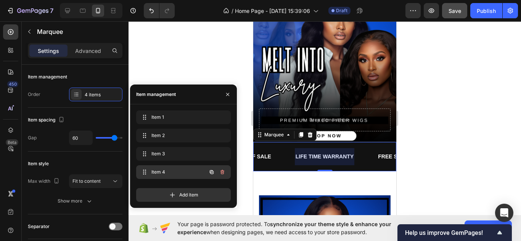
click at [177, 176] on div "Item 4 Item 4" at bounding box center [172, 172] width 67 height 11
click at [221, 173] on icon "button" at bounding box center [222, 172] width 6 height 6
click at [221, 173] on div "Delete" at bounding box center [217, 172] width 14 height 7
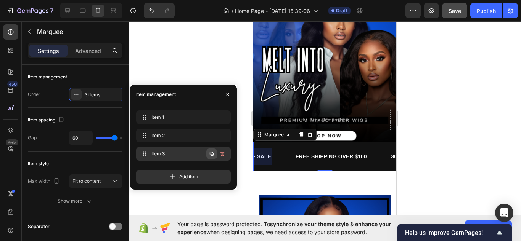
click at [210, 156] on icon "button" at bounding box center [212, 154] width 6 height 6
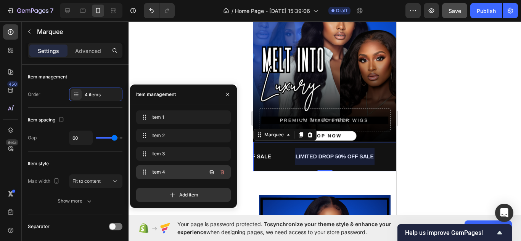
click at [163, 173] on span "Item 4" at bounding box center [172, 172] width 43 height 7
click at [163, 173] on span "Item 4" at bounding box center [178, 172] width 56 height 7
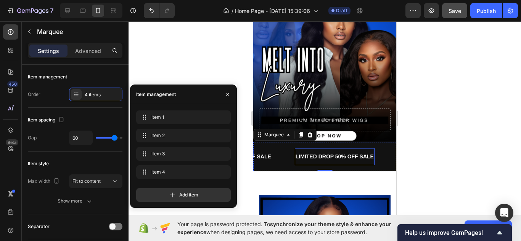
click at [331, 156] on p "LIMITED DROP 50% OFF SALE" at bounding box center [335, 157] width 78 height 10
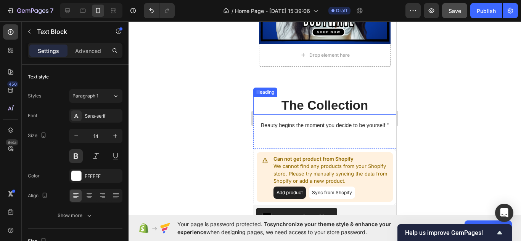
scroll to position [481, 0]
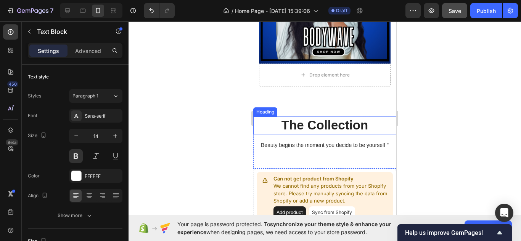
click at [346, 128] on h2 "The Collection" at bounding box center [324, 126] width 143 height 18
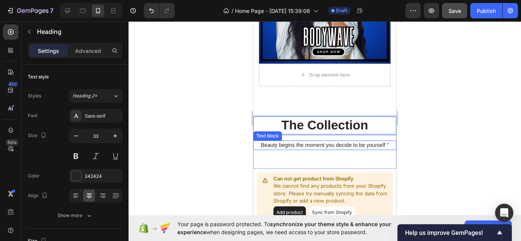
click at [339, 148] on p "Beauty begins the moment you decide to be yourself "" at bounding box center [324, 145] width 141 height 8
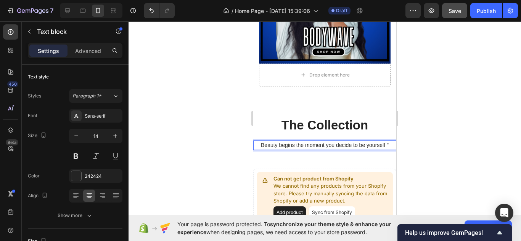
click at [312, 146] on p "Beauty begins the moment you decide to be yourself "" at bounding box center [324, 145] width 141 height 8
click at [332, 145] on p "Luxury Human Blend Wigs. Flawless Melts" at bounding box center [324, 145] width 141 height 8
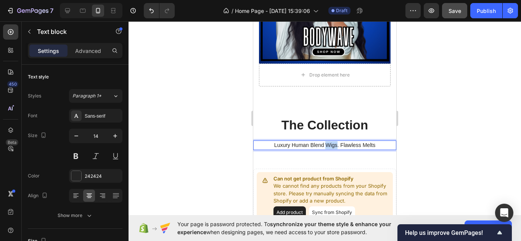
click at [332, 145] on p "Luxury Human Blend Wigs. Flawless Melts" at bounding box center [324, 145] width 141 height 8
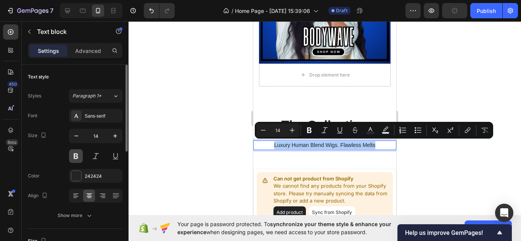
click at [81, 155] on button at bounding box center [76, 156] width 14 height 14
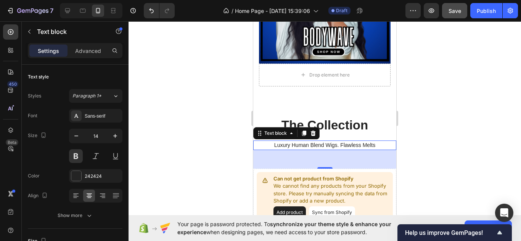
click at [289, 146] on p "Luxury Human Blend Wigs. Flawless Melts" at bounding box center [324, 145] width 141 height 8
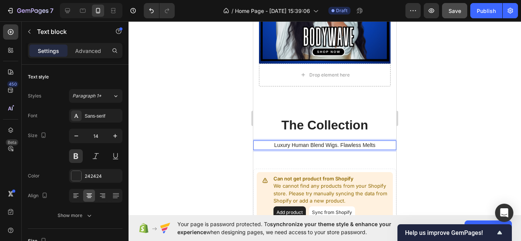
click at [289, 146] on p "Luxury Human Blend Wigs. Flawless Melts" at bounding box center [324, 145] width 141 height 8
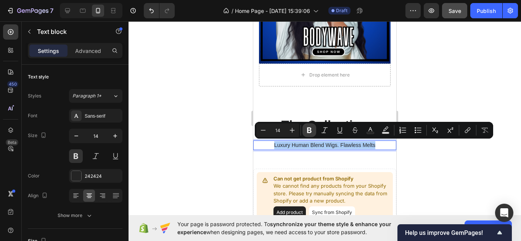
click at [306, 129] on icon "Editor contextual toolbar" at bounding box center [309, 131] width 8 height 8
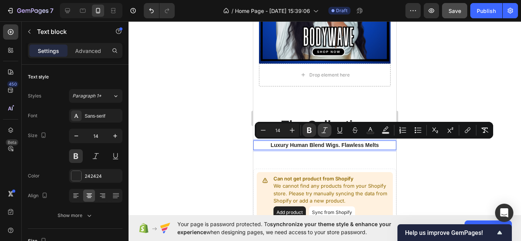
click at [321, 128] on icon "Editor contextual toolbar" at bounding box center [325, 131] width 8 height 8
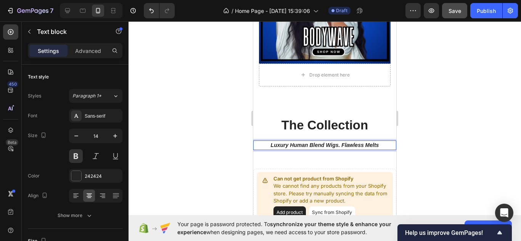
click at [219, 165] on div at bounding box center [325, 131] width 392 height 220
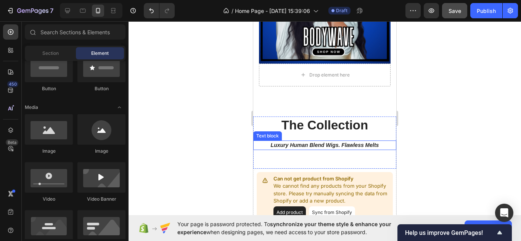
click at [299, 145] on strong "Luxury Human Blend Wigs. Flawless Melts" at bounding box center [325, 145] width 108 height 6
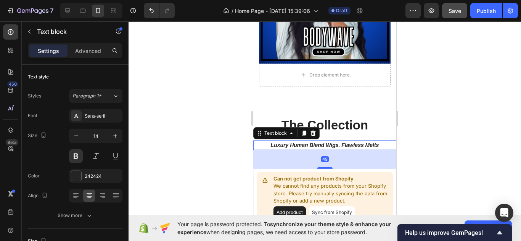
click at [299, 145] on strong "Luxury Human Blend Wigs. Flawless Melts" at bounding box center [325, 145] width 108 height 6
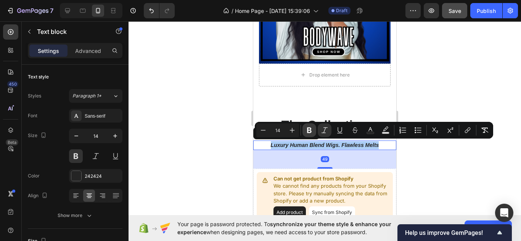
click at [307, 132] on icon "Editor contextual toolbar" at bounding box center [309, 131] width 5 height 6
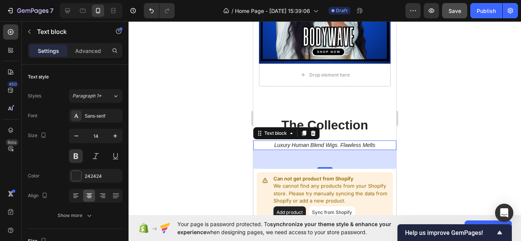
click at [213, 160] on div at bounding box center [325, 131] width 392 height 220
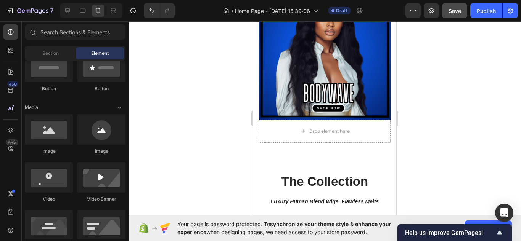
scroll to position [421, 0]
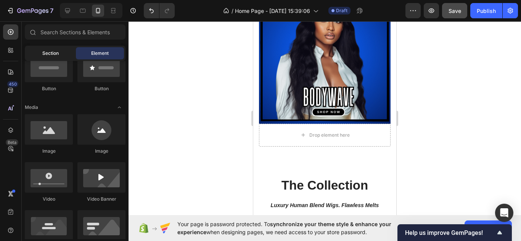
click at [53, 57] on div "Section" at bounding box center [50, 53] width 48 height 12
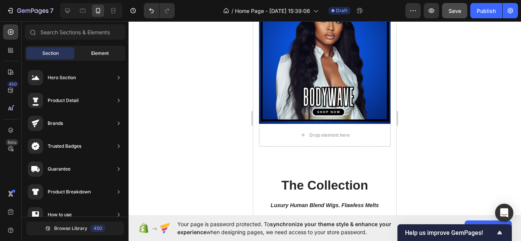
click at [101, 58] on div "Element" at bounding box center [100, 53] width 48 height 12
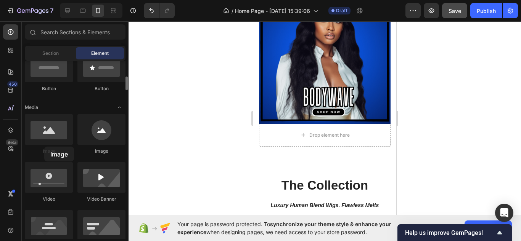
drag, startPoint x: 50, startPoint y: 140, endPoint x: 44, endPoint y: 147, distance: 8.4
click at [44, 147] on div "Image" at bounding box center [49, 134] width 48 height 40
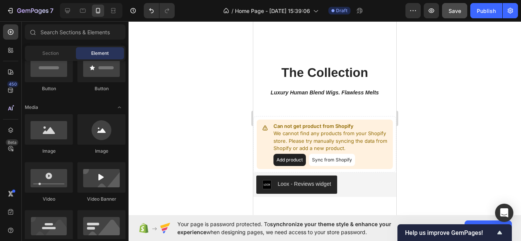
scroll to position [644, 0]
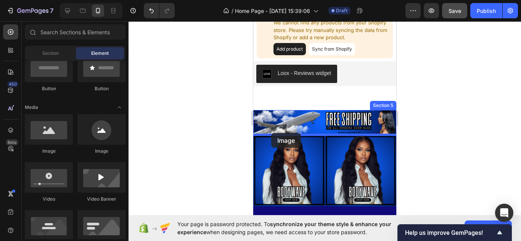
drag, startPoint x: 292, startPoint y: 156, endPoint x: 271, endPoint y: 133, distance: 31.0
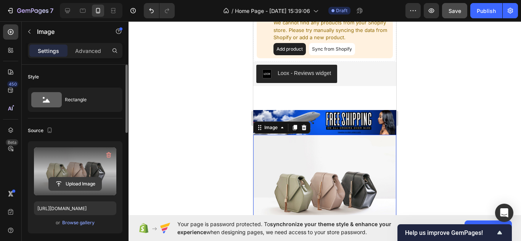
click at [83, 181] on input "file" at bounding box center [75, 184] width 53 height 13
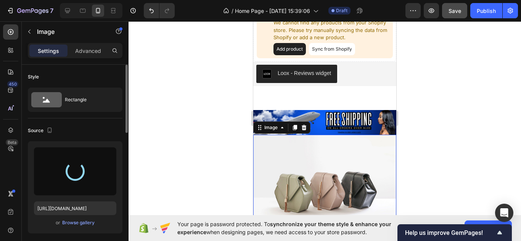
type input "https://cdn.shopify.com/s/files/1/0685/6900/6122/files/gempages_586461936326017…"
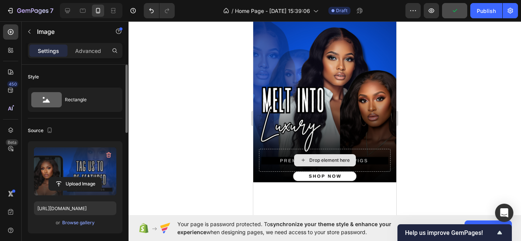
scroll to position [0, 0]
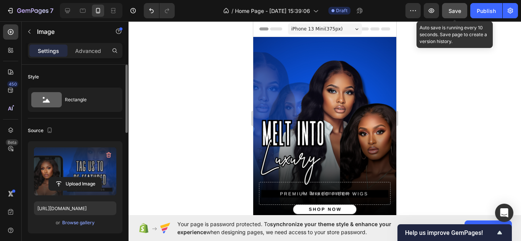
click at [458, 7] on div "Save" at bounding box center [454, 11] width 13 height 8
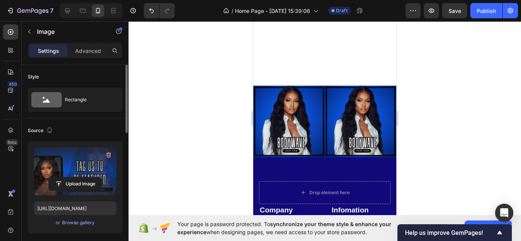
scroll to position [869, 0]
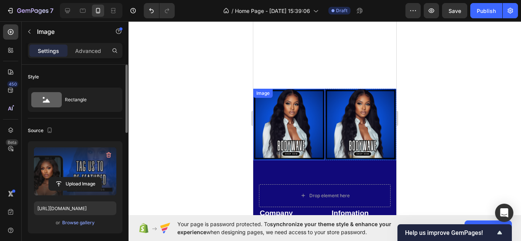
click at [324, 90] on img at bounding box center [289, 125] width 72 height 72
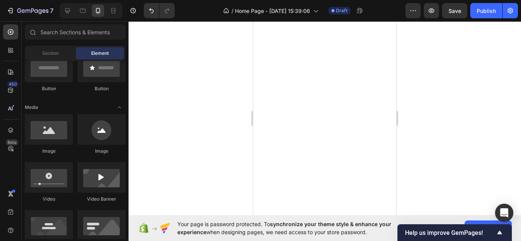
scroll to position [0, 0]
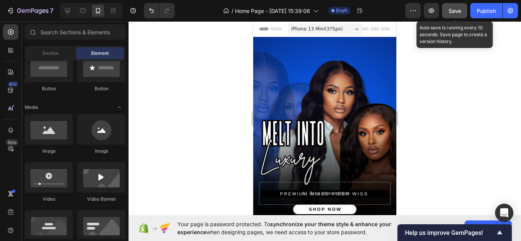
click at [452, 13] on span "Save" at bounding box center [454, 11] width 13 height 6
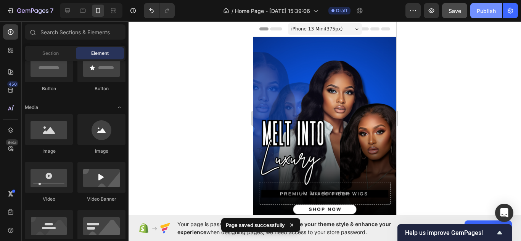
click at [485, 5] on button "Publish" at bounding box center [486, 10] width 32 height 15
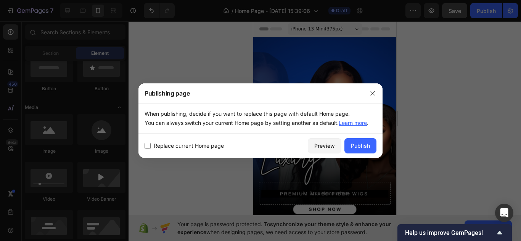
click at [219, 145] on span "Replace current Home page" at bounding box center [189, 145] width 70 height 9
checkbox input "true"
click at [363, 153] on button "Publish" at bounding box center [360, 145] width 32 height 15
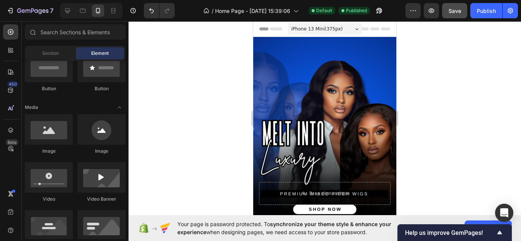
scroll to position [97, 0]
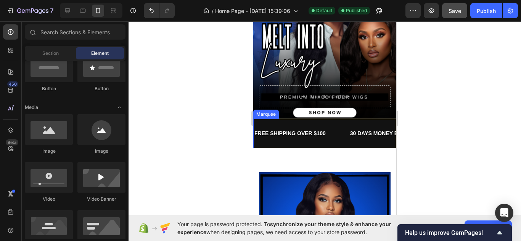
click at [312, 146] on div "FREE SHIPPING OVER $100 Text Block 30 DAYS MONEY BACK GUARANTEE Text Block LIMI…" at bounding box center [324, 133] width 143 height 29
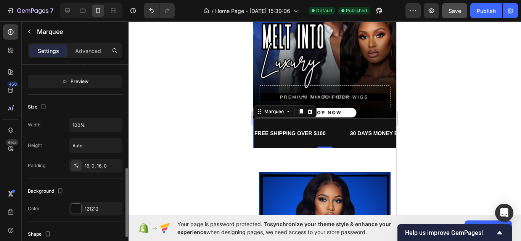
scroll to position [258, 0]
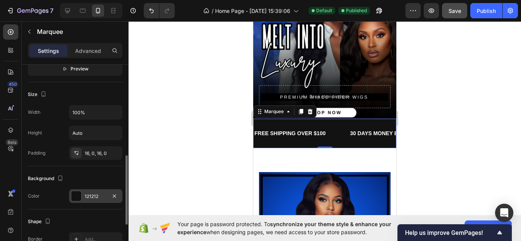
click at [87, 192] on div "121212" at bounding box center [95, 197] width 53 height 14
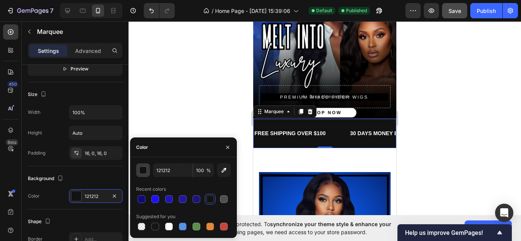
click at [145, 170] on div "button" at bounding box center [144, 171] width 8 height 8
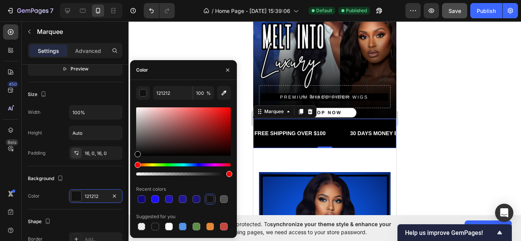
drag, startPoint x: 137, startPoint y: 153, endPoint x: 134, endPoint y: 170, distance: 16.8
click at [134, 170] on div "121212 100 % Recent colors Suggested for you" at bounding box center [183, 159] width 107 height 146
type input "000000"
click at [227, 67] on icon "button" at bounding box center [228, 70] width 6 height 6
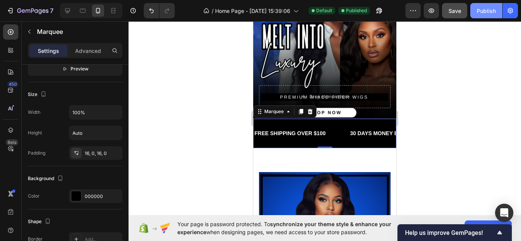
click at [480, 8] on div "Publish" at bounding box center [486, 11] width 19 height 8
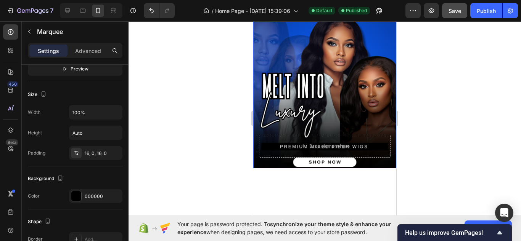
scroll to position [0, 0]
